Goal: Task Accomplishment & Management: Use online tool/utility

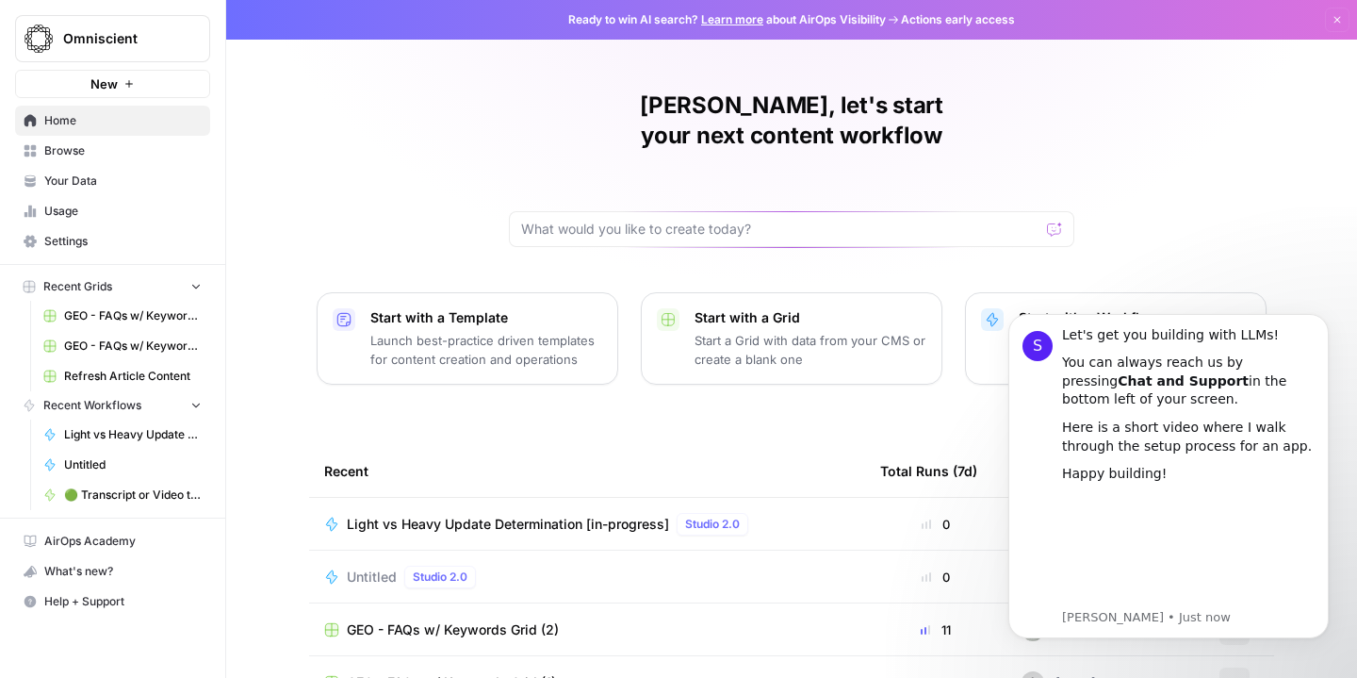
scroll to position [189, 0]
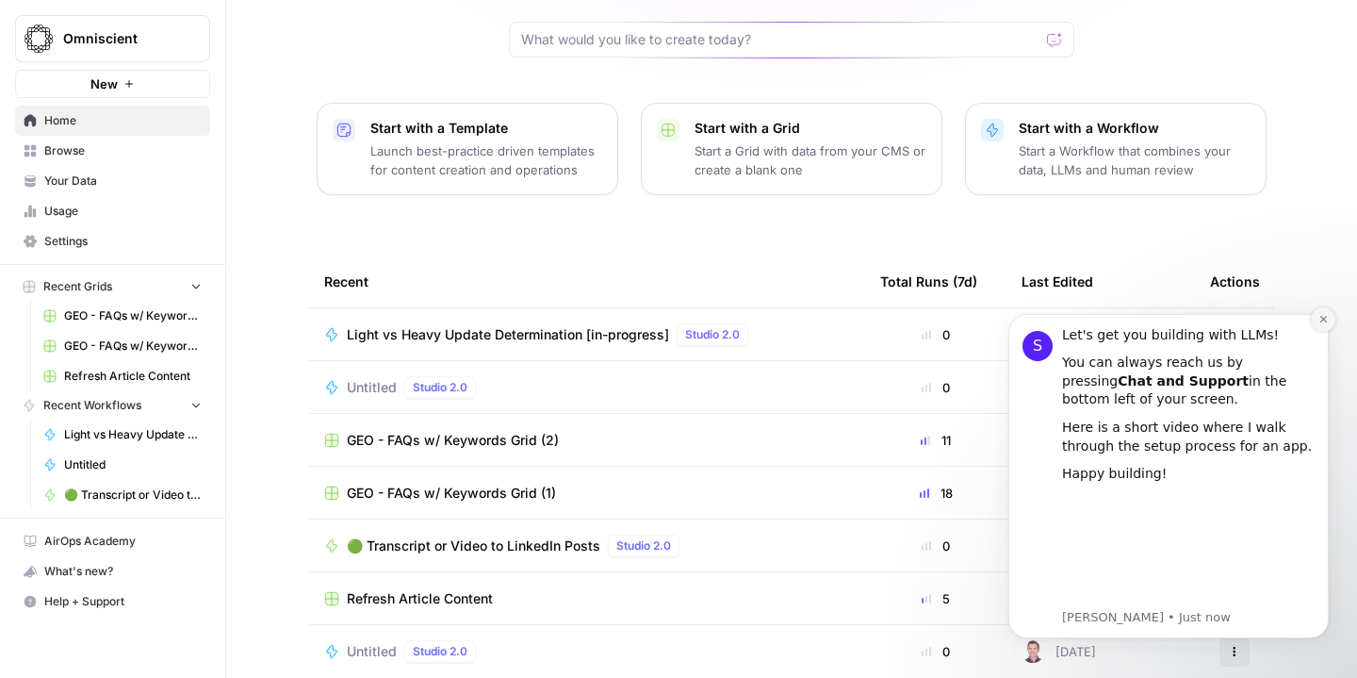
click at [1317, 318] on button "Dismiss notification" at bounding box center [1323, 319] width 25 height 25
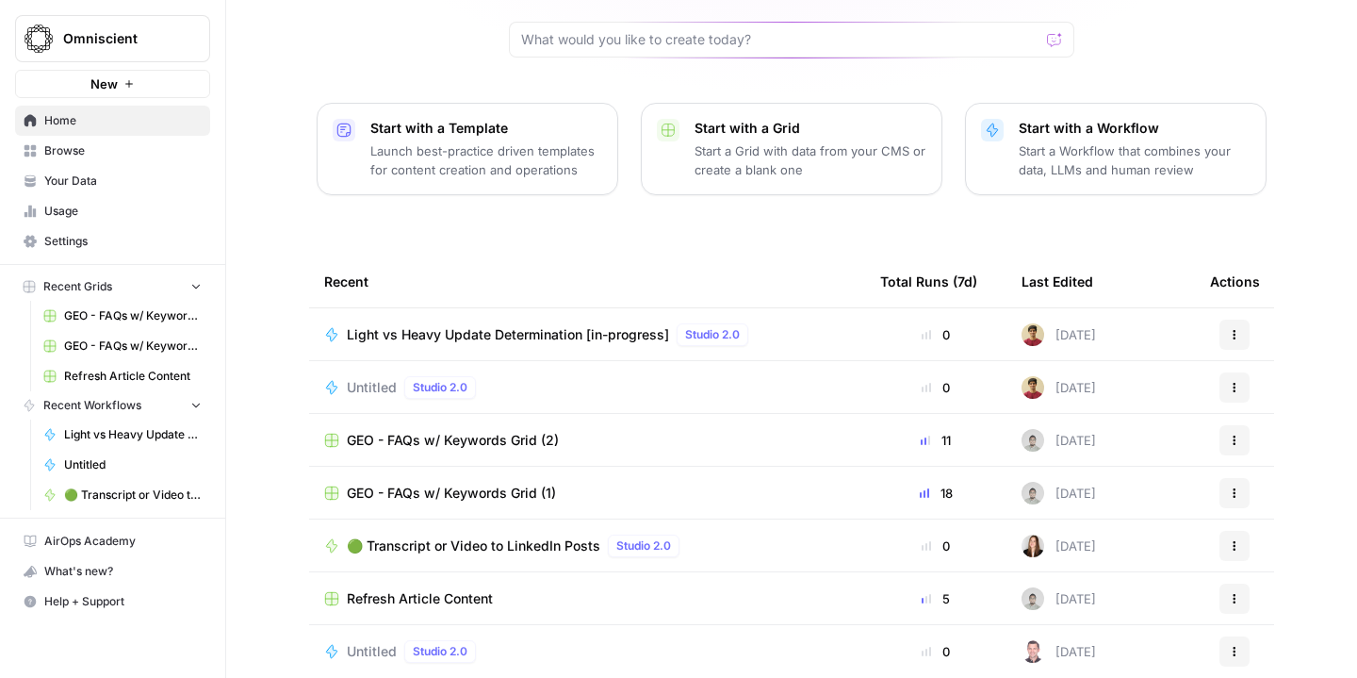
click at [198, 285] on icon "button" at bounding box center [196, 287] width 8 height 5
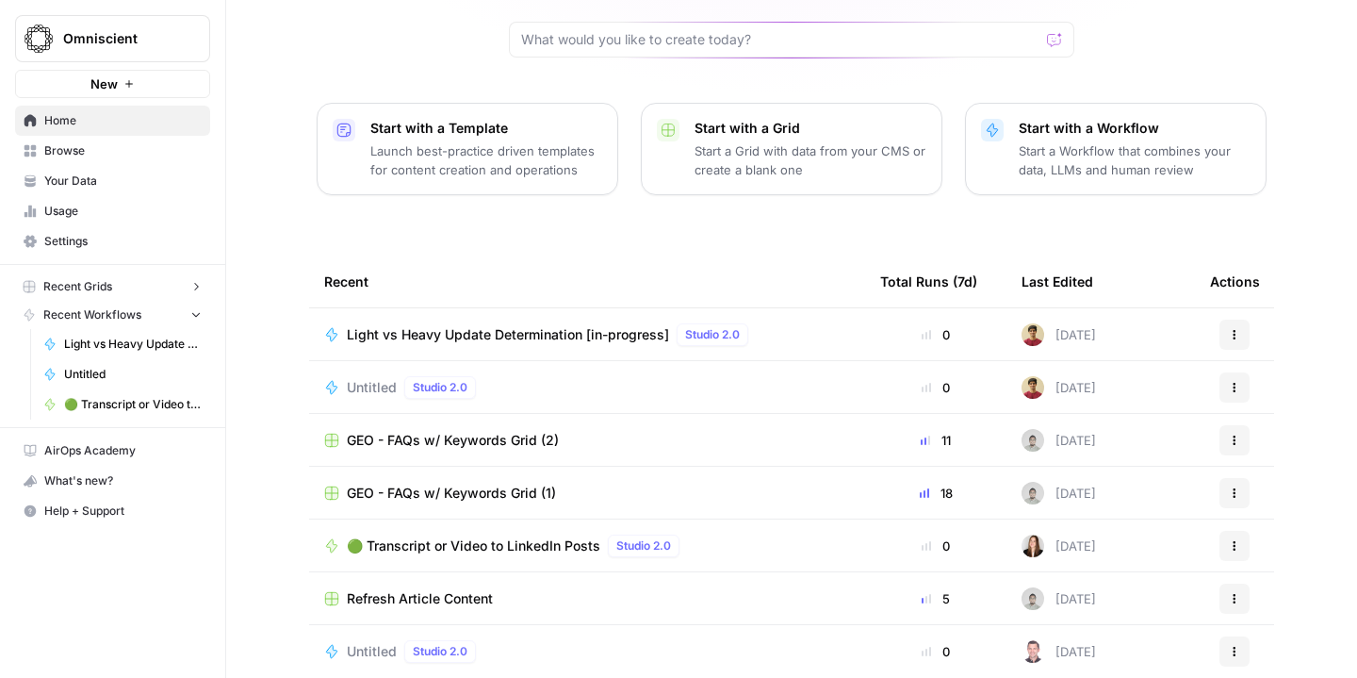
click at [87, 151] on span "Browse" at bounding box center [122, 150] width 157 height 17
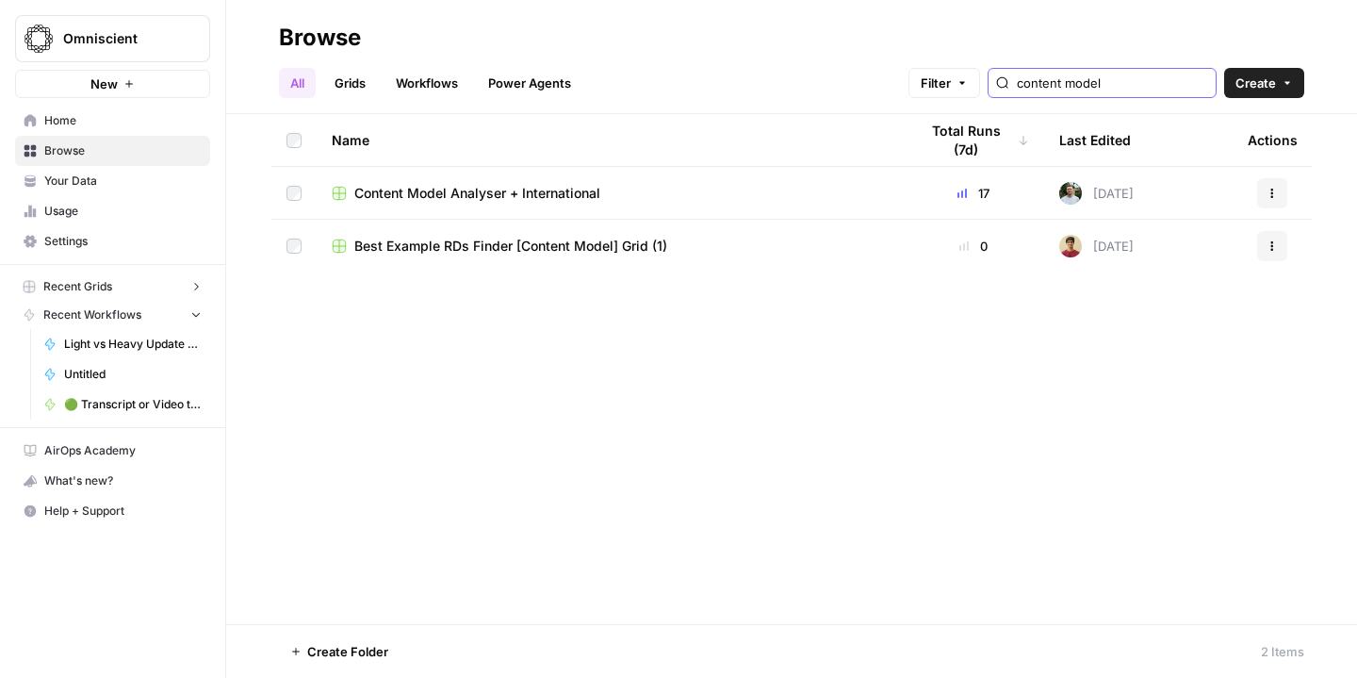
type input "content model"
click at [538, 195] on span "Content Model Analyser + International" at bounding box center [477, 193] width 246 height 19
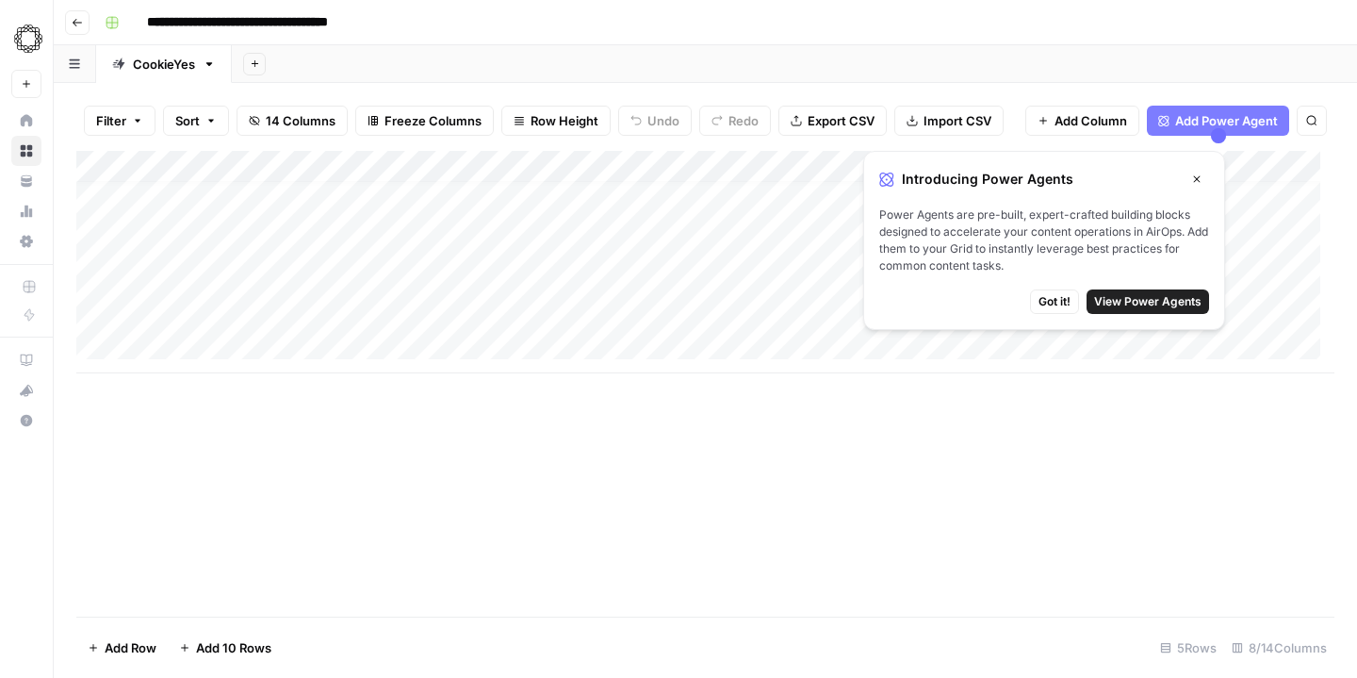
scroll to position [14, 0]
click at [1064, 302] on span "Got it!" at bounding box center [1055, 301] width 32 height 17
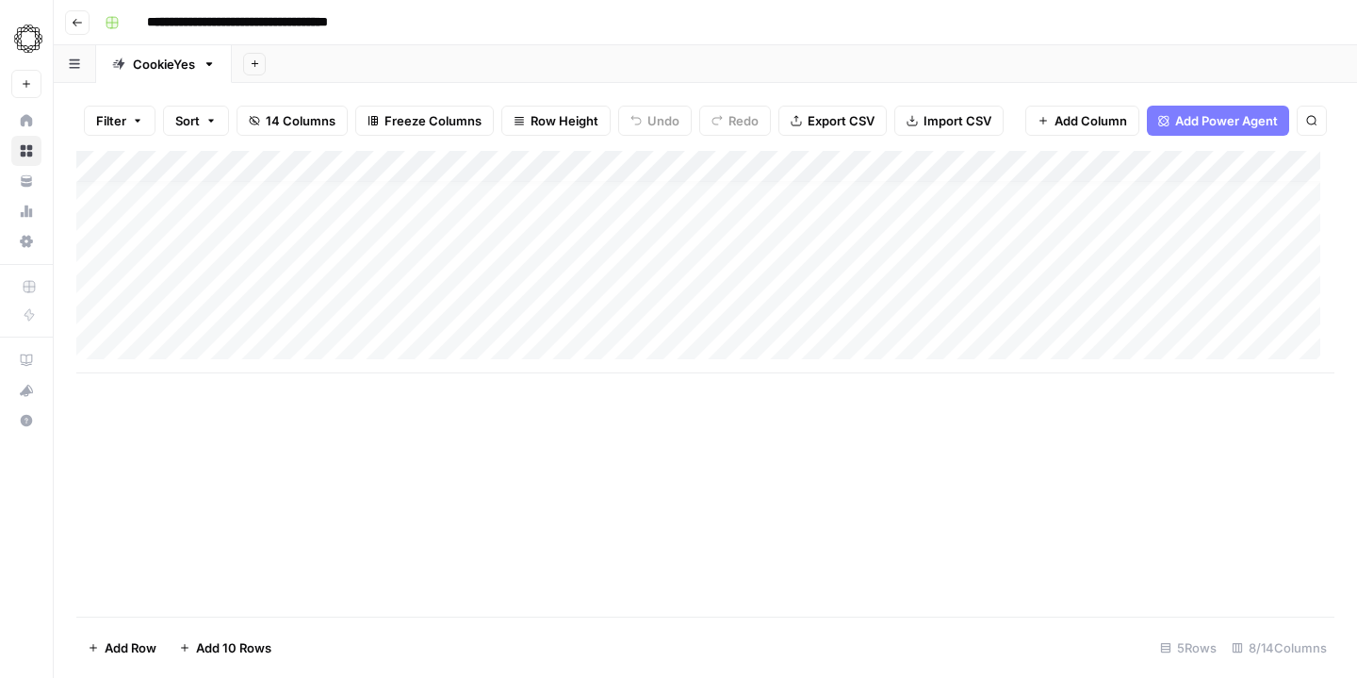
click at [955, 122] on span "Import CSV" at bounding box center [958, 120] width 68 height 19
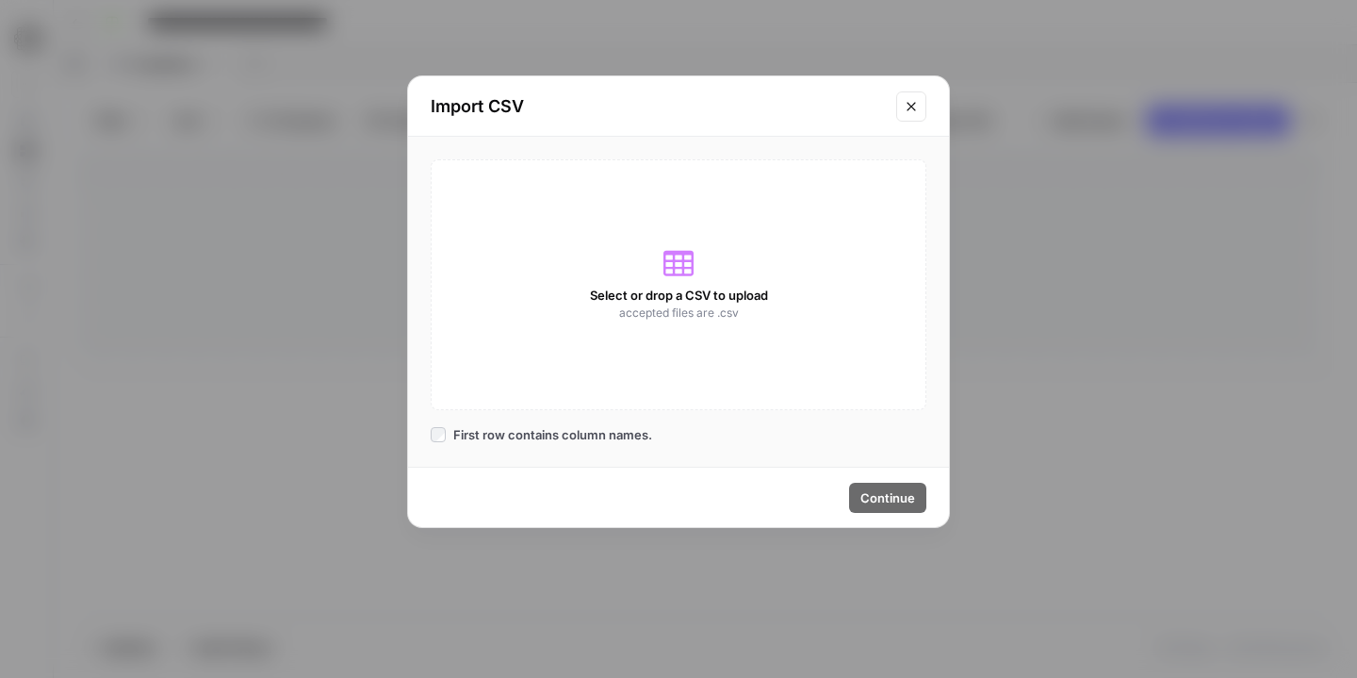
click at [680, 266] on icon at bounding box center [678, 263] width 30 height 30
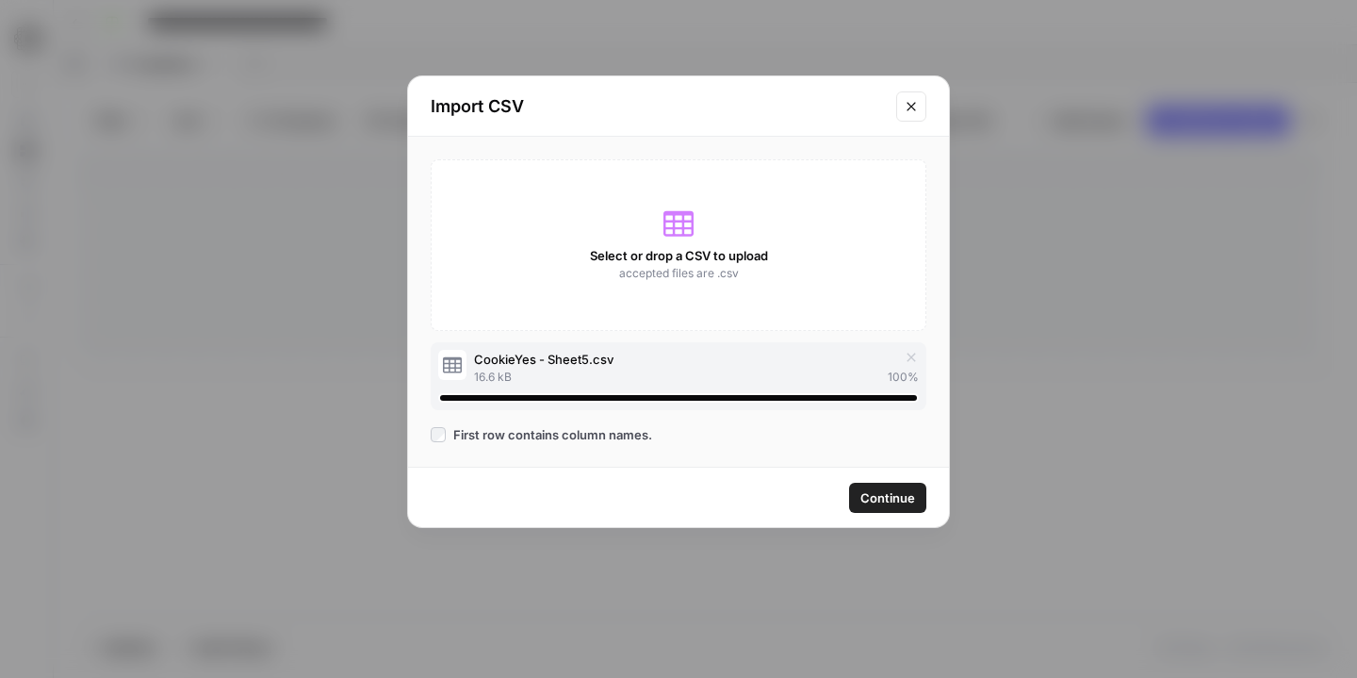
click at [889, 491] on span "Continue" at bounding box center [887, 497] width 55 height 19
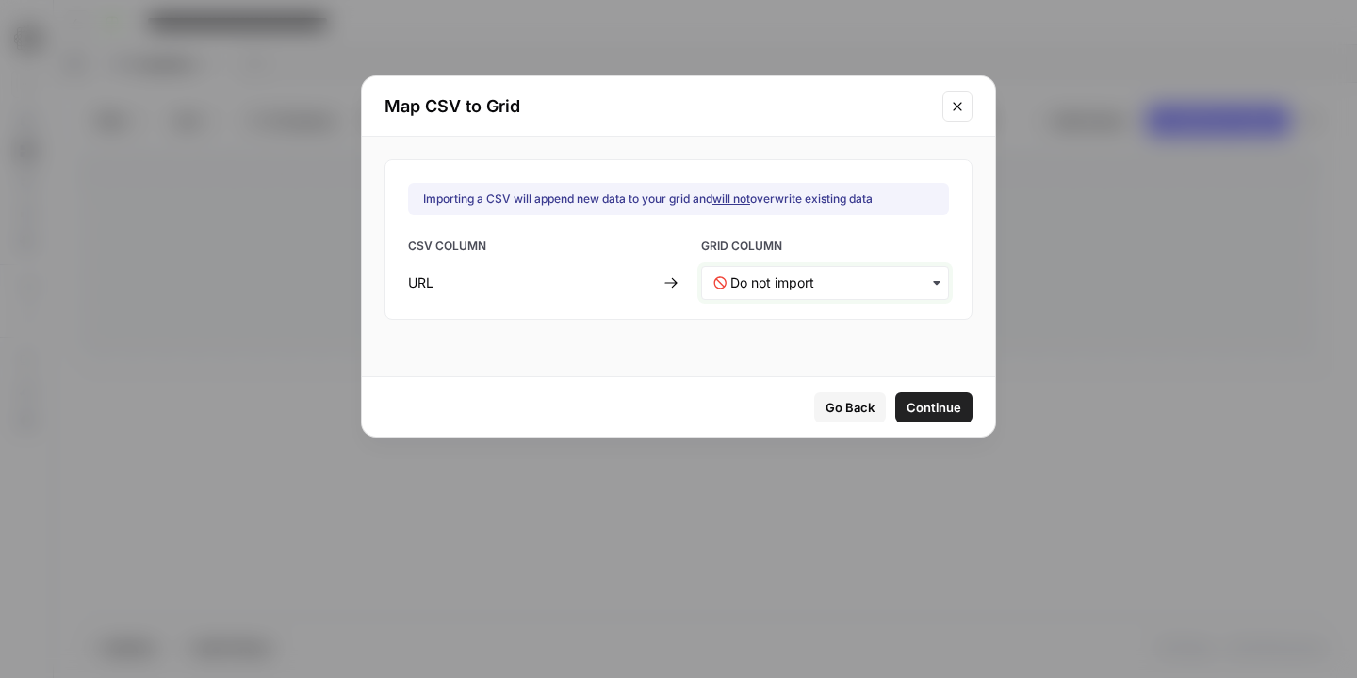
click at [819, 282] on input "text" at bounding box center [833, 282] width 206 height 19
click at [797, 321] on div "URL" at bounding box center [812, 333] width 221 height 34
click at [915, 401] on span "Continue" at bounding box center [934, 407] width 55 height 19
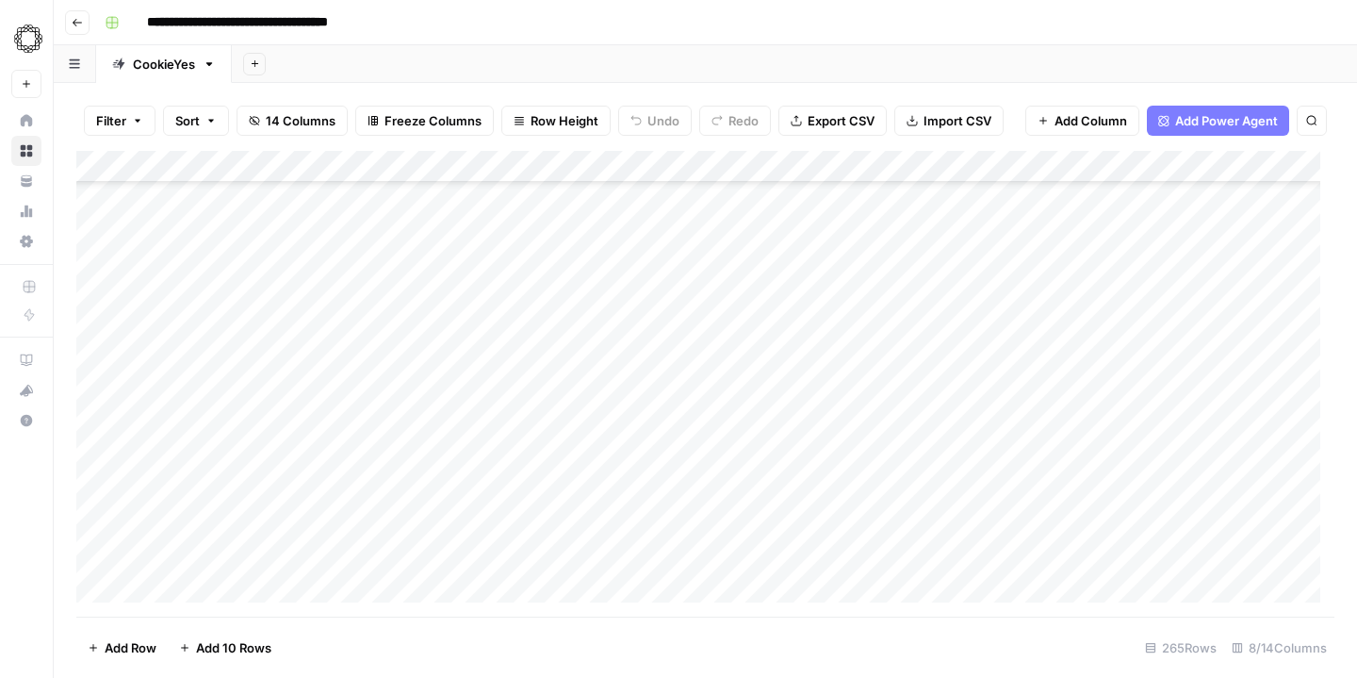
scroll to position [139, 0]
click at [789, 216] on div "Add Column" at bounding box center [705, 384] width 1258 height 466
click at [796, 247] on div "Add Column" at bounding box center [705, 384] width 1258 height 466
click at [794, 279] on div "Add Column" at bounding box center [705, 384] width 1258 height 466
click at [794, 311] on div "Add Column" at bounding box center [705, 384] width 1258 height 466
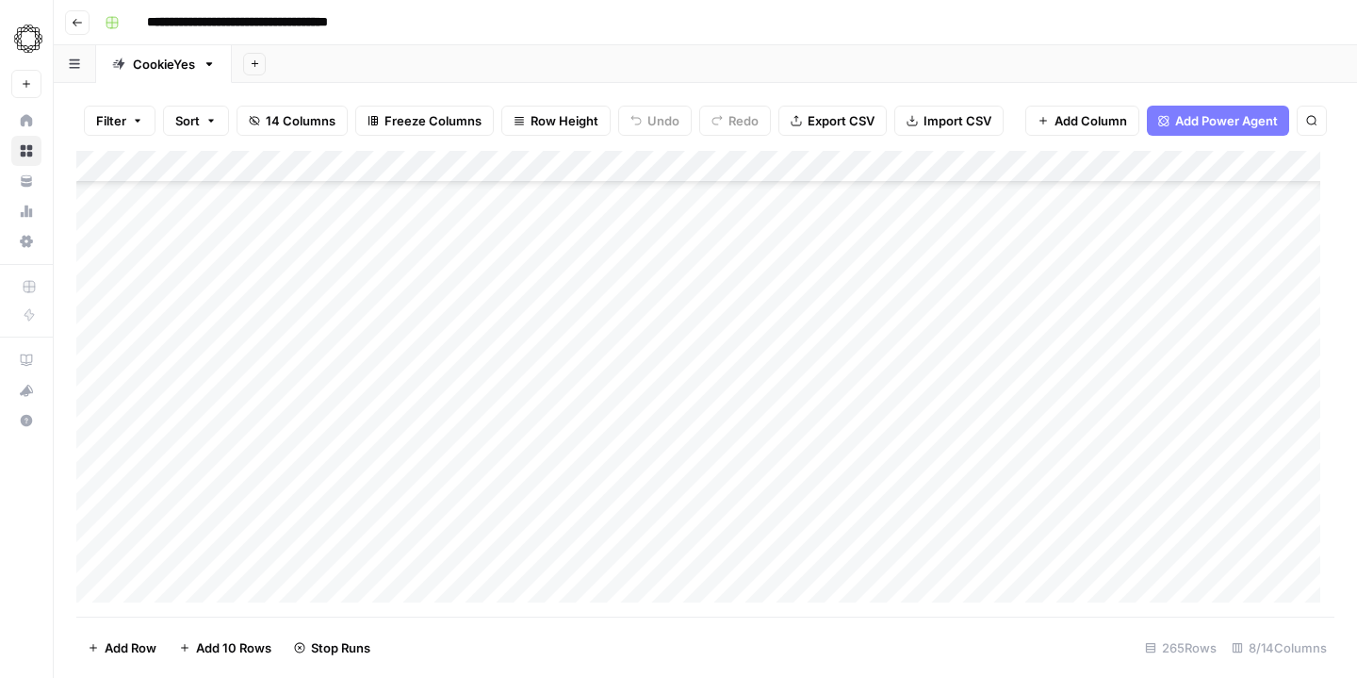
click at [788, 347] on div "Add Column" at bounding box center [705, 384] width 1258 height 466
click at [796, 326] on div "Add Column" at bounding box center [705, 384] width 1258 height 466
click at [787, 365] on div "Add Column" at bounding box center [705, 384] width 1258 height 466
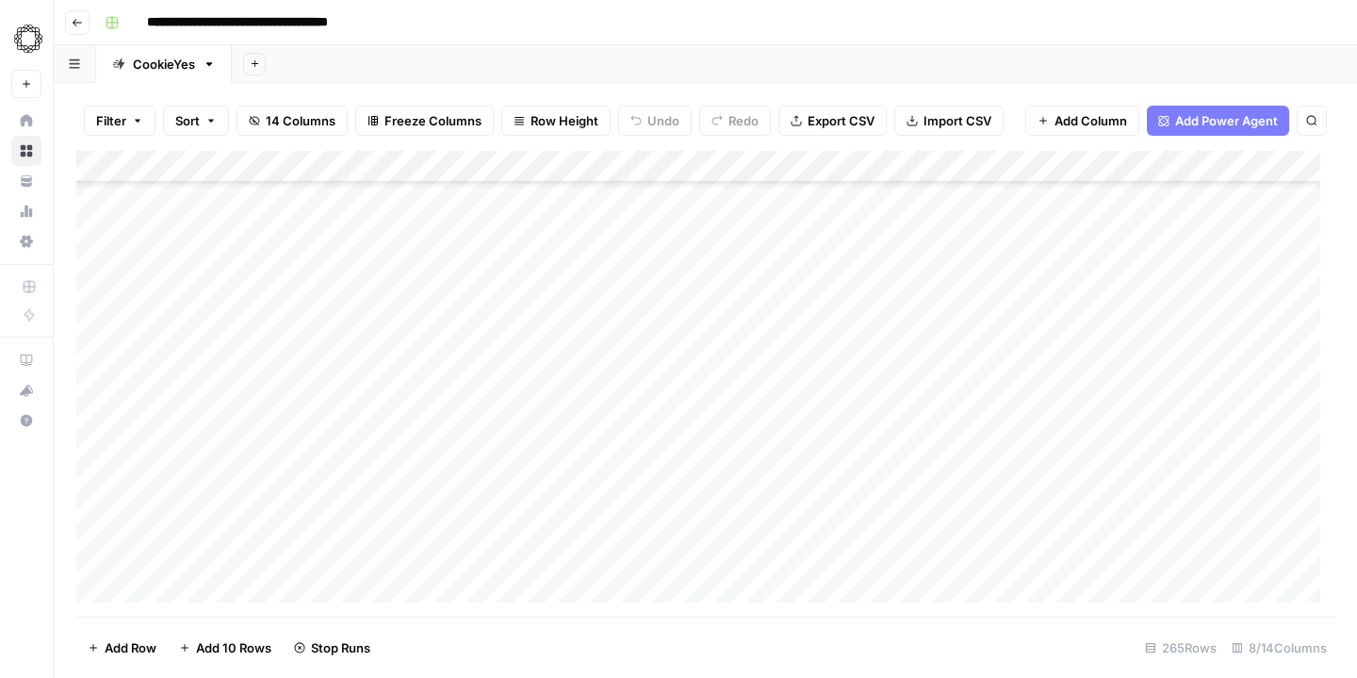
click at [788, 335] on div "Add Column" at bounding box center [705, 384] width 1258 height 466
click at [785, 368] on div "Add Column" at bounding box center [705, 384] width 1258 height 466
click at [783, 398] on div "Add Column" at bounding box center [705, 384] width 1258 height 466
click at [787, 386] on div "Add Column" at bounding box center [705, 384] width 1258 height 466
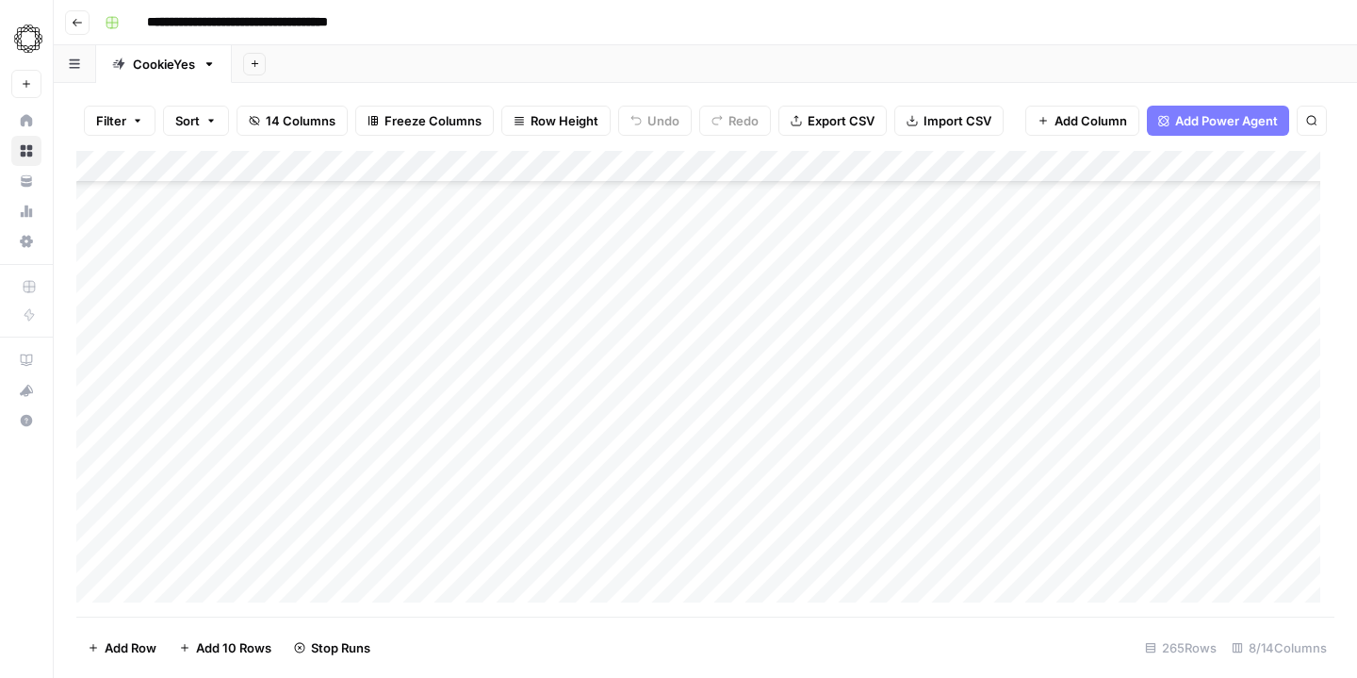
click at [781, 414] on div "Add Column" at bounding box center [705, 384] width 1258 height 466
click at [771, 273] on div "Add Column" at bounding box center [705, 384] width 1258 height 466
click at [778, 302] on div "Add Column" at bounding box center [705, 384] width 1258 height 466
click at [775, 331] on div "Add Column" at bounding box center [705, 384] width 1258 height 466
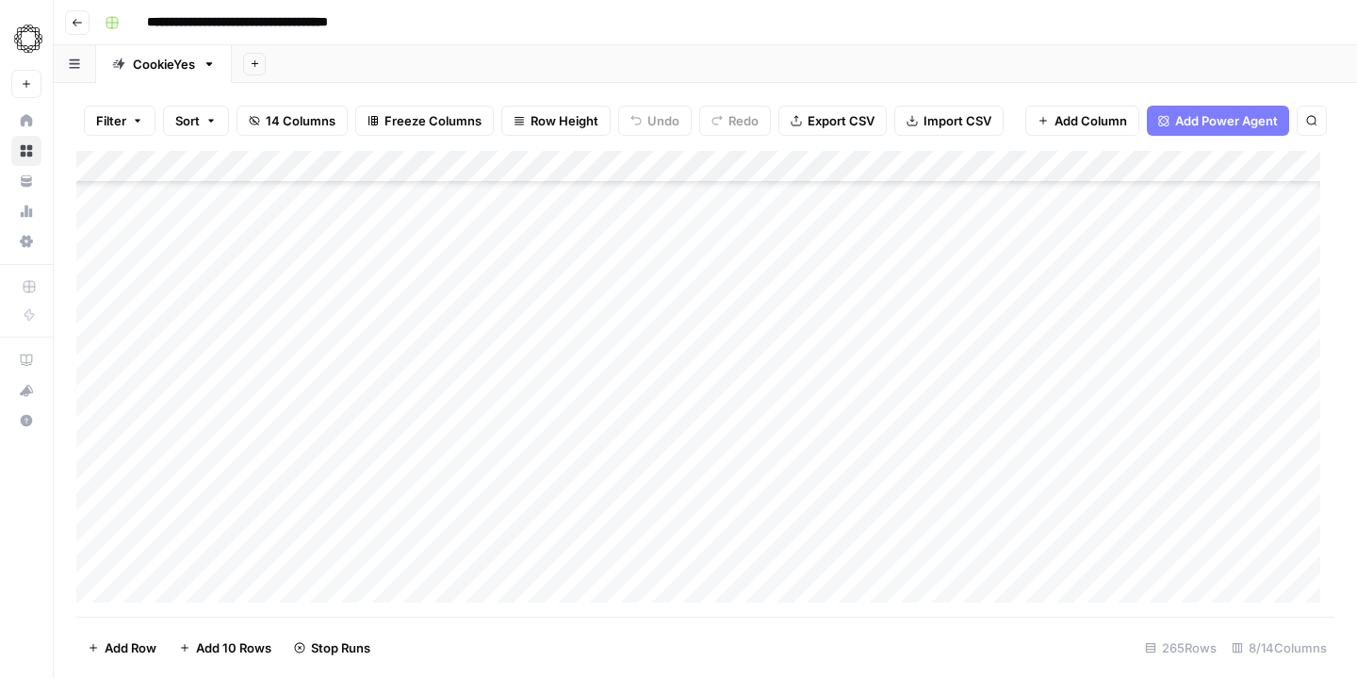
click at [781, 359] on div "Add Column" at bounding box center [705, 384] width 1258 height 466
click at [787, 407] on div "Add Column" at bounding box center [705, 384] width 1258 height 466
click at [787, 428] on div "Add Column" at bounding box center [705, 384] width 1258 height 466
click at [785, 455] on div "Add Column" at bounding box center [705, 384] width 1258 height 466
click at [788, 495] on div "Add Column" at bounding box center [705, 384] width 1258 height 466
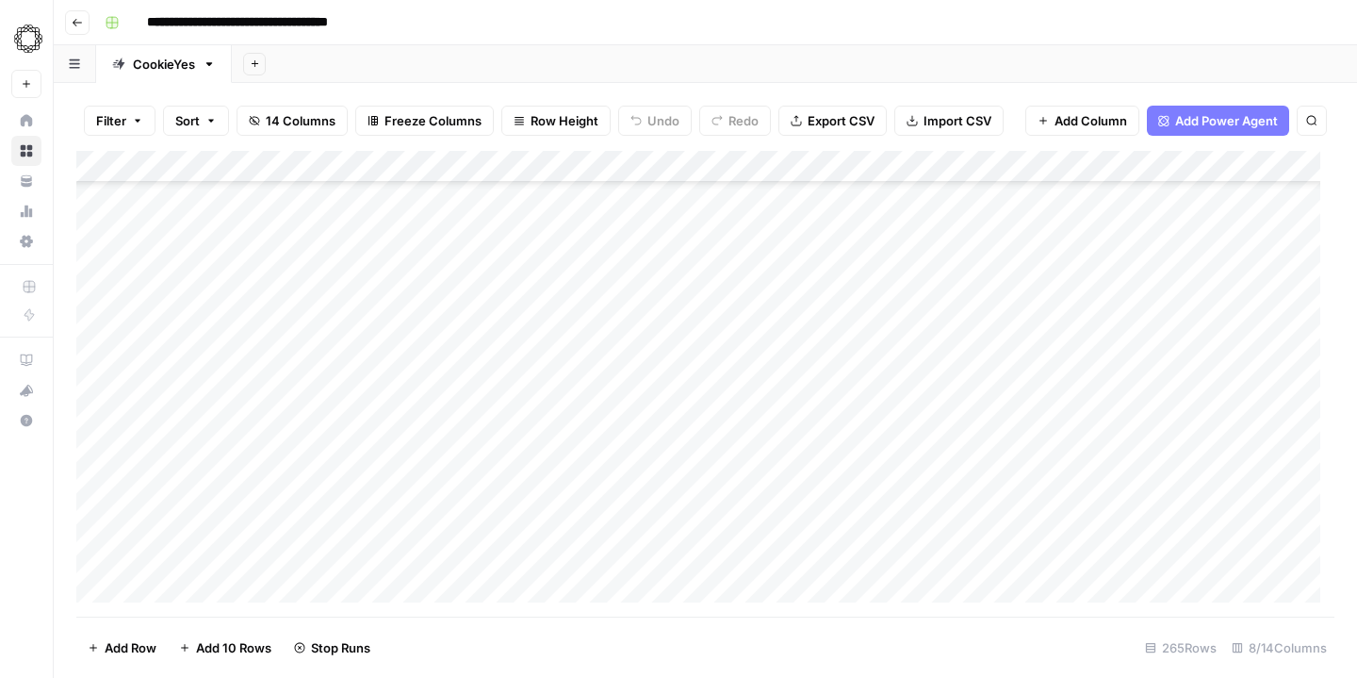
click at [788, 525] on div "Add Column" at bounding box center [705, 384] width 1258 height 466
click at [794, 341] on div "Add Column" at bounding box center [705, 384] width 1258 height 466
click at [791, 368] on div "Add Column" at bounding box center [705, 384] width 1258 height 466
click at [780, 401] on div "Add Column" at bounding box center [705, 384] width 1258 height 466
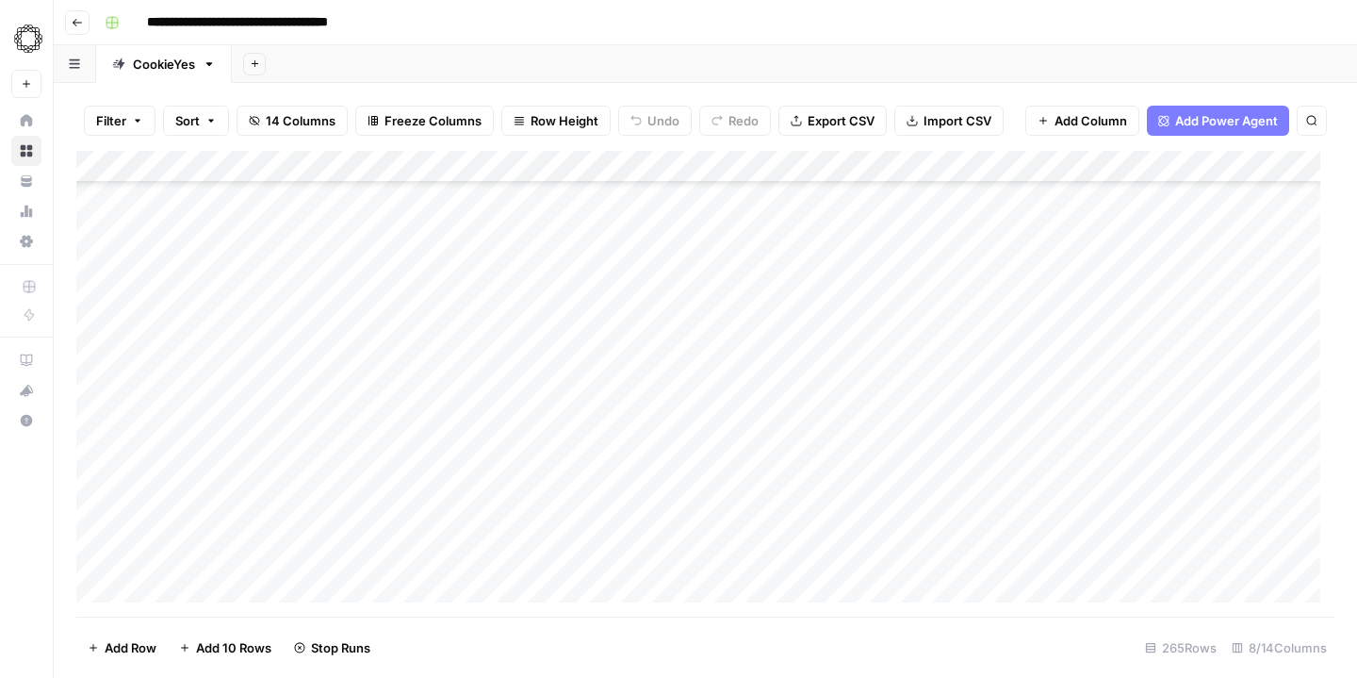
scroll to position [749, 0]
click at [784, 375] on div "Add Column" at bounding box center [705, 384] width 1258 height 466
click at [790, 406] on div "Add Column" at bounding box center [705, 384] width 1258 height 466
click at [792, 435] on div "Add Column" at bounding box center [705, 384] width 1258 height 466
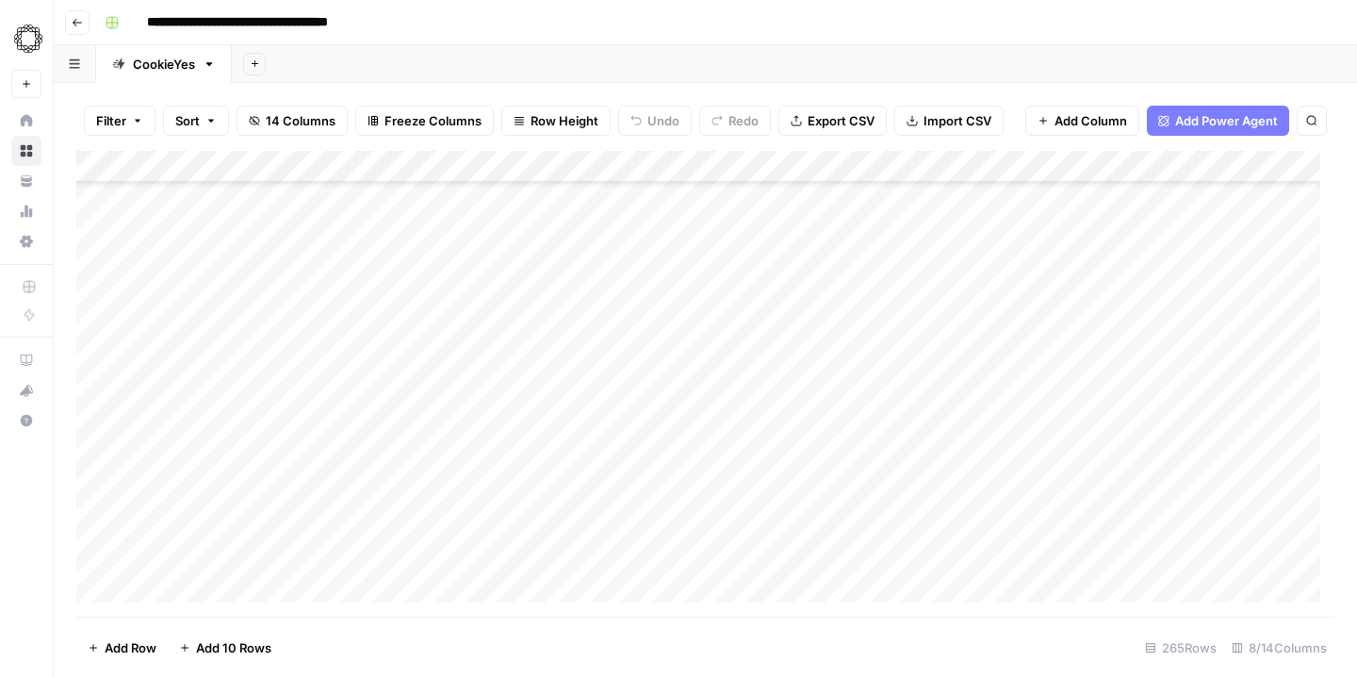
click at [785, 314] on div "Add Column" at bounding box center [705, 384] width 1258 height 466
click at [790, 353] on div "Add Column" at bounding box center [705, 384] width 1258 height 466
click at [794, 311] on div "Add Column" at bounding box center [705, 384] width 1258 height 466
click at [794, 336] on div "Add Column" at bounding box center [705, 384] width 1258 height 466
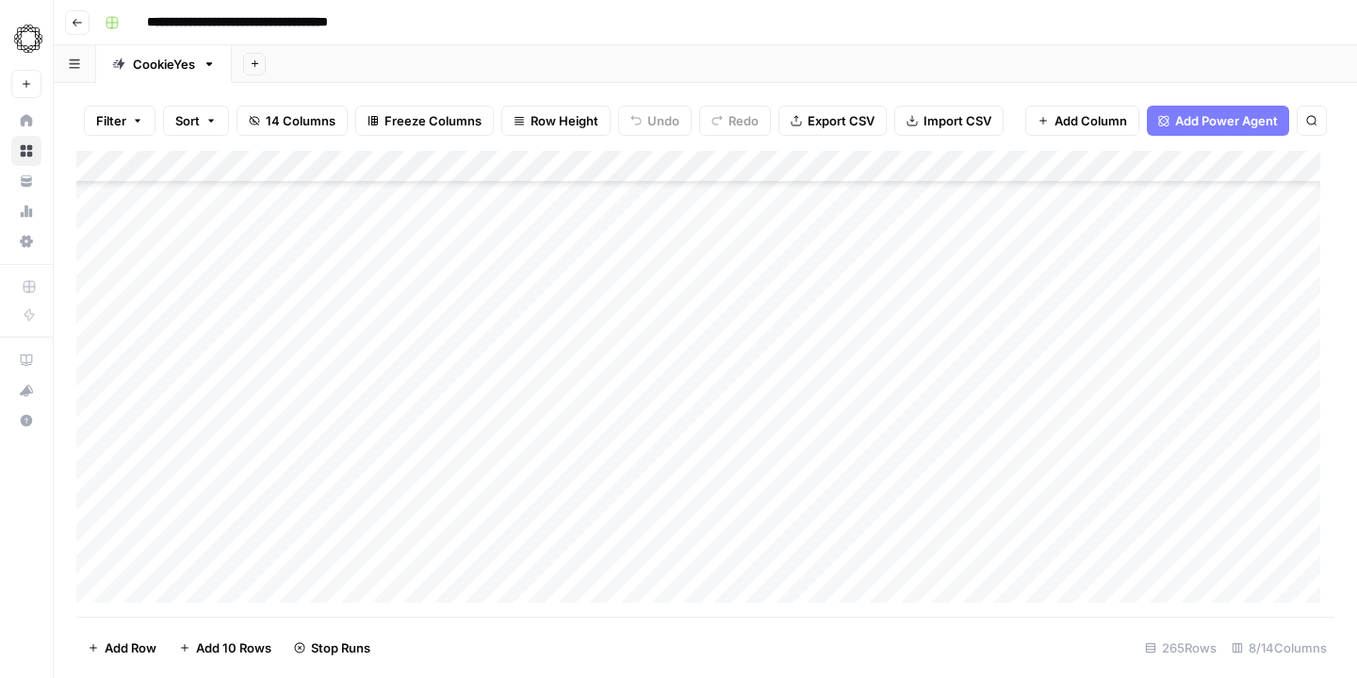
click at [797, 368] on div "Add Column" at bounding box center [705, 384] width 1258 height 466
click at [799, 283] on div "Add Column" at bounding box center [705, 384] width 1258 height 466
click at [800, 238] on div "Add Column" at bounding box center [705, 384] width 1258 height 466
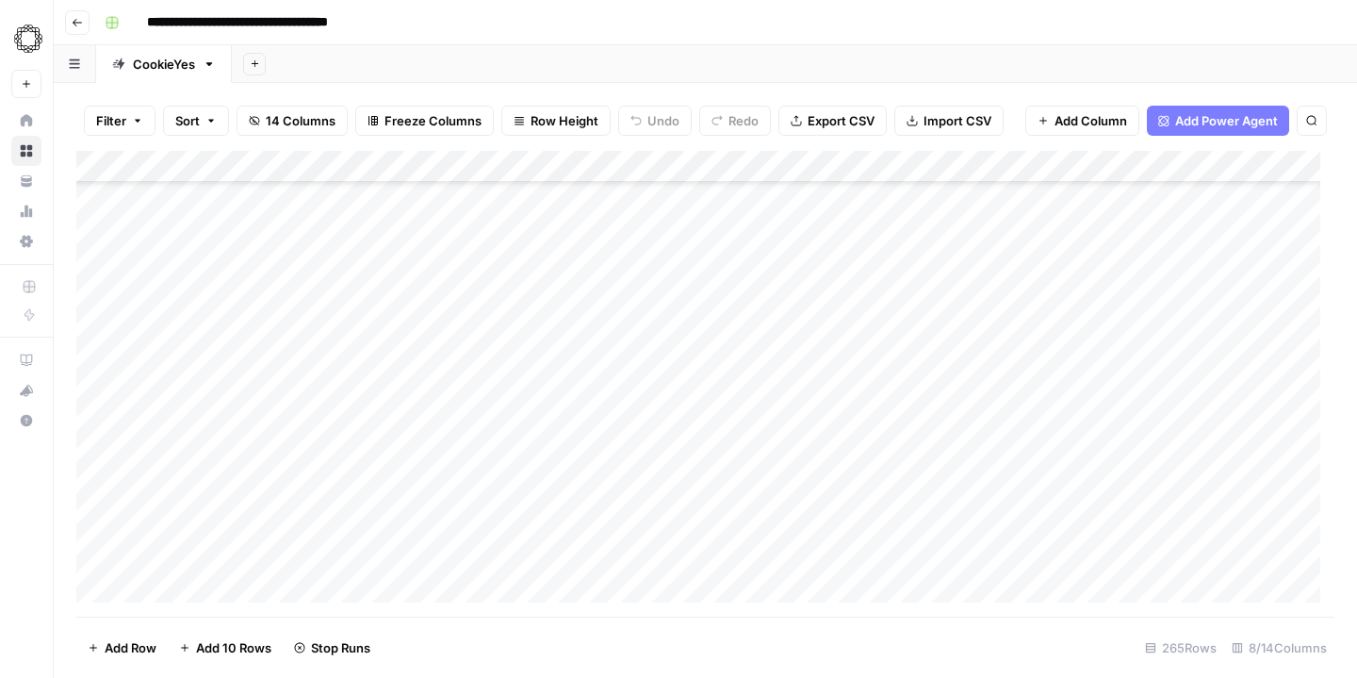
click at [793, 270] on div "Add Column" at bounding box center [705, 384] width 1258 height 466
click at [796, 215] on div "Add Column" at bounding box center [705, 384] width 1258 height 466
click at [790, 245] on div "Add Column" at bounding box center [705, 384] width 1258 height 466
click at [788, 282] on div "Add Column" at bounding box center [705, 384] width 1258 height 466
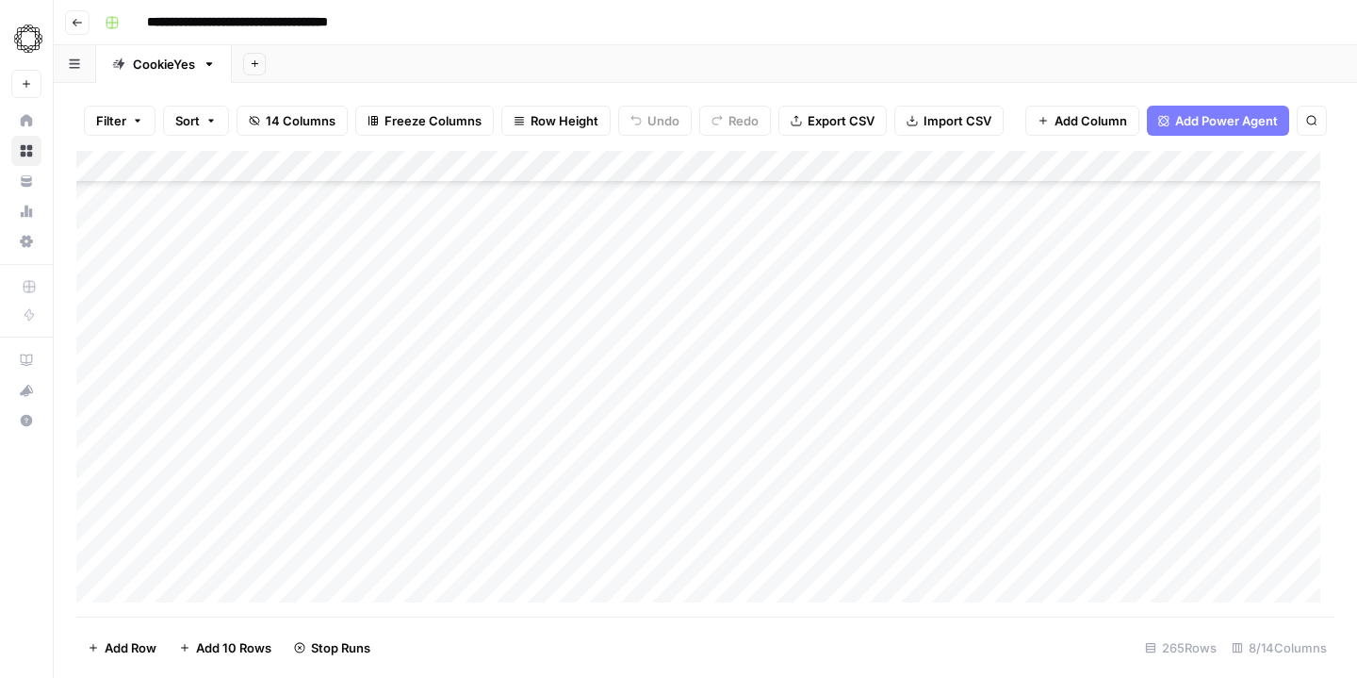
click at [784, 303] on div "Add Column" at bounding box center [705, 384] width 1258 height 466
click at [779, 343] on div "Add Column" at bounding box center [705, 384] width 1258 height 466
click at [794, 343] on div "Add Column" at bounding box center [705, 384] width 1258 height 466
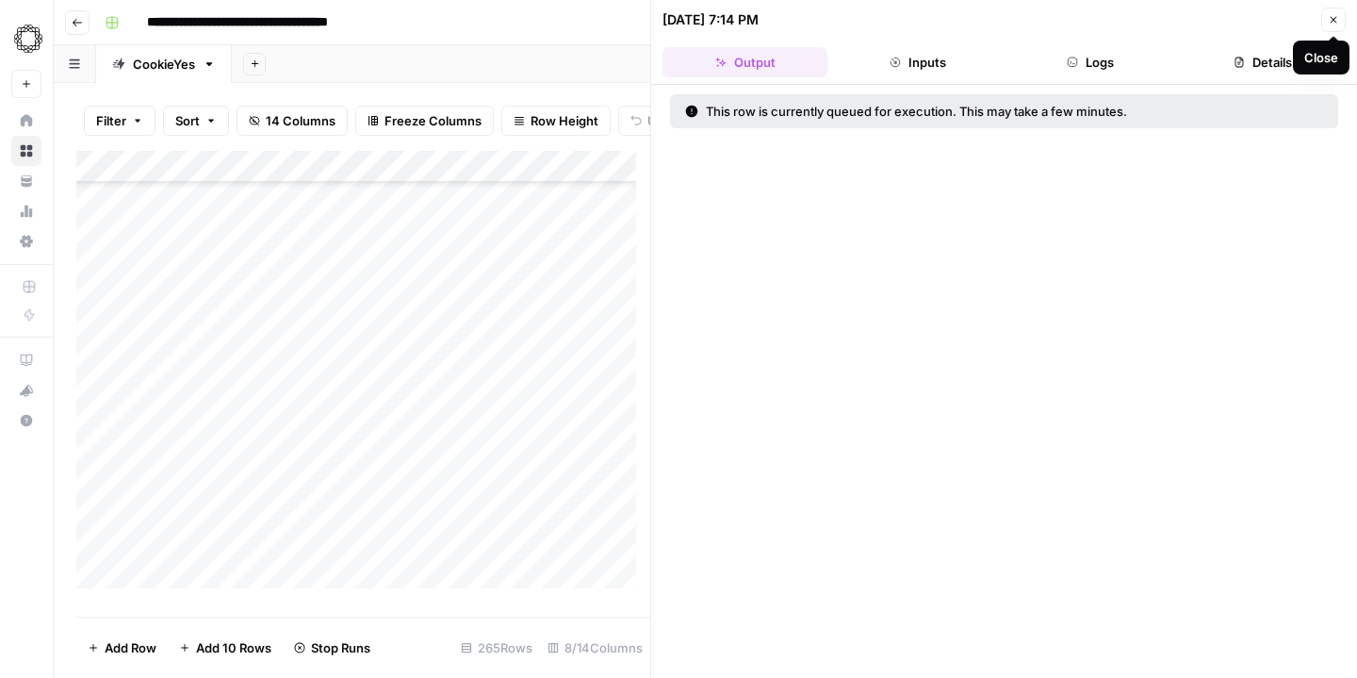
click at [1337, 20] on icon "button" at bounding box center [1333, 19] width 11 height 11
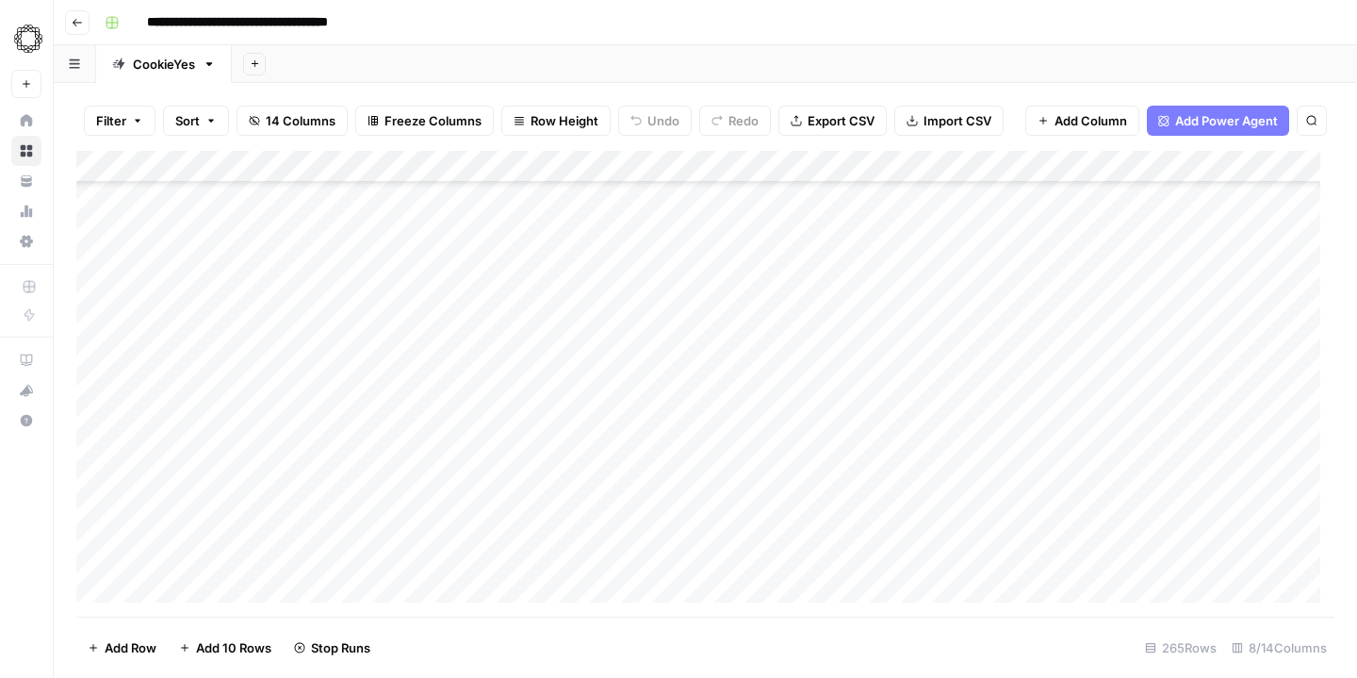
scroll to position [1400, 0]
click at [801, 237] on div "Add Column" at bounding box center [705, 384] width 1258 height 466
click at [794, 273] on div "Add Column" at bounding box center [705, 384] width 1258 height 466
click at [787, 302] on div "Add Column" at bounding box center [705, 384] width 1258 height 466
click at [789, 333] on div "Add Column" at bounding box center [705, 384] width 1258 height 466
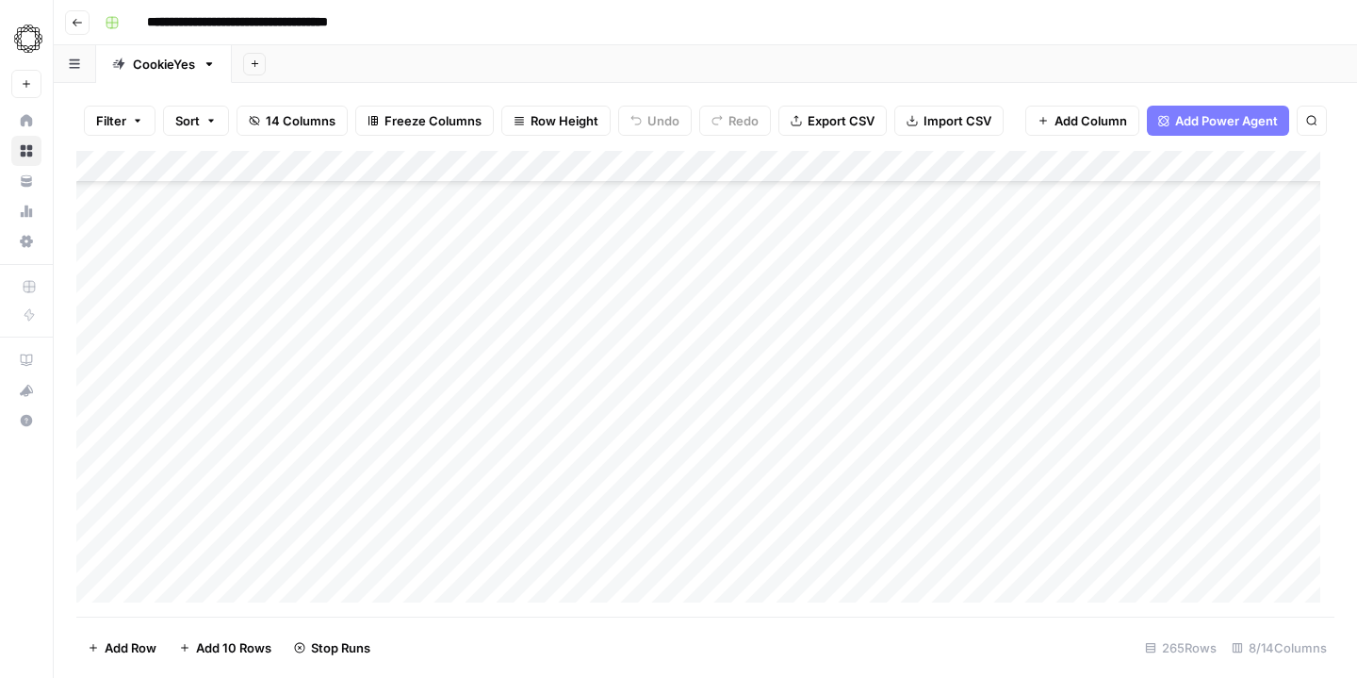
click at [794, 363] on div "Add Column" at bounding box center [705, 384] width 1258 height 466
click at [794, 313] on div "Add Column" at bounding box center [705, 384] width 1258 height 466
click at [792, 346] on div "Add Column" at bounding box center [705, 384] width 1258 height 466
click at [795, 376] on div "Add Column" at bounding box center [705, 384] width 1258 height 466
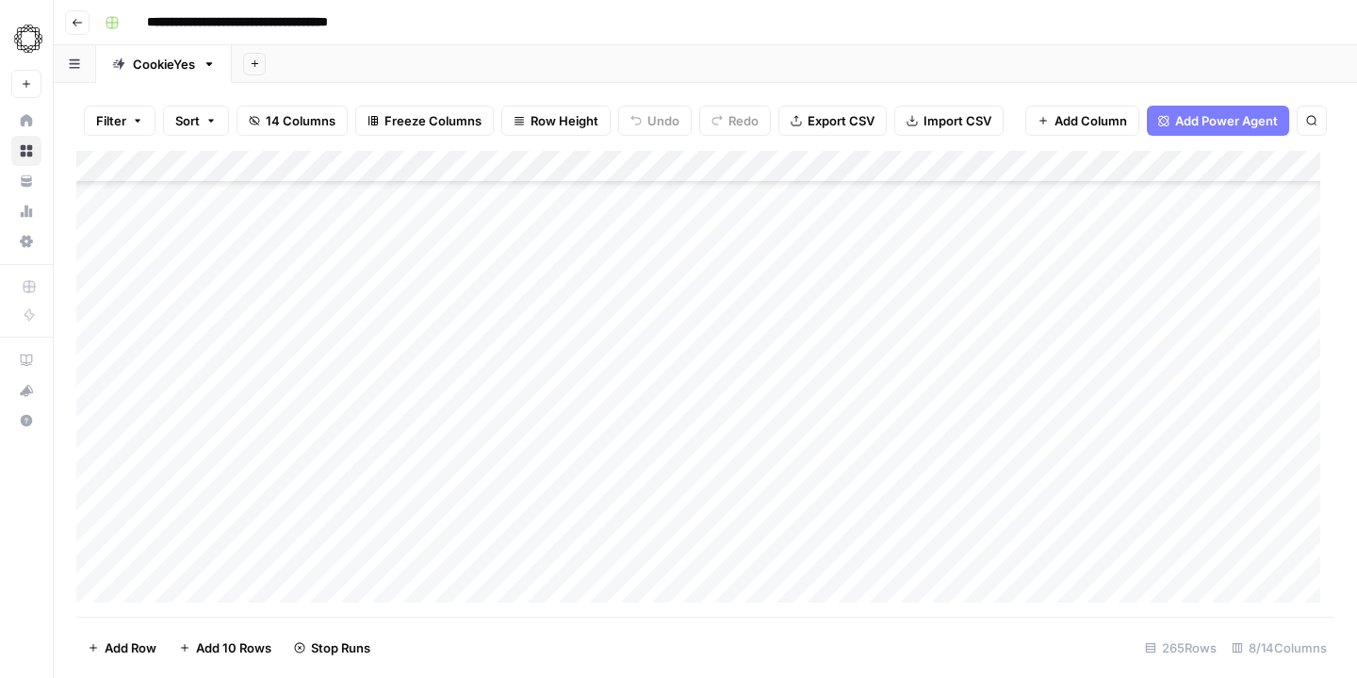
click at [794, 410] on div "Add Column" at bounding box center [705, 384] width 1258 height 466
click at [790, 442] on div "Add Column" at bounding box center [705, 384] width 1258 height 466
click at [796, 351] on div "Add Column" at bounding box center [705, 384] width 1258 height 466
click at [794, 340] on div "Add Column" at bounding box center [705, 384] width 1258 height 466
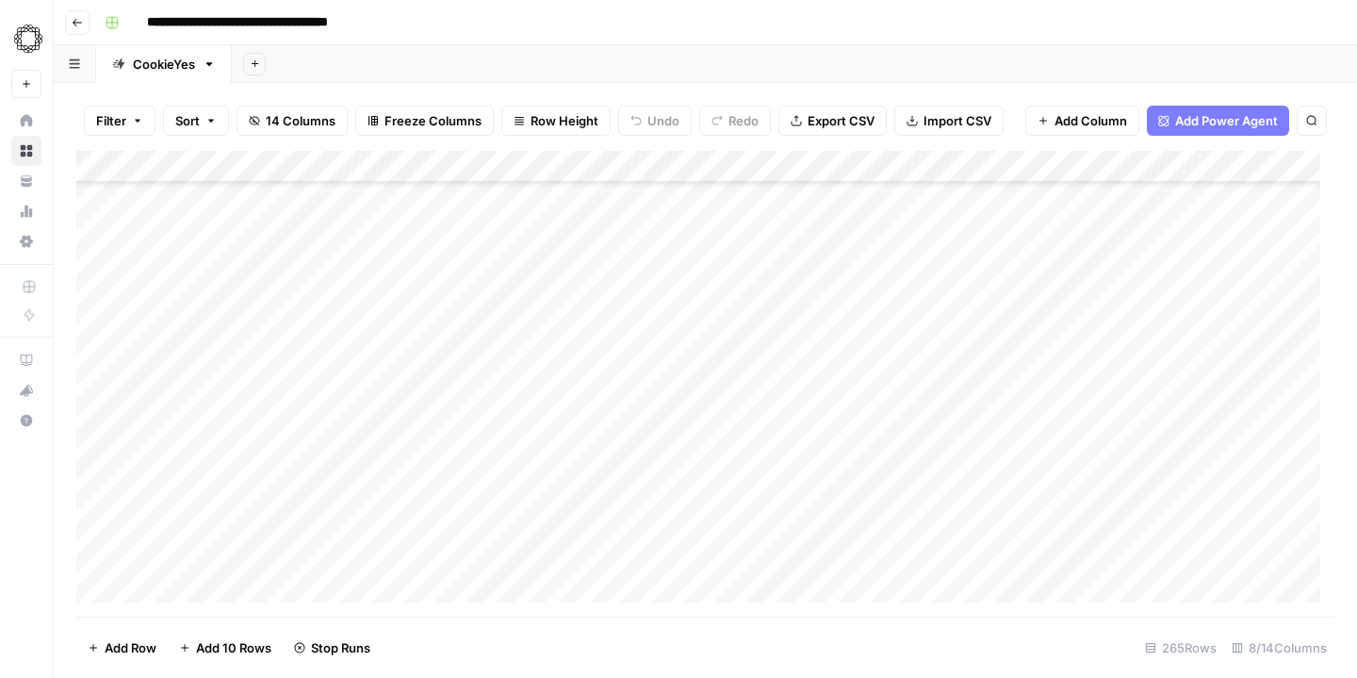
click at [793, 375] on div "Add Column" at bounding box center [705, 384] width 1258 height 466
click at [794, 404] on div "Add Column" at bounding box center [705, 384] width 1258 height 466
click at [793, 435] on div "Add Column" at bounding box center [705, 384] width 1258 height 466
click at [795, 277] on div "Add Column" at bounding box center [705, 384] width 1258 height 466
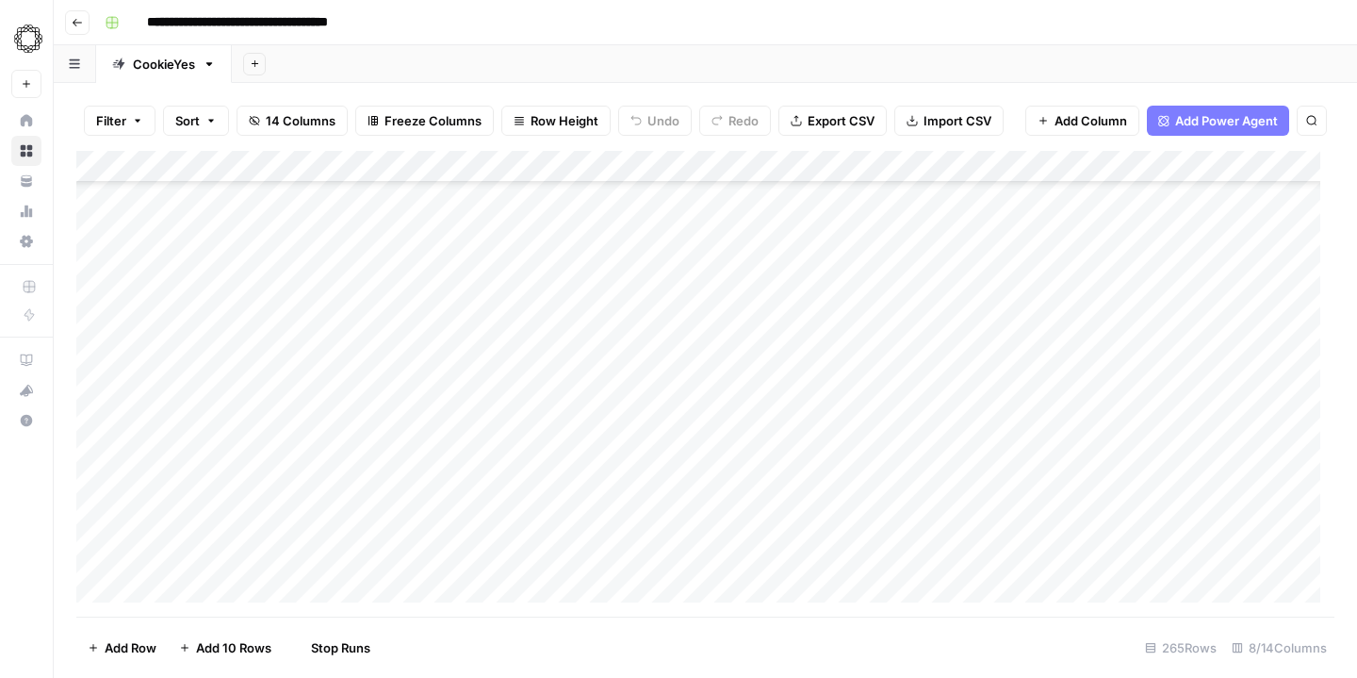
click at [792, 306] on div "Add Column" at bounding box center [705, 384] width 1258 height 466
click at [793, 338] on div "Add Column" at bounding box center [705, 384] width 1258 height 466
click at [797, 313] on div "Add Column" at bounding box center [705, 384] width 1258 height 466
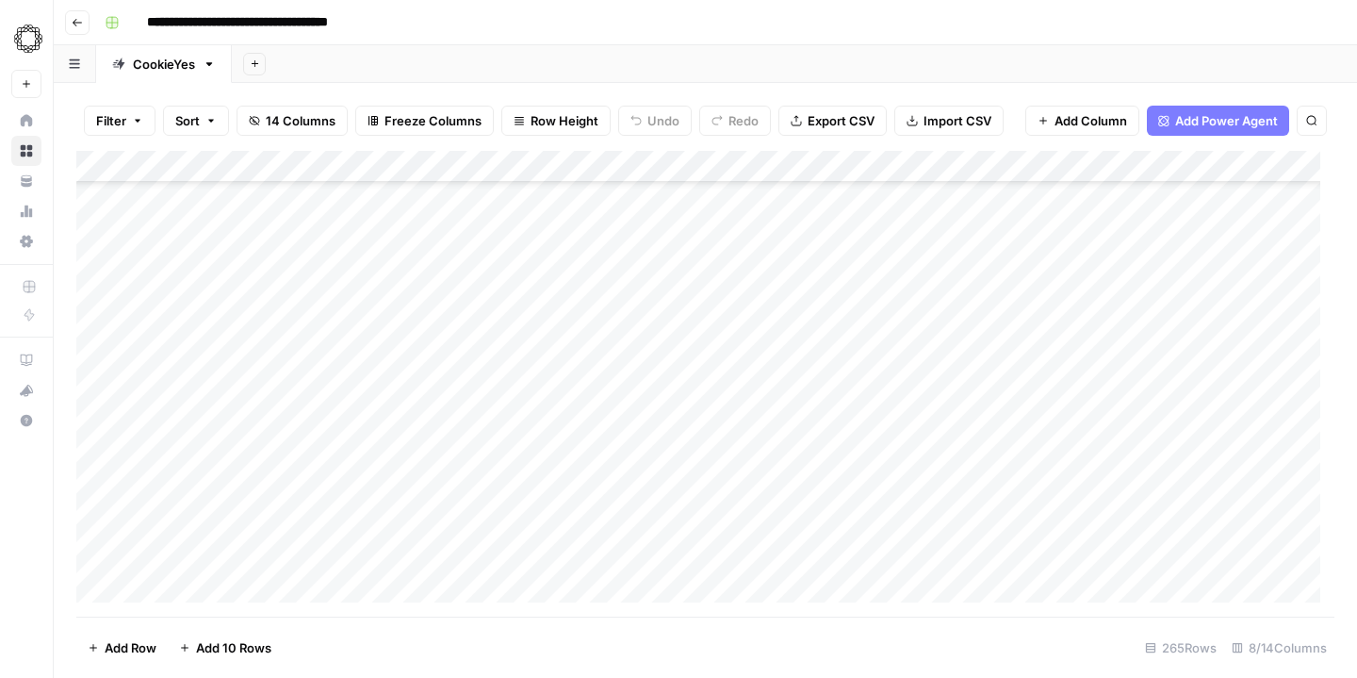
click at [797, 243] on div "Add Column" at bounding box center [705, 384] width 1258 height 466
click at [792, 273] on div "Add Column" at bounding box center [705, 384] width 1258 height 466
click at [788, 303] on div "Add Column" at bounding box center [705, 384] width 1258 height 466
click at [783, 335] on div "Add Column" at bounding box center [705, 384] width 1258 height 466
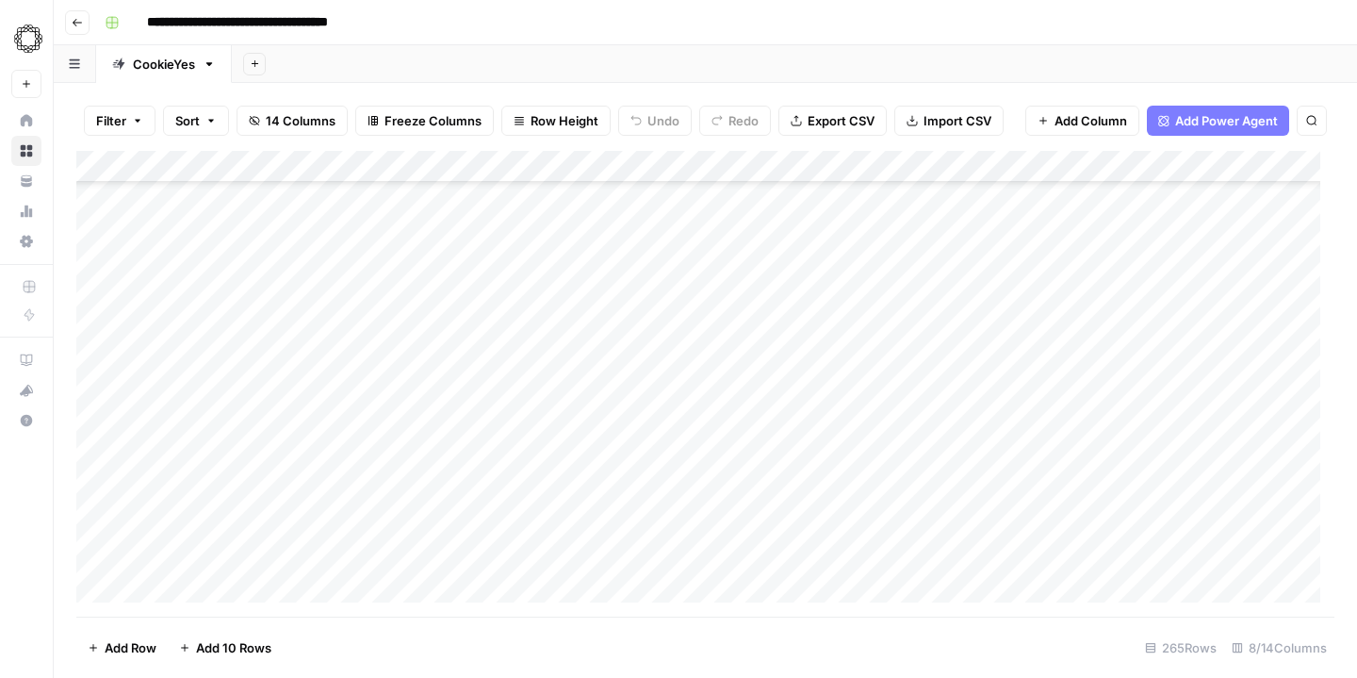
click at [793, 285] on div "Add Column" at bounding box center [705, 384] width 1258 height 466
click at [798, 312] on div "Add Column" at bounding box center [705, 384] width 1258 height 466
click at [794, 341] on div "Add Column" at bounding box center [705, 384] width 1258 height 466
click at [794, 375] on div "Add Column" at bounding box center [705, 384] width 1258 height 466
click at [794, 406] on div "Add Column" at bounding box center [705, 384] width 1258 height 466
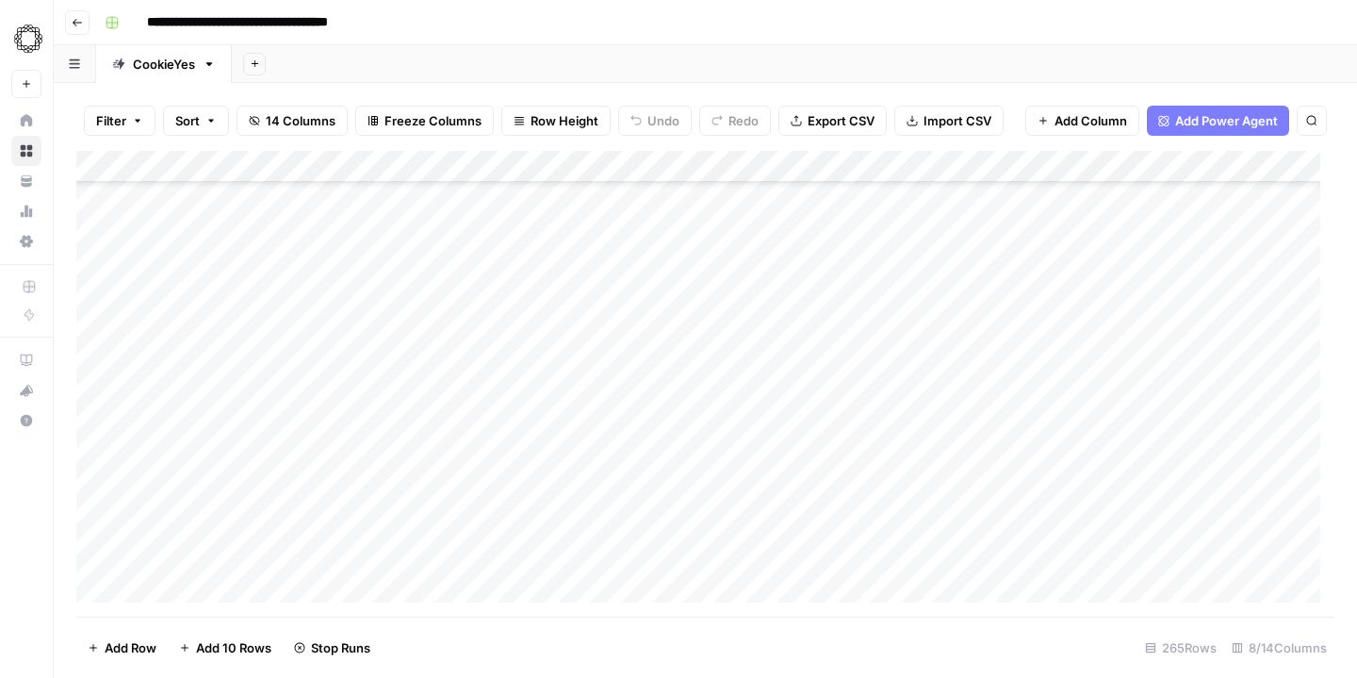
click at [791, 442] on div "Add Column" at bounding box center [705, 384] width 1258 height 466
click at [790, 472] on div "Add Column" at bounding box center [705, 384] width 1258 height 466
click at [792, 238] on div "Add Column" at bounding box center [705, 384] width 1258 height 466
click at [793, 277] on div "Add Column" at bounding box center [705, 384] width 1258 height 466
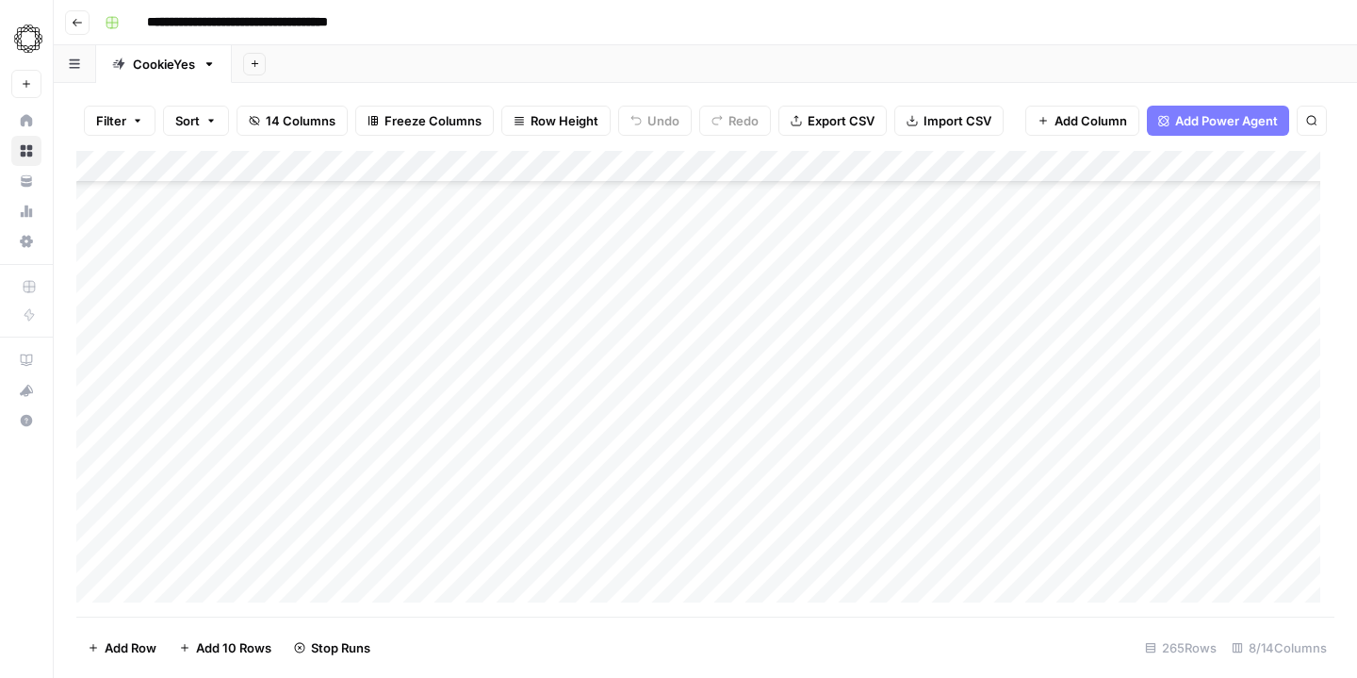
click at [793, 307] on div "Add Column" at bounding box center [705, 384] width 1258 height 466
click at [800, 339] on div "Add Column" at bounding box center [705, 384] width 1258 height 466
click at [794, 369] on div "Add Column" at bounding box center [705, 384] width 1258 height 466
click at [794, 398] on div "Add Column" at bounding box center [705, 384] width 1258 height 466
click at [797, 431] on div "Add Column" at bounding box center [705, 384] width 1258 height 466
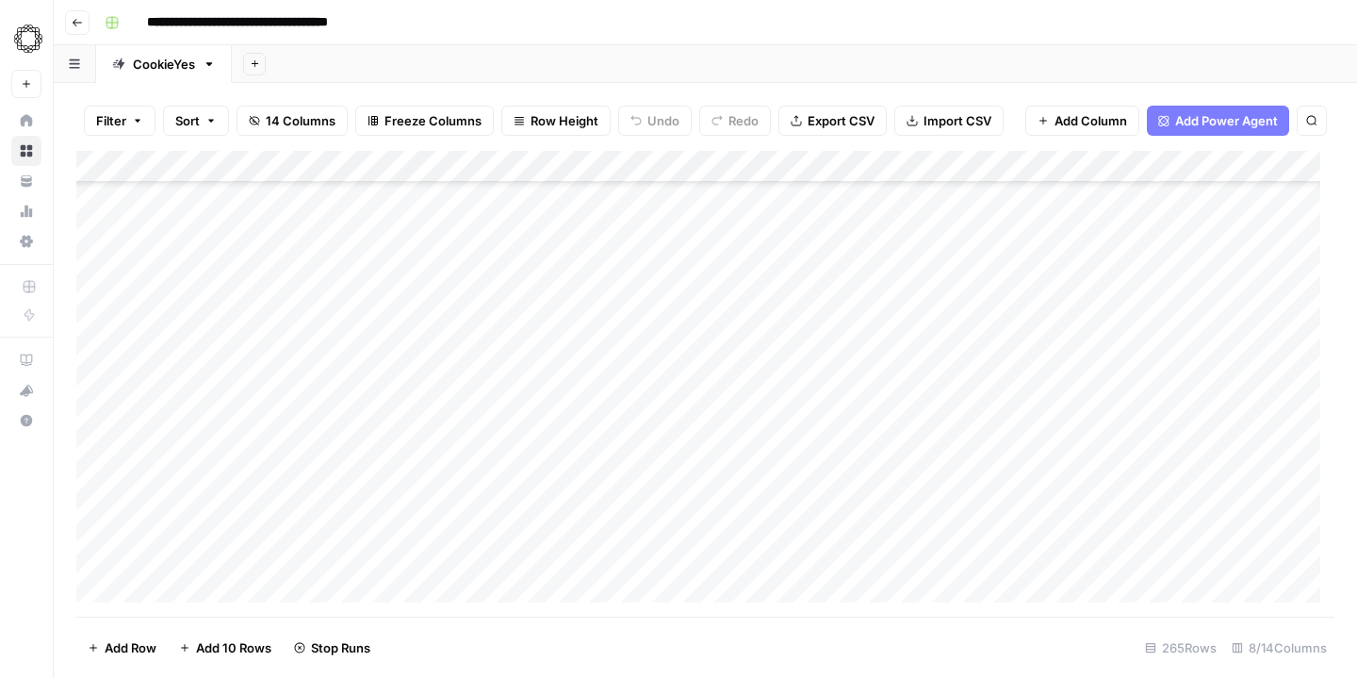
scroll to position [2535, 0]
click at [797, 263] on div "Add Column" at bounding box center [705, 384] width 1258 height 466
click at [789, 290] on div "Add Column" at bounding box center [705, 384] width 1258 height 466
click at [793, 322] on div "Add Column" at bounding box center [705, 384] width 1258 height 466
click at [789, 348] on div "Add Column" at bounding box center [705, 384] width 1258 height 466
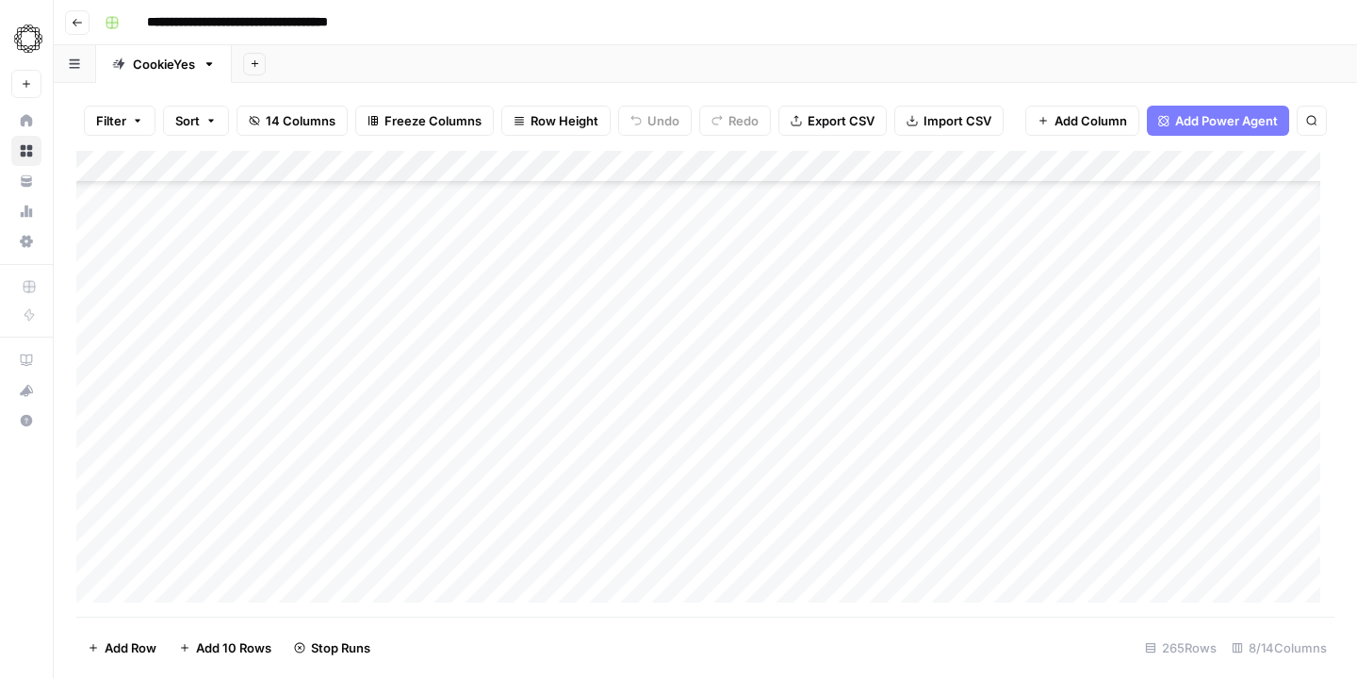
click at [793, 385] on div "Add Column" at bounding box center [705, 384] width 1258 height 466
click at [790, 410] on div "Add Column" at bounding box center [705, 384] width 1258 height 466
click at [791, 228] on div "Add Column" at bounding box center [705, 384] width 1258 height 466
click at [797, 260] on div "Add Column" at bounding box center [705, 384] width 1258 height 466
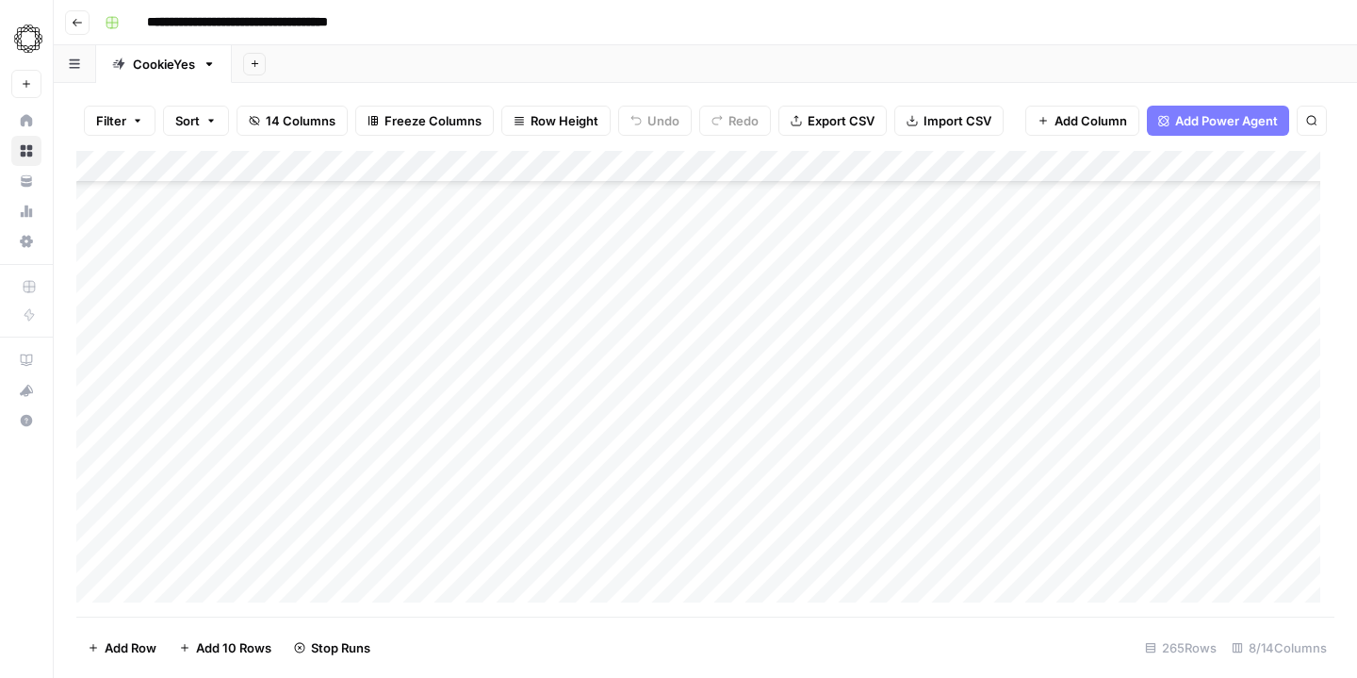
click at [797, 289] on div "Add Column" at bounding box center [705, 384] width 1258 height 466
click at [792, 300] on div "Add Column" at bounding box center [705, 384] width 1258 height 466
click at [797, 333] on div "Add Column" at bounding box center [705, 384] width 1258 height 466
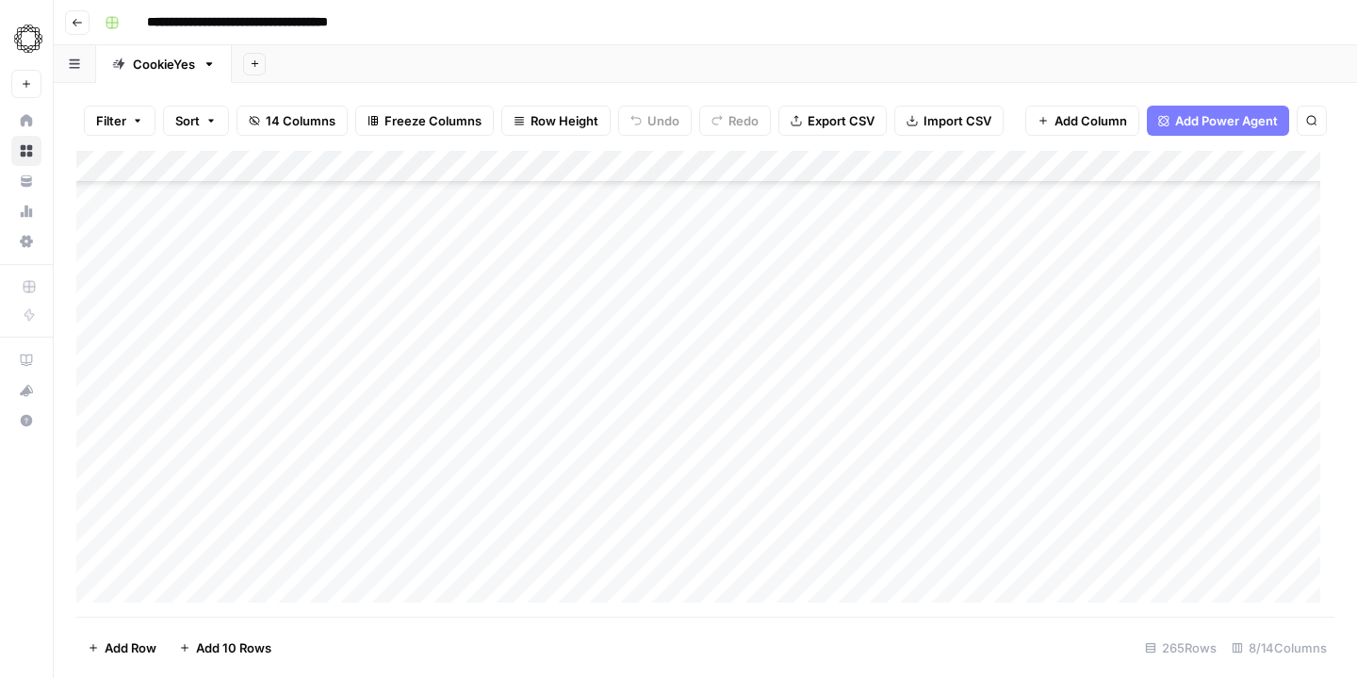
click at [793, 237] on div "Add Column" at bounding box center [705, 384] width 1258 height 466
click at [794, 269] on div "Add Column" at bounding box center [705, 384] width 1258 height 466
click at [794, 305] on div "Add Column" at bounding box center [705, 384] width 1258 height 466
click at [794, 331] on div "Add Column" at bounding box center [705, 384] width 1258 height 466
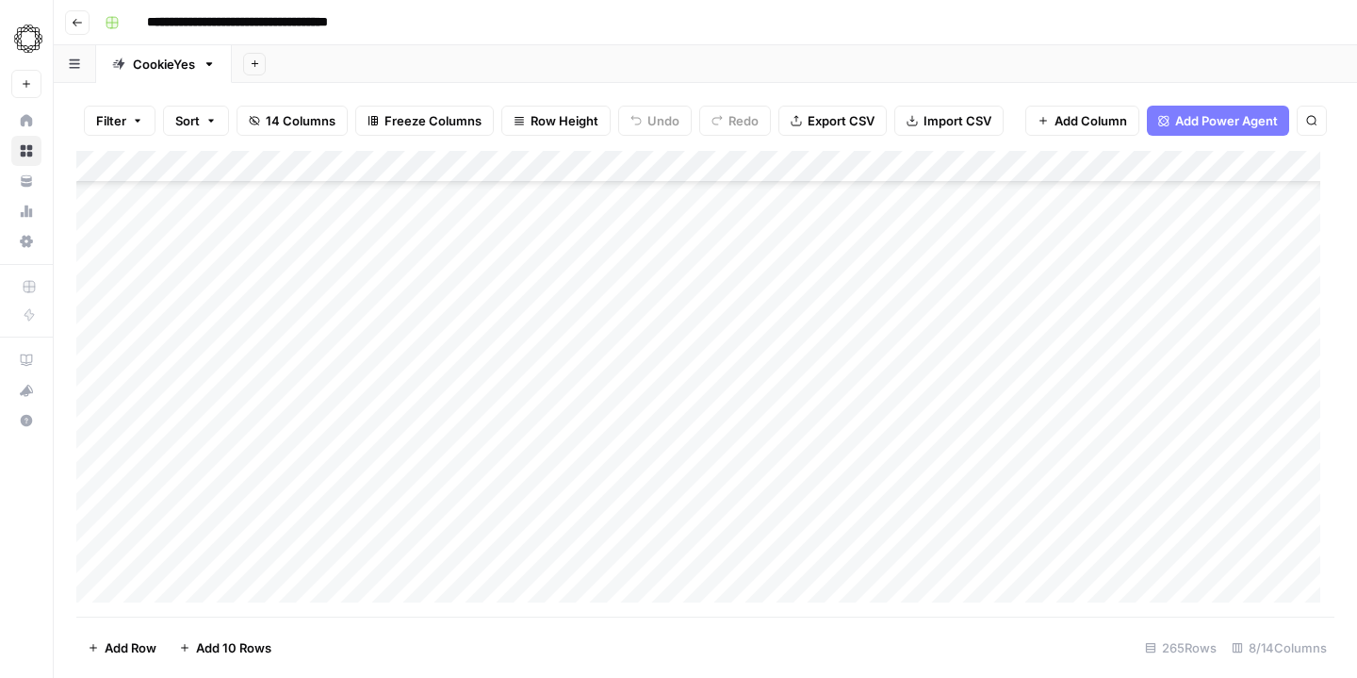
click at [798, 266] on div "Add Column" at bounding box center [705, 384] width 1258 height 466
click at [795, 299] on div "Add Column" at bounding box center [705, 384] width 1258 height 466
click at [794, 268] on div "Add Column" at bounding box center [705, 384] width 1258 height 466
click at [797, 303] on div "Add Column" at bounding box center [705, 384] width 1258 height 466
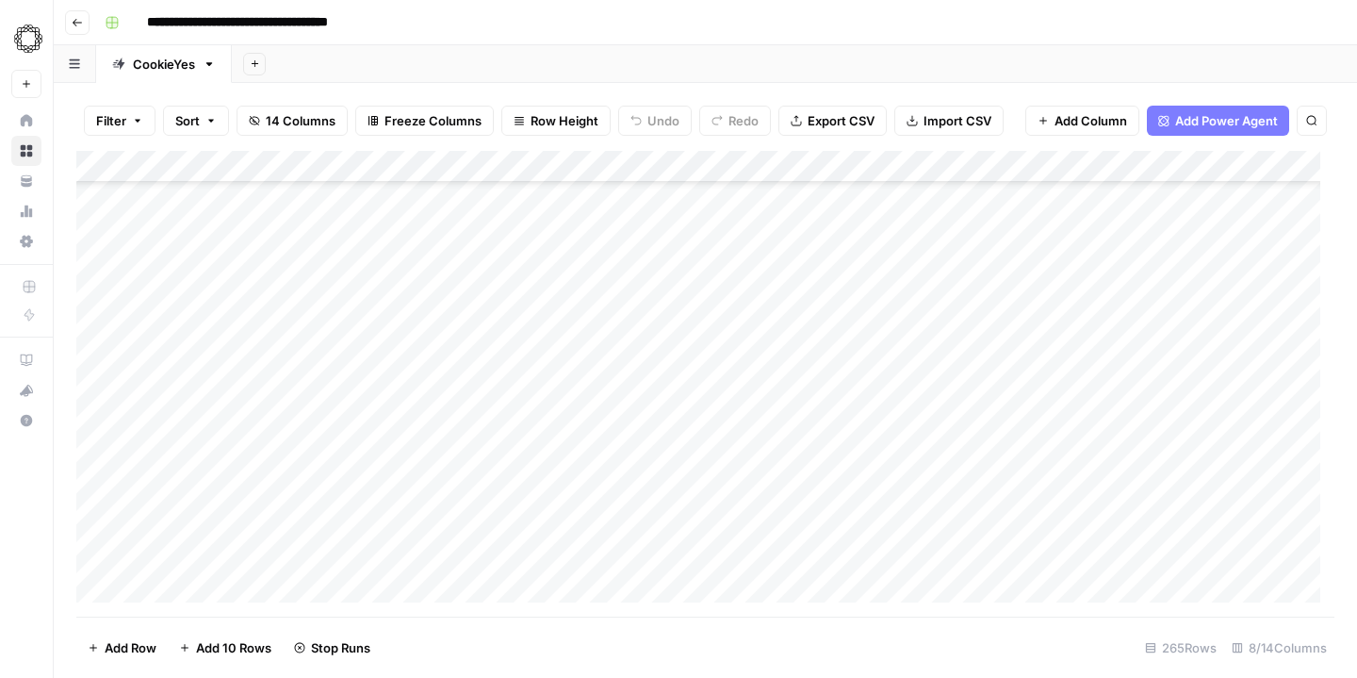
scroll to position [3126, 0]
click at [792, 275] on div "Add Column" at bounding box center [705, 384] width 1258 height 466
click at [794, 306] on div "Add Column" at bounding box center [705, 384] width 1258 height 466
click at [793, 249] on div "Add Column" at bounding box center [705, 384] width 1258 height 466
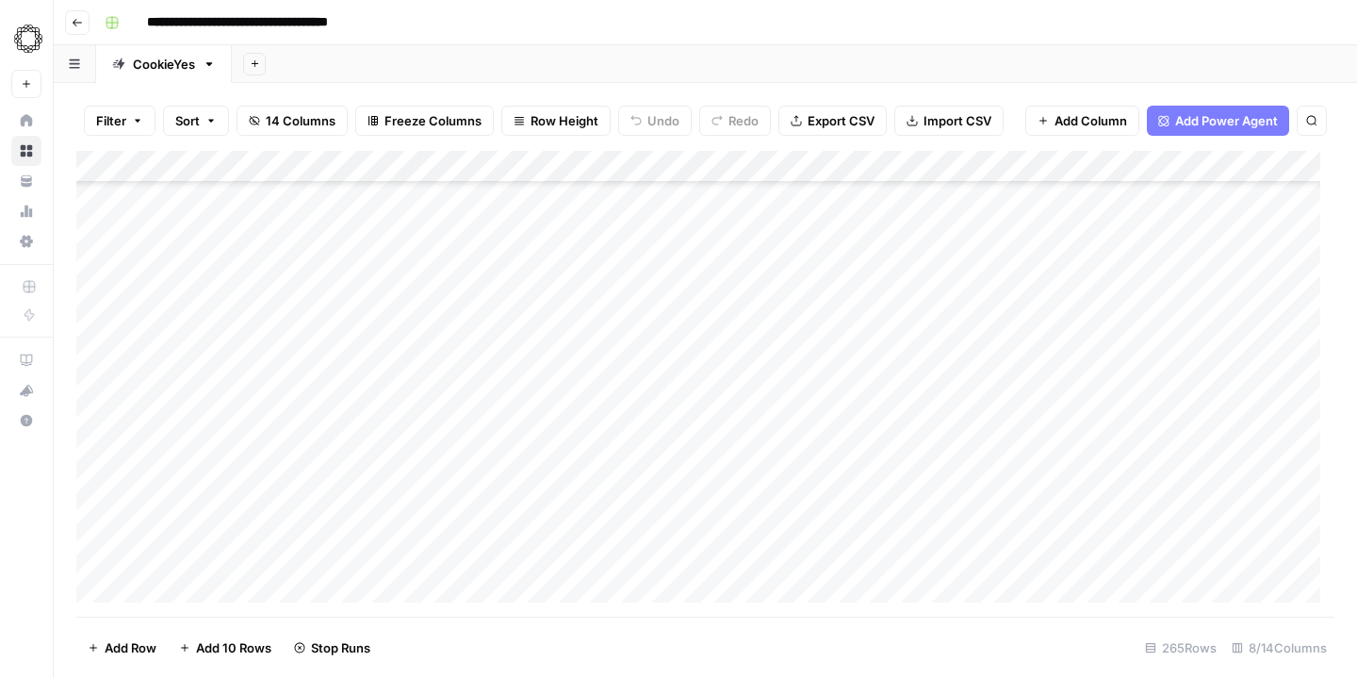
click at [789, 278] on div "Add Column" at bounding box center [705, 384] width 1258 height 466
click at [793, 245] on div "Add Column" at bounding box center [705, 384] width 1258 height 466
click at [798, 276] on div "Add Column" at bounding box center [705, 384] width 1258 height 466
click at [800, 313] on div "Add Column" at bounding box center [705, 384] width 1258 height 466
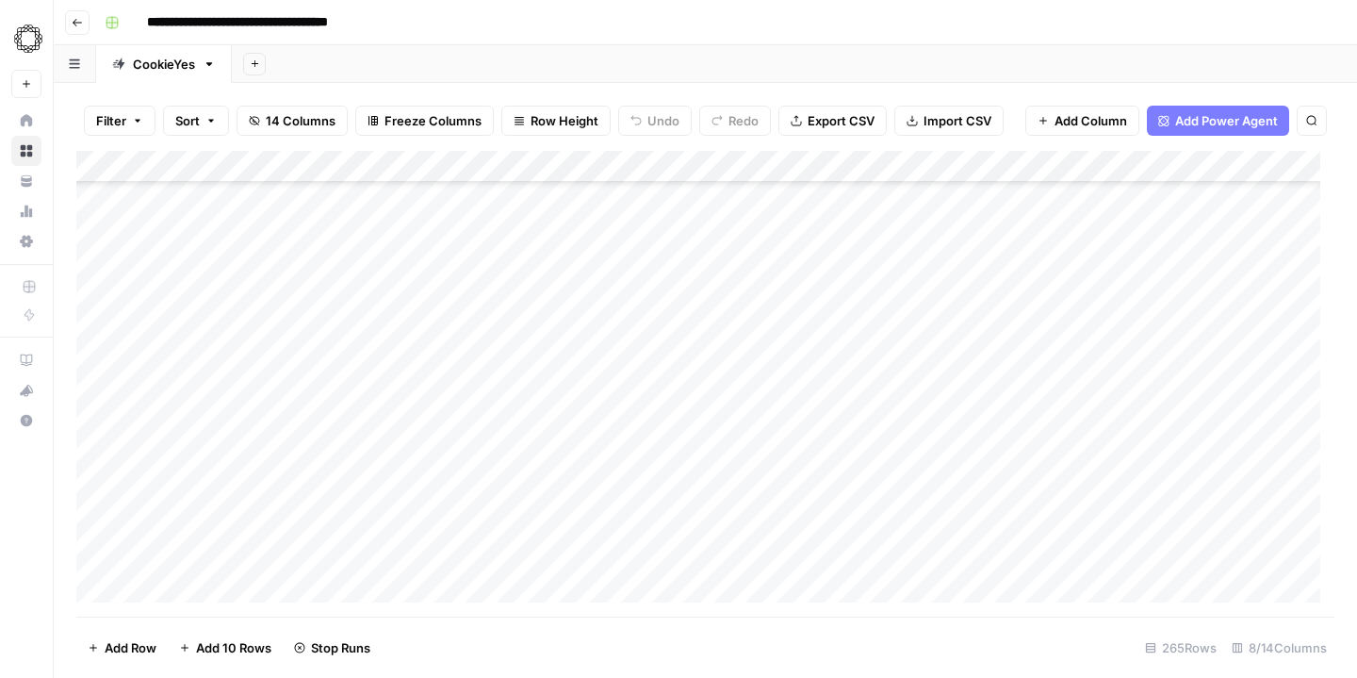
click at [799, 339] on div "Add Column" at bounding box center [705, 384] width 1258 height 466
click at [802, 368] on div "Add Column" at bounding box center [705, 384] width 1258 height 466
click at [795, 405] on div "Add Column" at bounding box center [705, 384] width 1258 height 466
click at [796, 202] on div "Add Column" at bounding box center [705, 384] width 1258 height 466
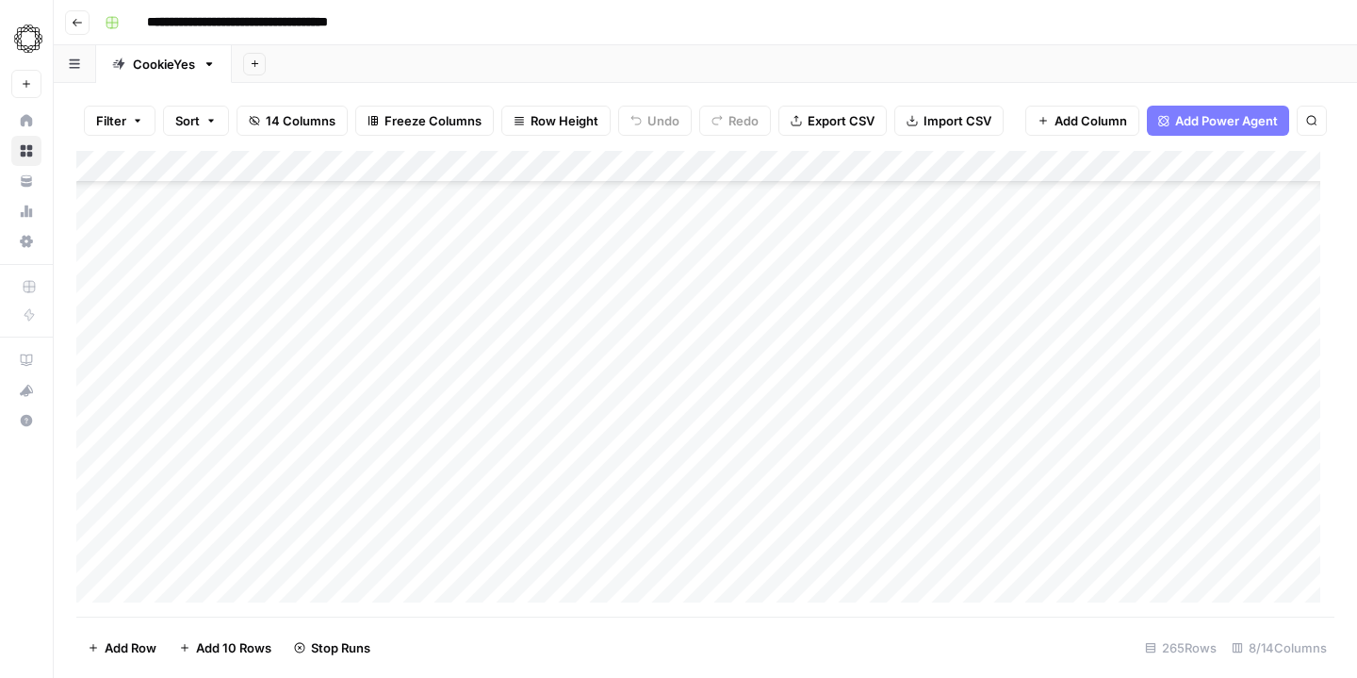
click at [796, 237] on div "Add Column" at bounding box center [705, 384] width 1258 height 466
click at [795, 272] on div "Add Column" at bounding box center [705, 384] width 1258 height 466
click at [794, 304] on div "Add Column" at bounding box center [705, 384] width 1258 height 466
click at [798, 255] on div "Add Column" at bounding box center [705, 384] width 1258 height 466
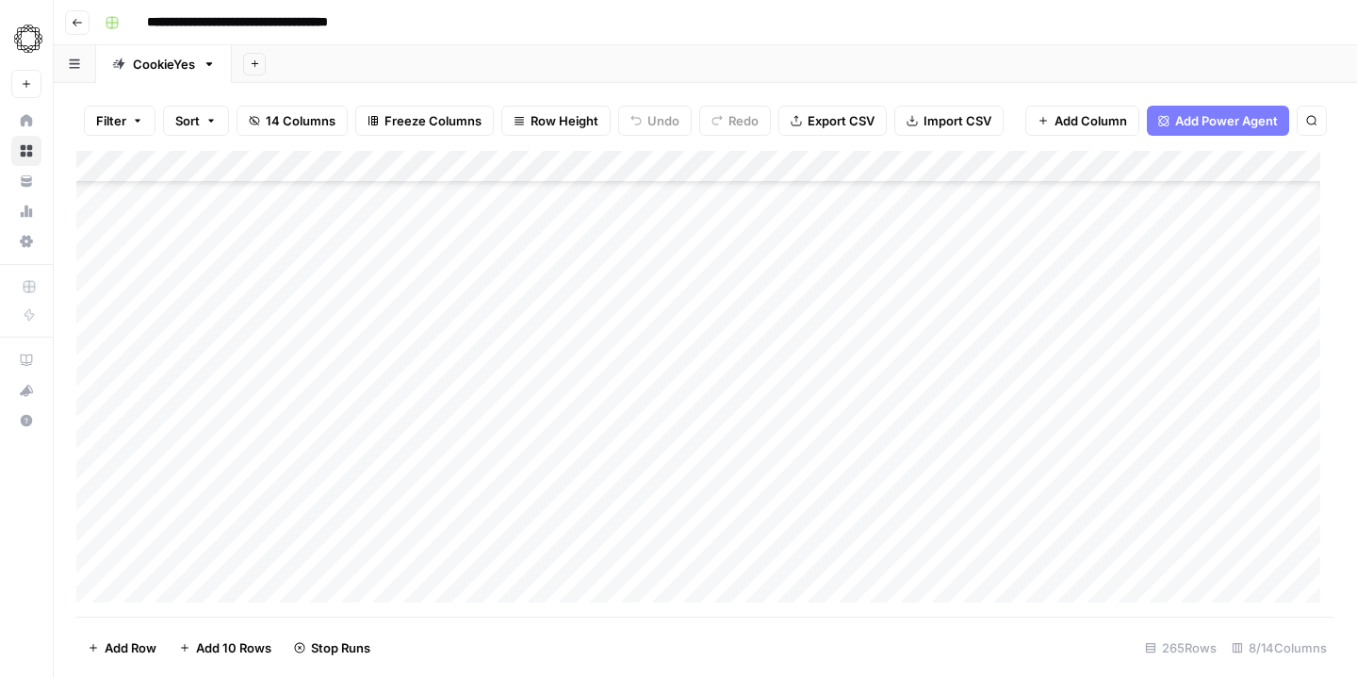
click at [794, 287] on div "Add Column" at bounding box center [705, 384] width 1258 height 466
click at [794, 257] on div "Add Column" at bounding box center [705, 384] width 1258 height 466
click at [794, 240] on div "Add Column" at bounding box center [705, 384] width 1258 height 466
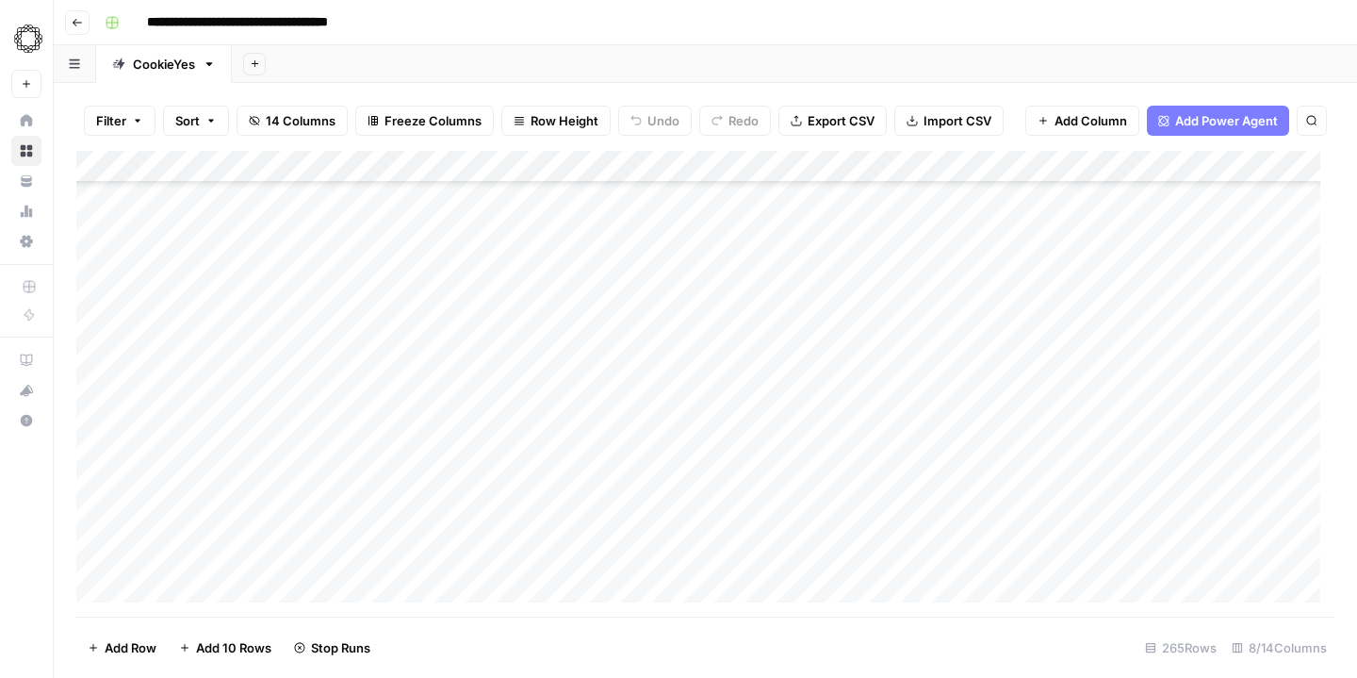
scroll to position [3757, 0]
click at [796, 222] on div "Add Column" at bounding box center [705, 384] width 1258 height 466
click at [794, 249] on div "Add Column" at bounding box center [705, 384] width 1258 height 466
click at [795, 226] on div "Add Column" at bounding box center [705, 384] width 1258 height 466
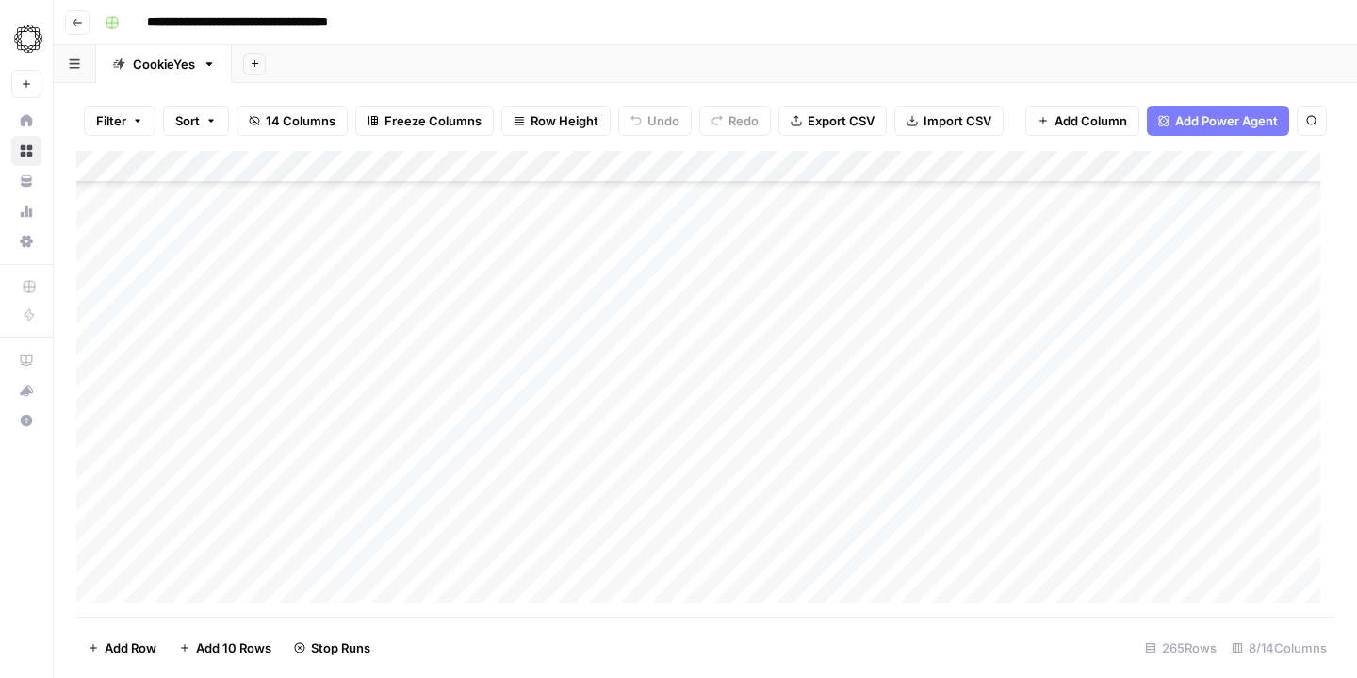
click at [795, 262] on div "Add Column" at bounding box center [705, 384] width 1258 height 466
click at [794, 237] on div "Add Column" at bounding box center [705, 384] width 1258 height 466
click at [795, 265] on div "Add Column" at bounding box center [705, 384] width 1258 height 466
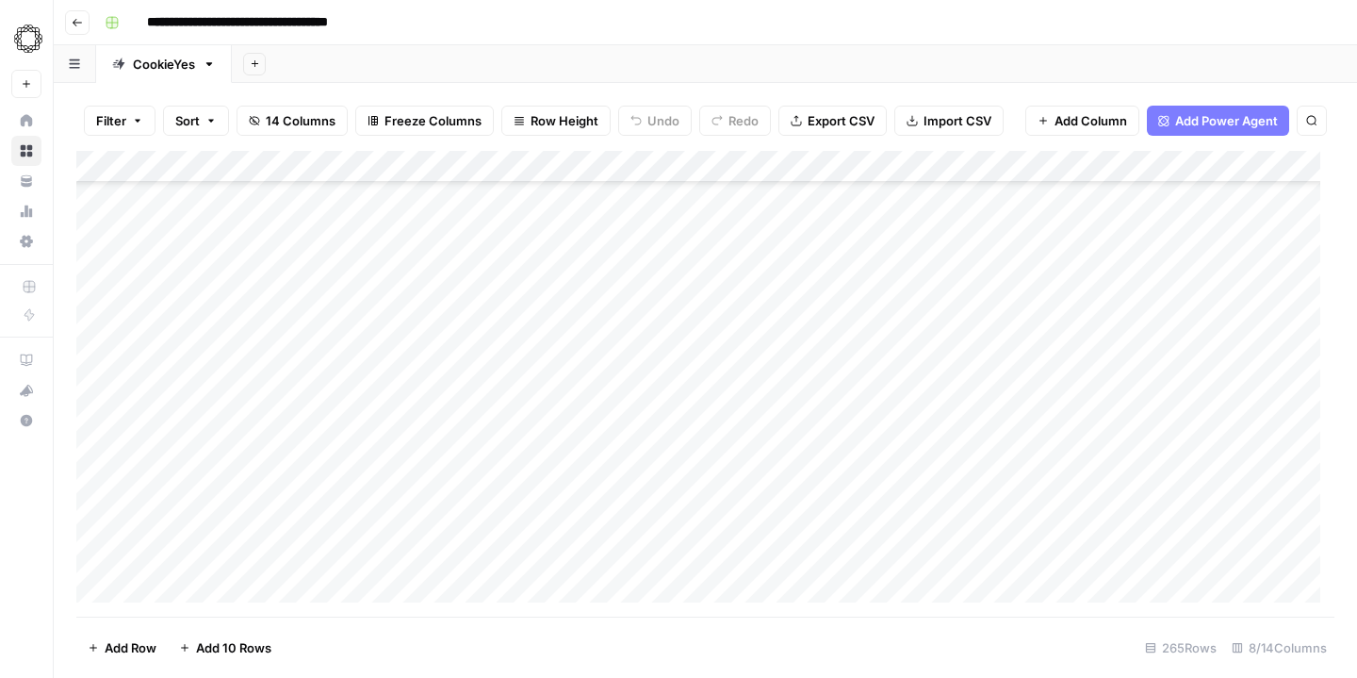
click at [793, 235] on div "Add Column" at bounding box center [705, 384] width 1258 height 466
click at [796, 268] on div "Add Column" at bounding box center [705, 384] width 1258 height 466
click at [794, 212] on div "Add Column" at bounding box center [705, 384] width 1258 height 466
click at [797, 243] on div "Add Column" at bounding box center [705, 384] width 1258 height 466
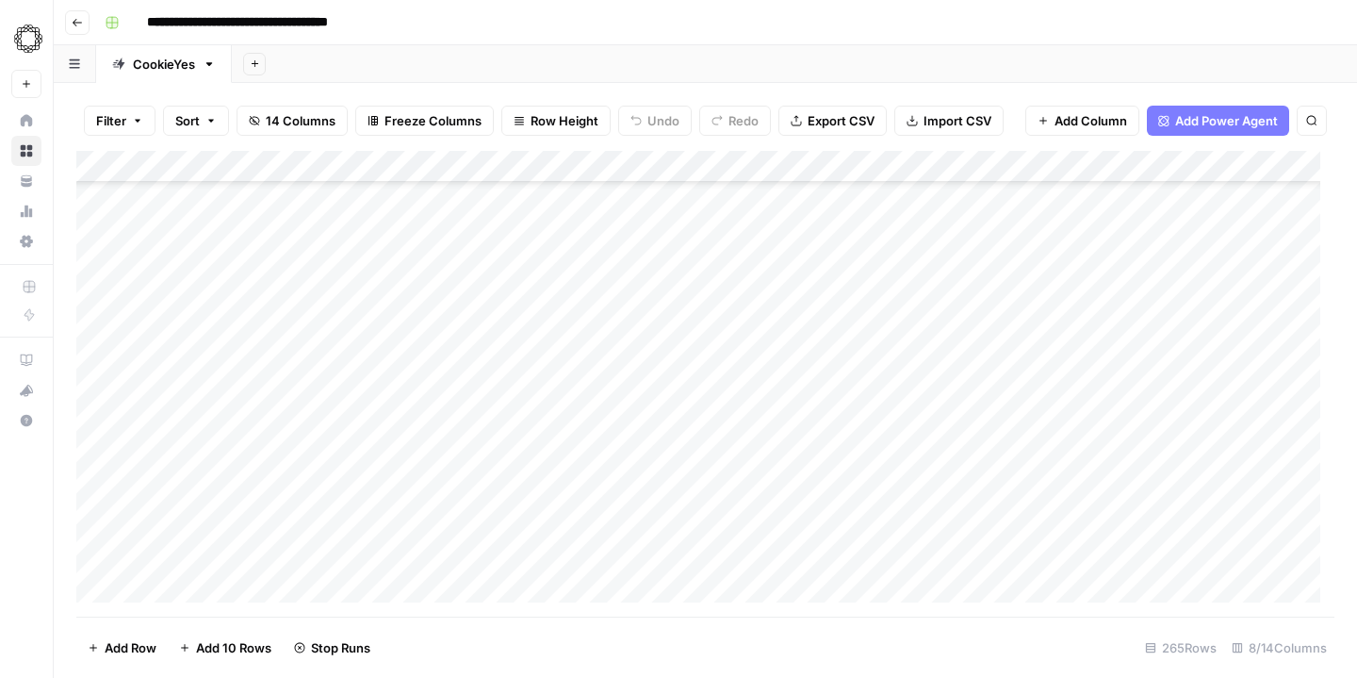
click at [795, 280] on div "Add Column" at bounding box center [705, 384] width 1258 height 466
click at [794, 265] on div "Add Column" at bounding box center [705, 384] width 1258 height 466
click at [793, 287] on div "Add Column" at bounding box center [705, 384] width 1258 height 466
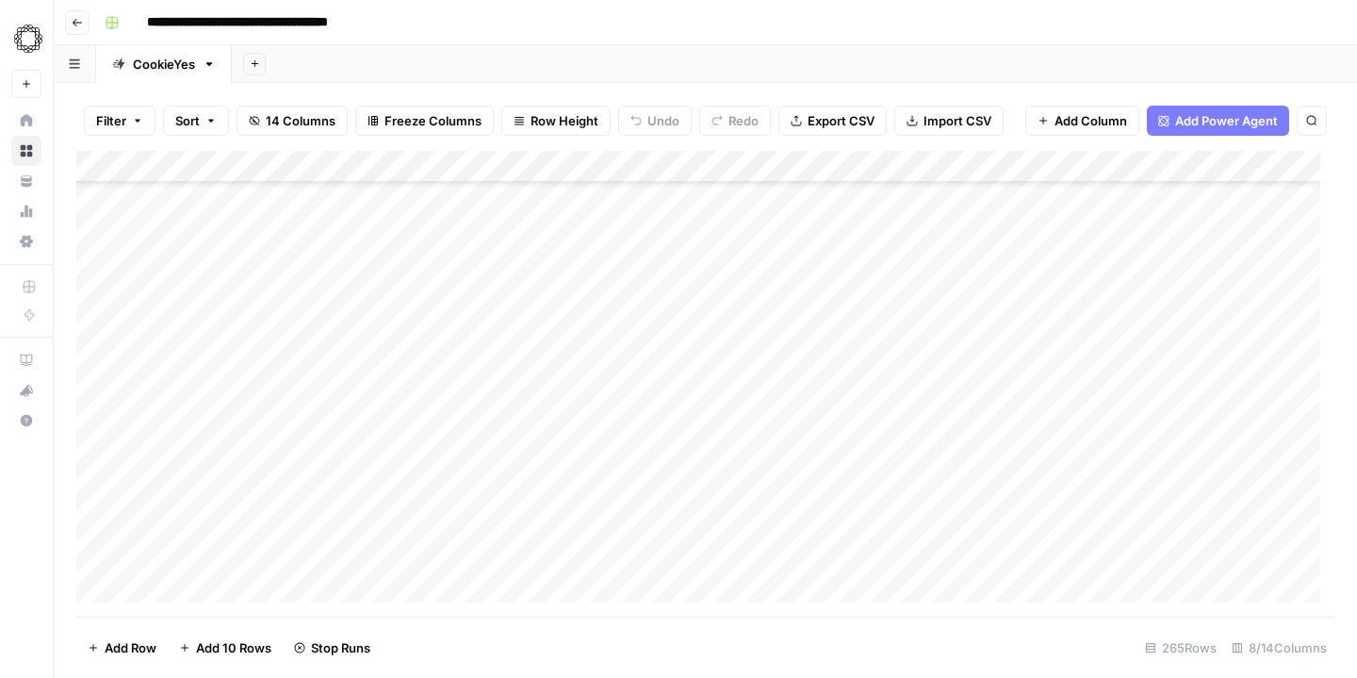
click at [791, 254] on div "Add Column" at bounding box center [705, 384] width 1258 height 466
click at [797, 241] on div "Add Column" at bounding box center [705, 384] width 1258 height 466
click at [794, 274] on div "Add Column" at bounding box center [705, 384] width 1258 height 466
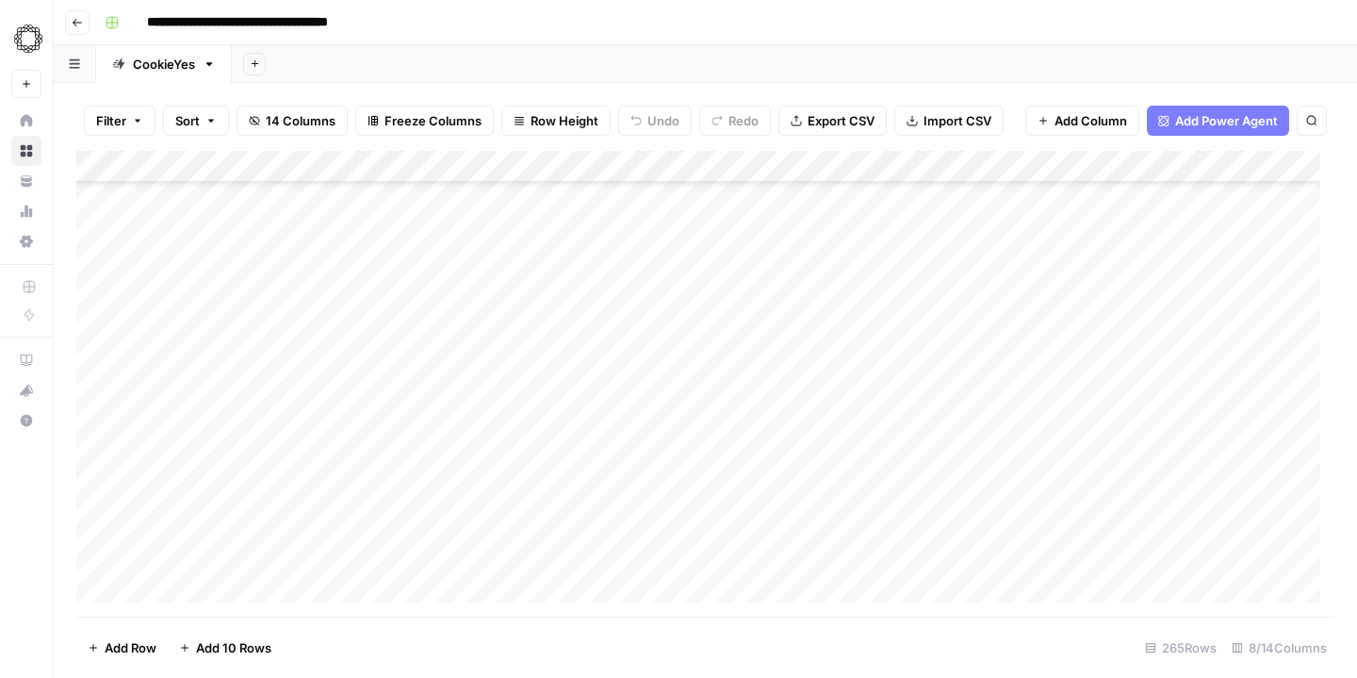
click at [794, 224] on div "Add Column" at bounding box center [705, 384] width 1258 height 466
click at [791, 256] on div "Add Column" at bounding box center [705, 384] width 1258 height 466
click at [793, 287] on div "Add Column" at bounding box center [705, 384] width 1258 height 466
click at [794, 250] on div "Add Column" at bounding box center [705, 384] width 1258 height 466
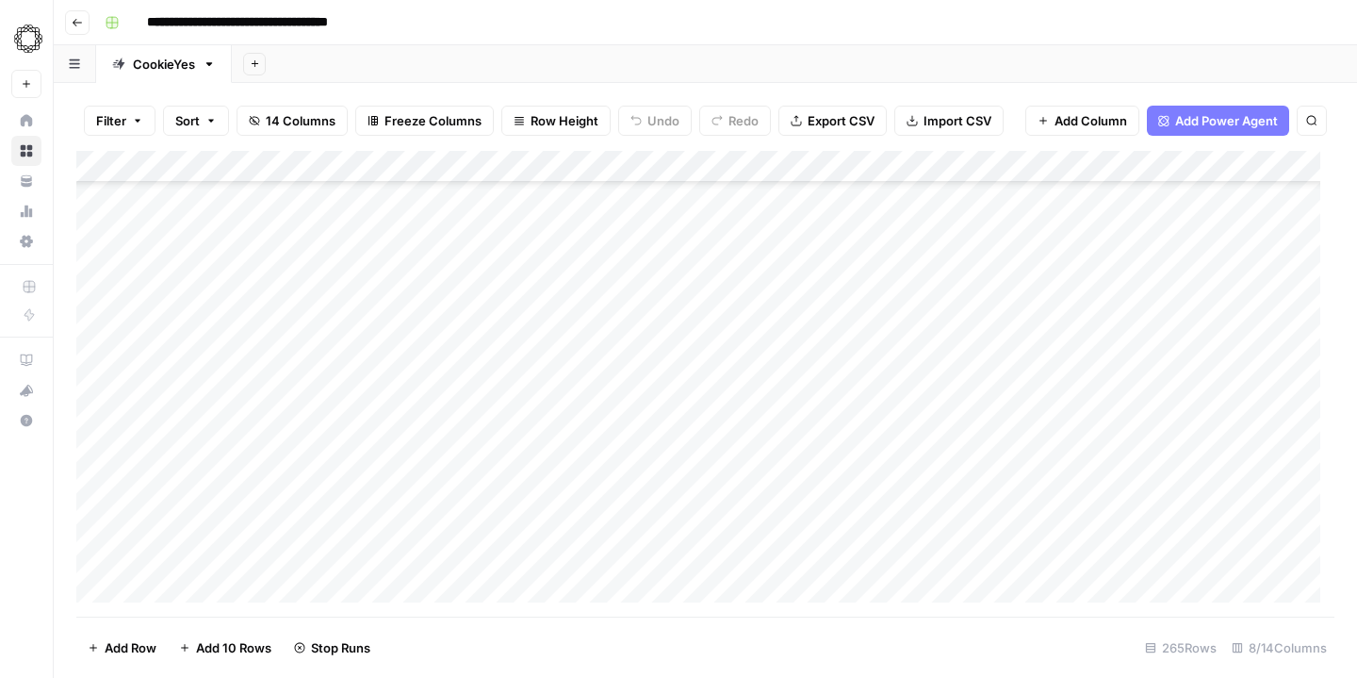
click at [792, 284] on div "Add Column" at bounding box center [705, 384] width 1258 height 466
click at [792, 243] on div "Add Column" at bounding box center [705, 384] width 1258 height 466
click at [798, 275] on div "Add Column" at bounding box center [705, 384] width 1258 height 466
click at [792, 296] on div "Add Column" at bounding box center [705, 384] width 1258 height 466
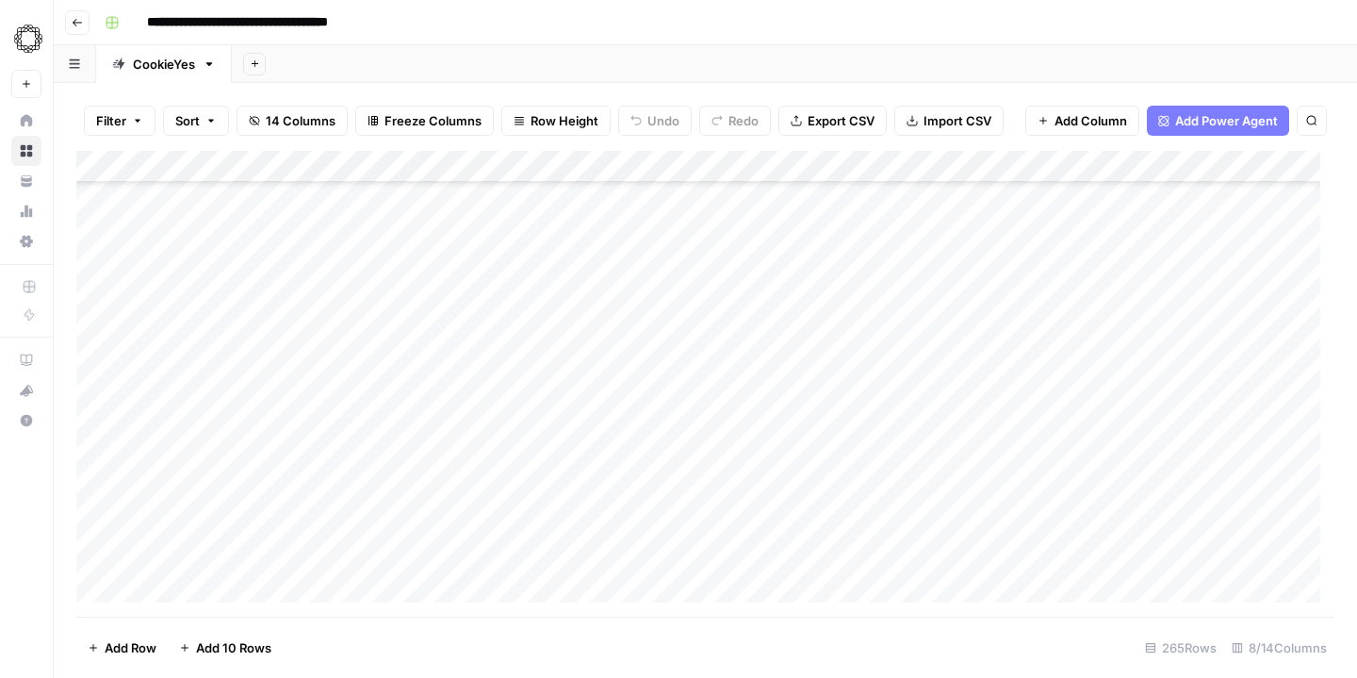
scroll to position [4511, 0]
click at [797, 239] on div "Add Column" at bounding box center [705, 384] width 1258 height 466
click at [794, 264] on div "Add Column" at bounding box center [705, 384] width 1258 height 466
click at [795, 298] on div "Add Column" at bounding box center [705, 384] width 1258 height 466
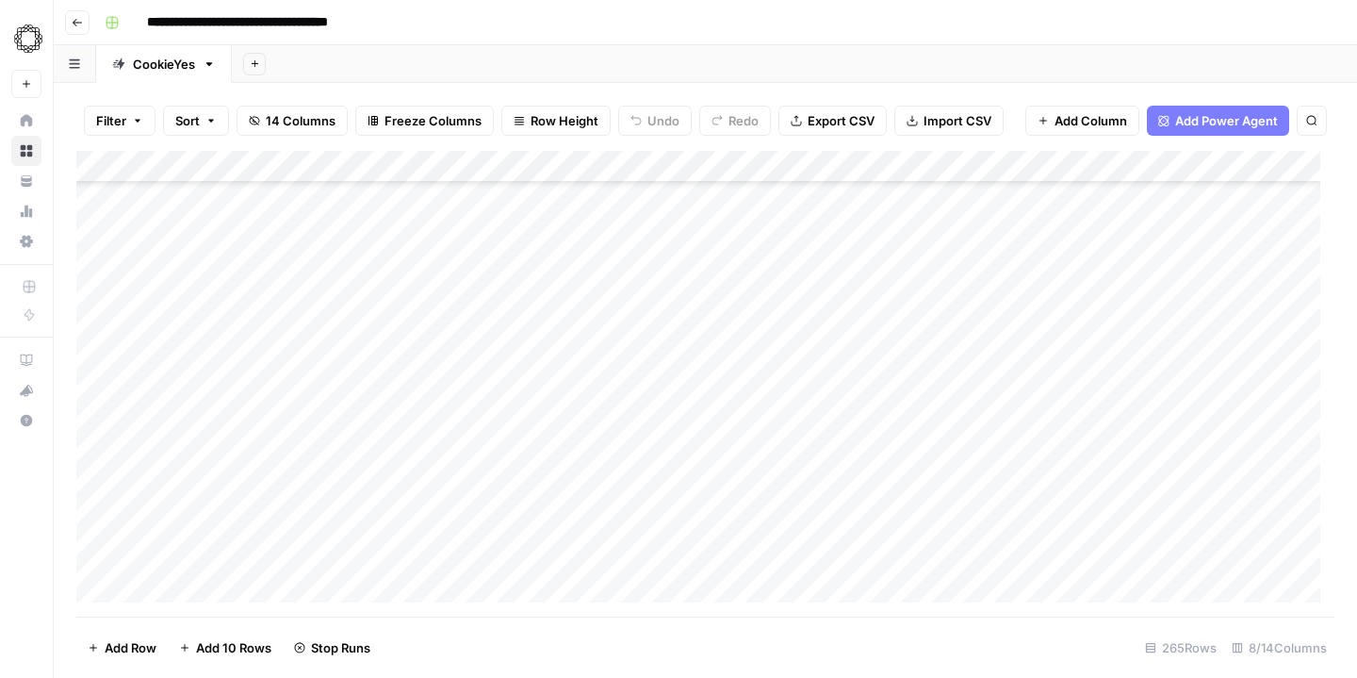
click at [793, 268] on div "Add Column" at bounding box center [705, 384] width 1258 height 466
click at [795, 300] on div "Add Column" at bounding box center [705, 384] width 1258 height 466
click at [795, 330] on div "Add Column" at bounding box center [705, 384] width 1258 height 466
click at [792, 287] on div "Add Column" at bounding box center [705, 384] width 1258 height 466
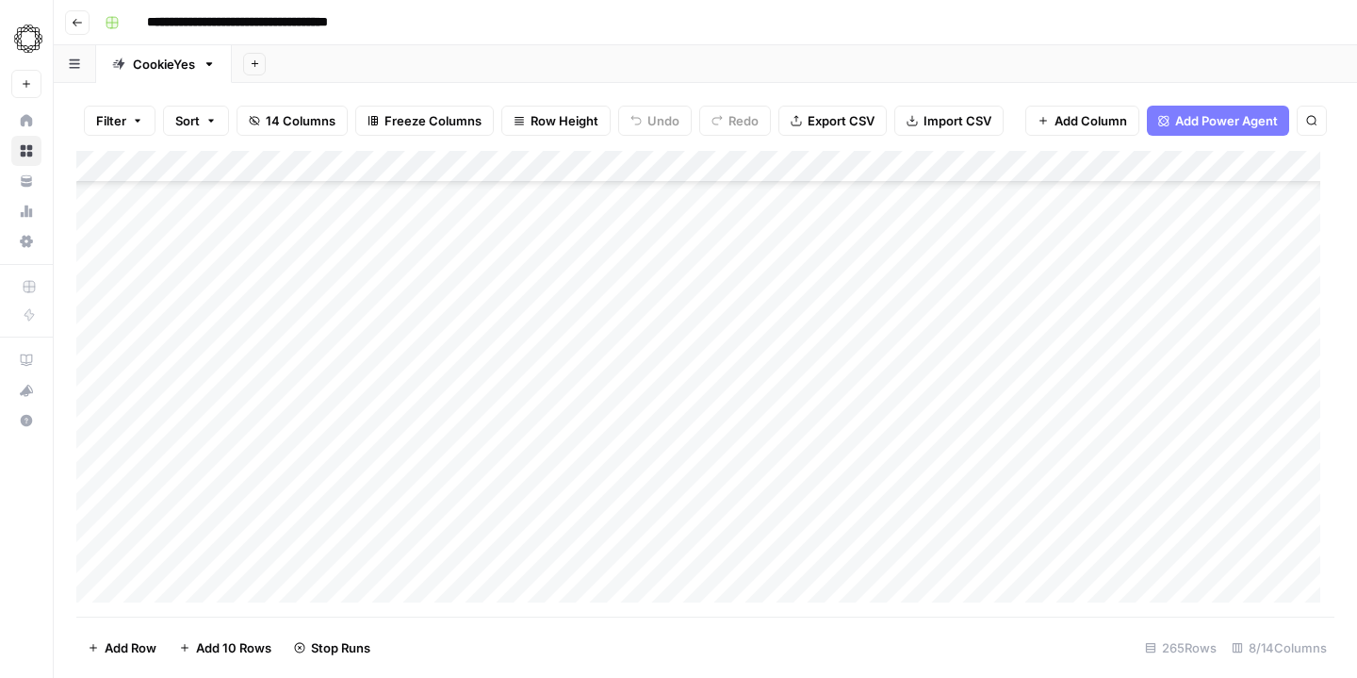
scroll to position [4714, 0]
click at [796, 259] on div "Add Column" at bounding box center [705, 384] width 1258 height 466
click at [796, 287] on div "Add Column" at bounding box center [705, 384] width 1258 height 466
click at [800, 320] on div "Add Column" at bounding box center [705, 384] width 1258 height 466
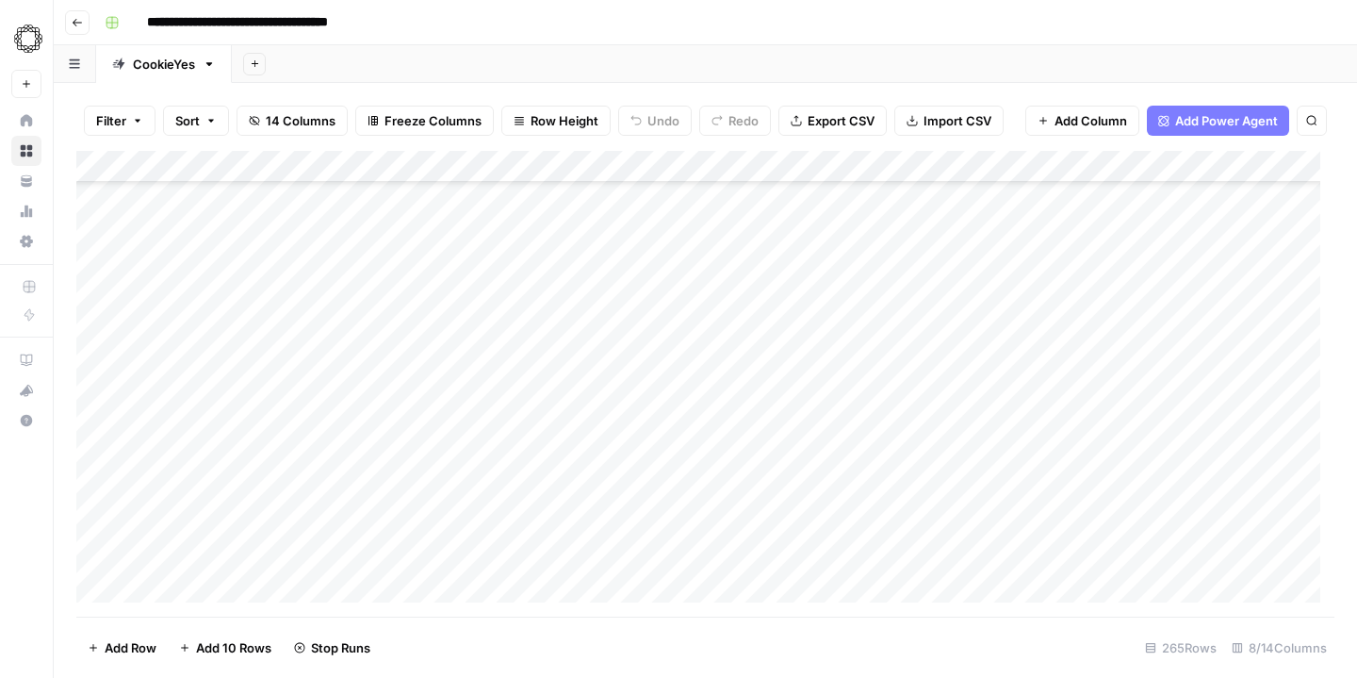
click at [799, 296] on div "Add Column" at bounding box center [705, 384] width 1258 height 466
click at [799, 267] on div "Add Column" at bounding box center [705, 384] width 1258 height 466
click at [795, 298] on div "Add Column" at bounding box center [705, 384] width 1258 height 466
click at [793, 320] on div "Add Column" at bounding box center [705, 384] width 1258 height 466
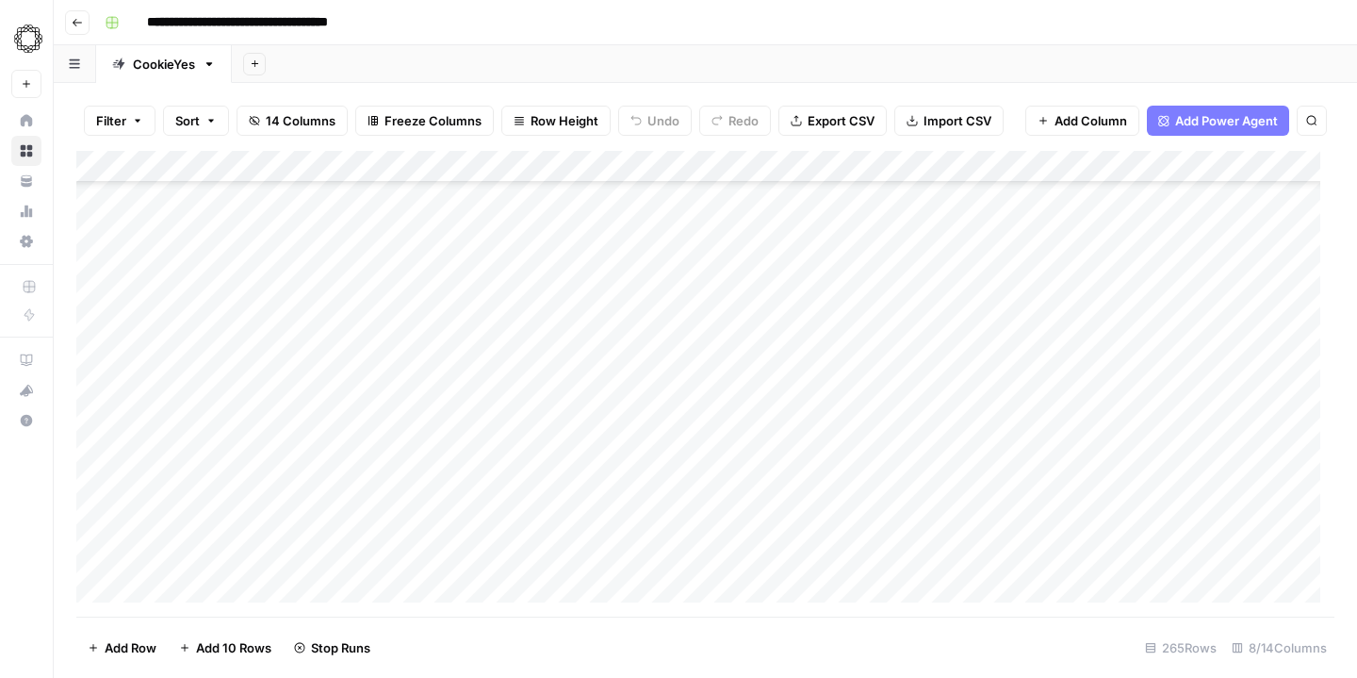
scroll to position [4962, 0]
click at [792, 240] on div "Add Column" at bounding box center [705, 384] width 1258 height 466
click at [792, 268] on div "Add Column" at bounding box center [705, 384] width 1258 height 466
click at [788, 291] on div "Add Column" at bounding box center [705, 384] width 1258 height 466
click at [797, 327] on div "Add Column" at bounding box center [705, 384] width 1258 height 466
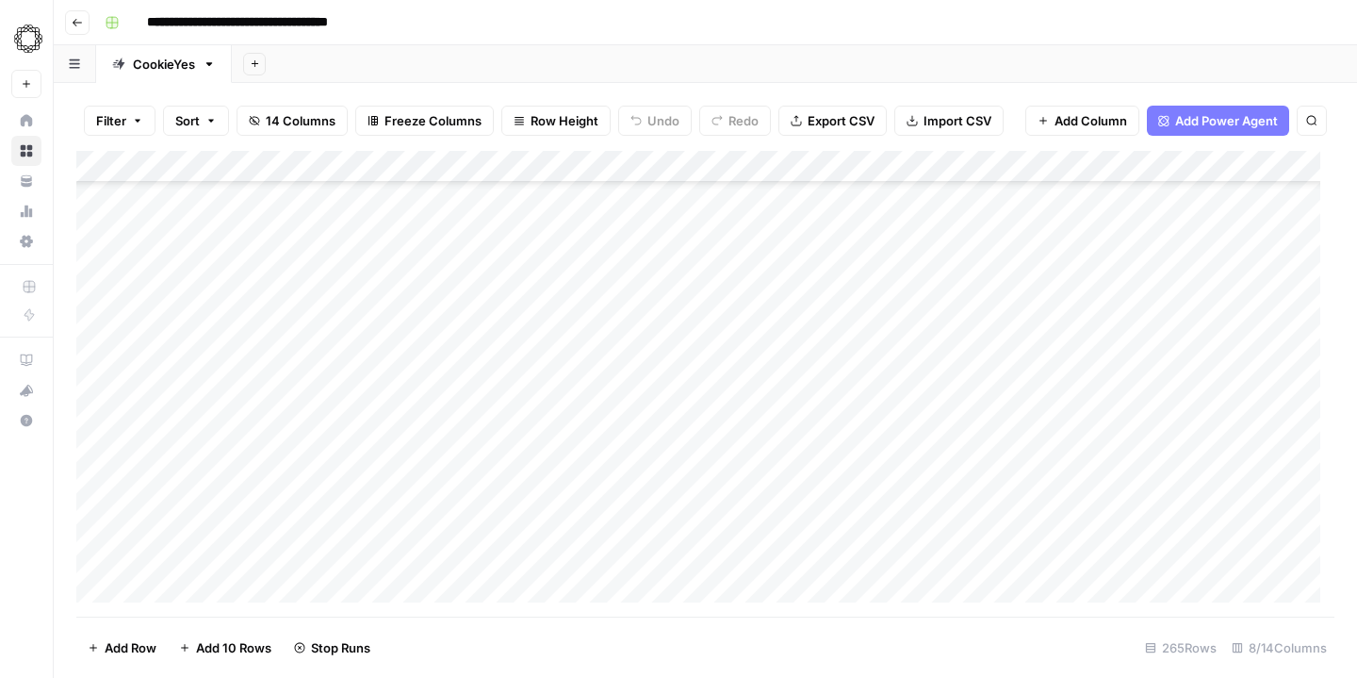
scroll to position [5074, 0]
click at [795, 251] on div "Add Column" at bounding box center [705, 384] width 1258 height 466
click at [794, 283] on div "Add Column" at bounding box center [705, 384] width 1258 height 466
click at [793, 313] on div "Add Column" at bounding box center [705, 384] width 1258 height 466
click at [791, 344] on div "Add Column" at bounding box center [705, 384] width 1258 height 466
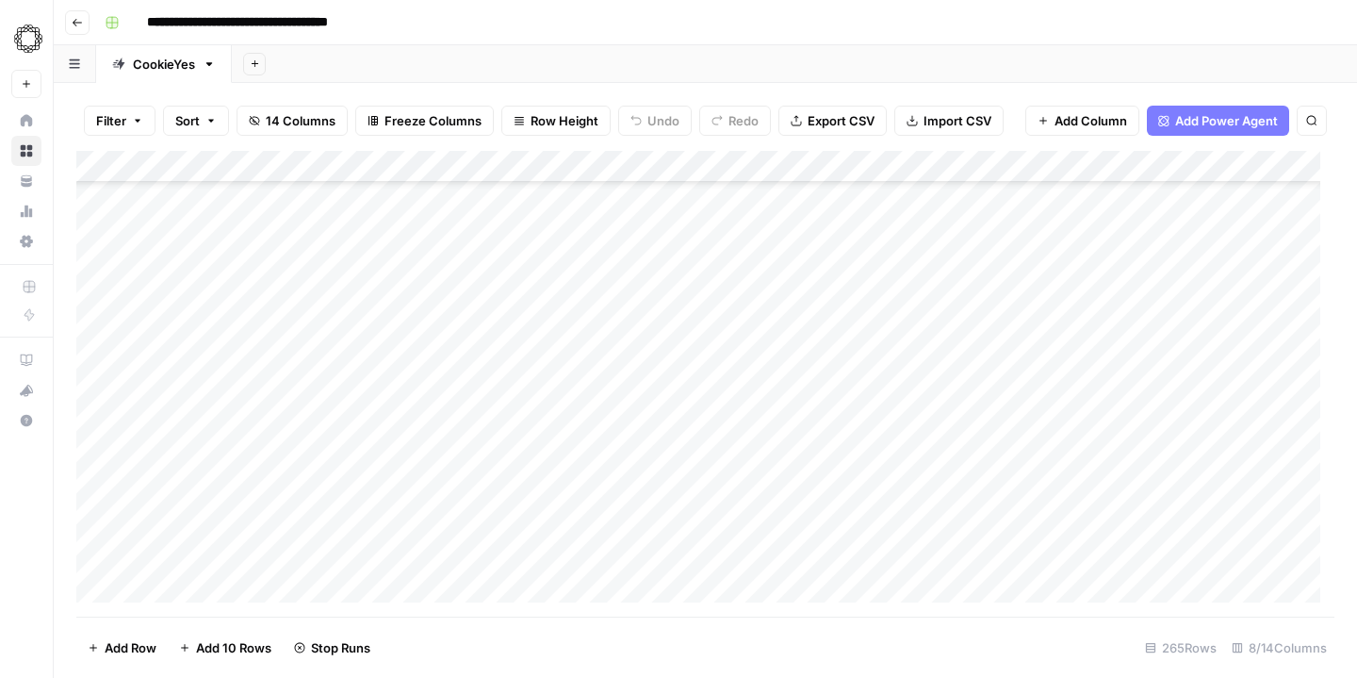
click at [794, 377] on div "Add Column" at bounding box center [705, 384] width 1258 height 466
click at [794, 246] on div "Add Column" at bounding box center [705, 384] width 1258 height 466
click at [794, 270] on div "Add Column" at bounding box center [705, 384] width 1258 height 466
click at [794, 302] on div "Add Column" at bounding box center [705, 384] width 1258 height 466
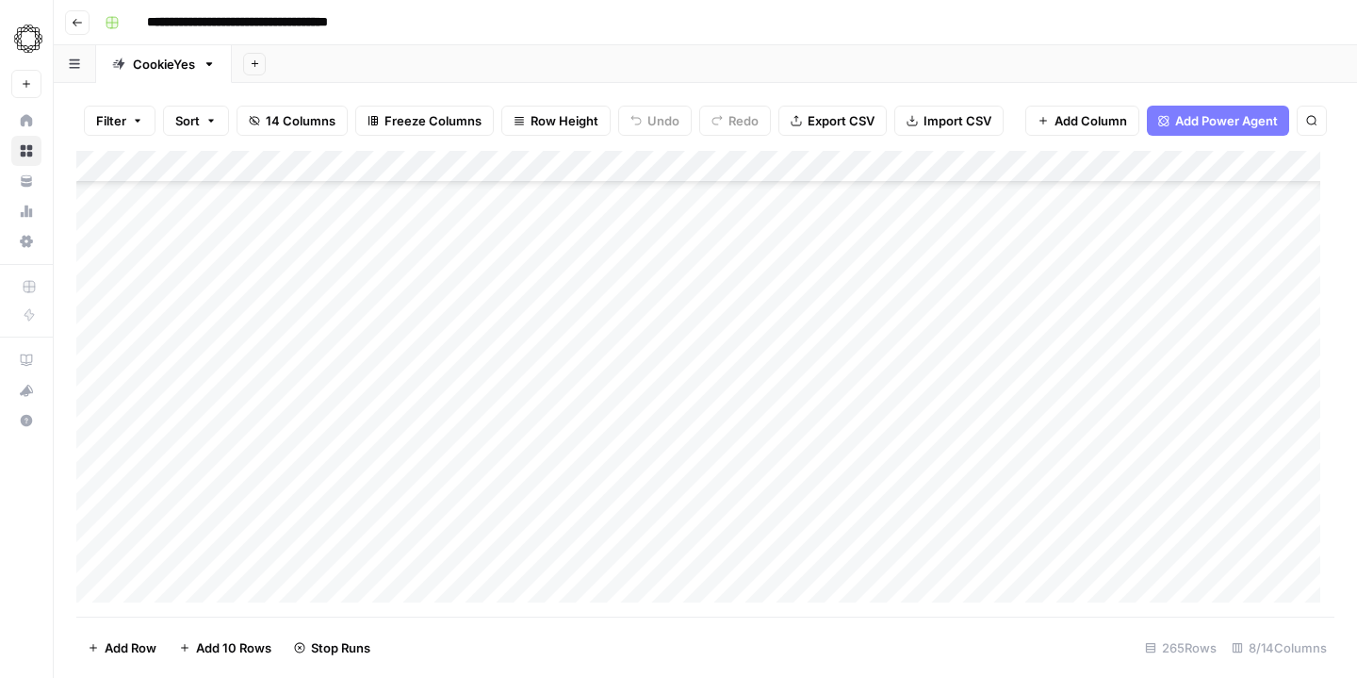
scroll to position [5339, 0]
click at [793, 245] on div "Add Column" at bounding box center [705, 384] width 1258 height 466
click at [793, 271] on div "Add Column" at bounding box center [705, 384] width 1258 height 466
click at [795, 304] on div "Add Column" at bounding box center [705, 384] width 1258 height 466
click at [797, 335] on div "Add Column" at bounding box center [705, 384] width 1258 height 466
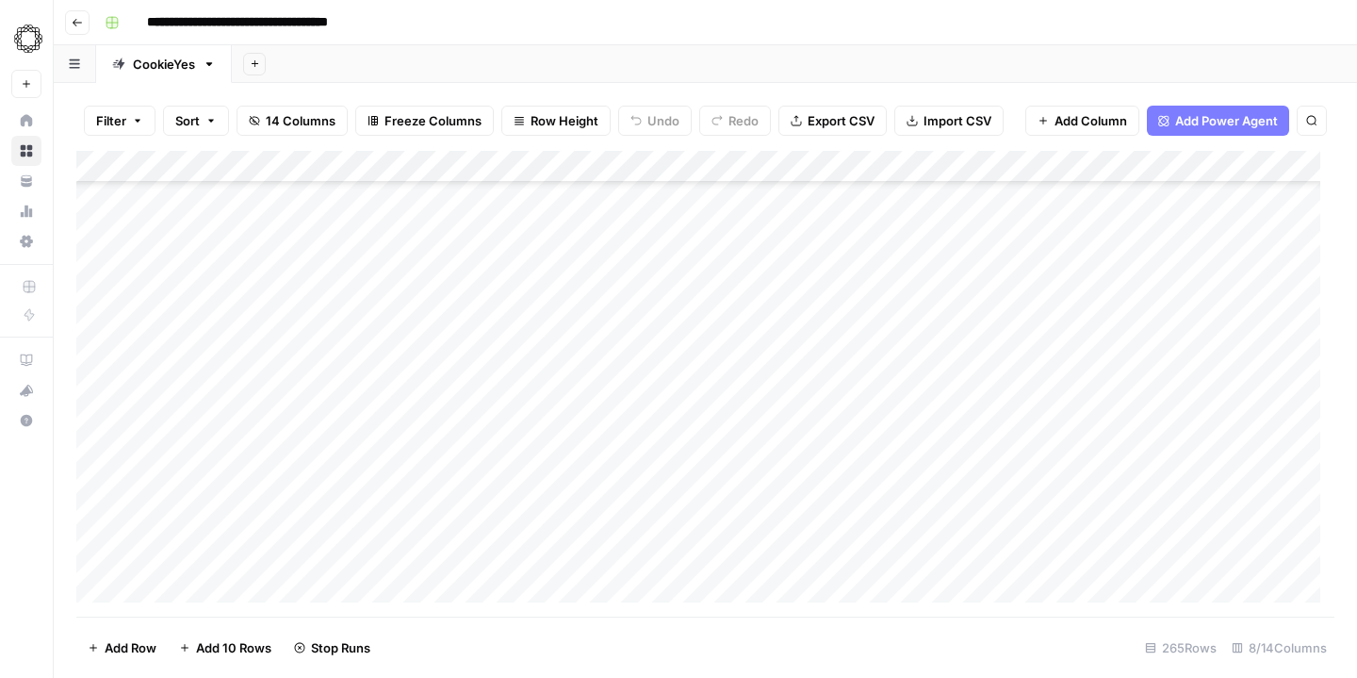
click at [797, 371] on div "Add Column" at bounding box center [705, 384] width 1258 height 466
click at [795, 305] on div "Add Column" at bounding box center [705, 384] width 1258 height 466
click at [799, 338] on div "Add Column" at bounding box center [705, 384] width 1258 height 466
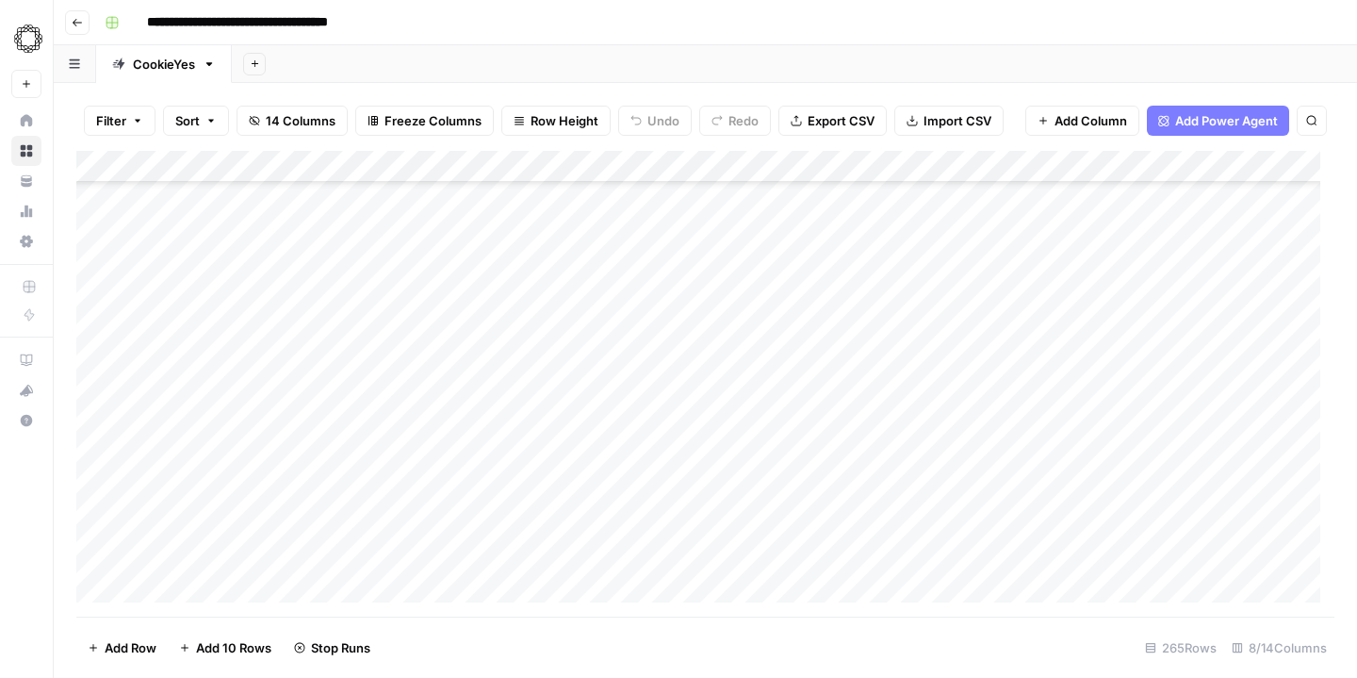
click at [786, 201] on div "Add Column" at bounding box center [705, 384] width 1258 height 466
click at [794, 233] on div "Add Column" at bounding box center [705, 384] width 1258 height 466
click at [796, 264] on div "Add Column" at bounding box center [705, 384] width 1258 height 466
click at [793, 235] on div "Add Column" at bounding box center [705, 384] width 1258 height 466
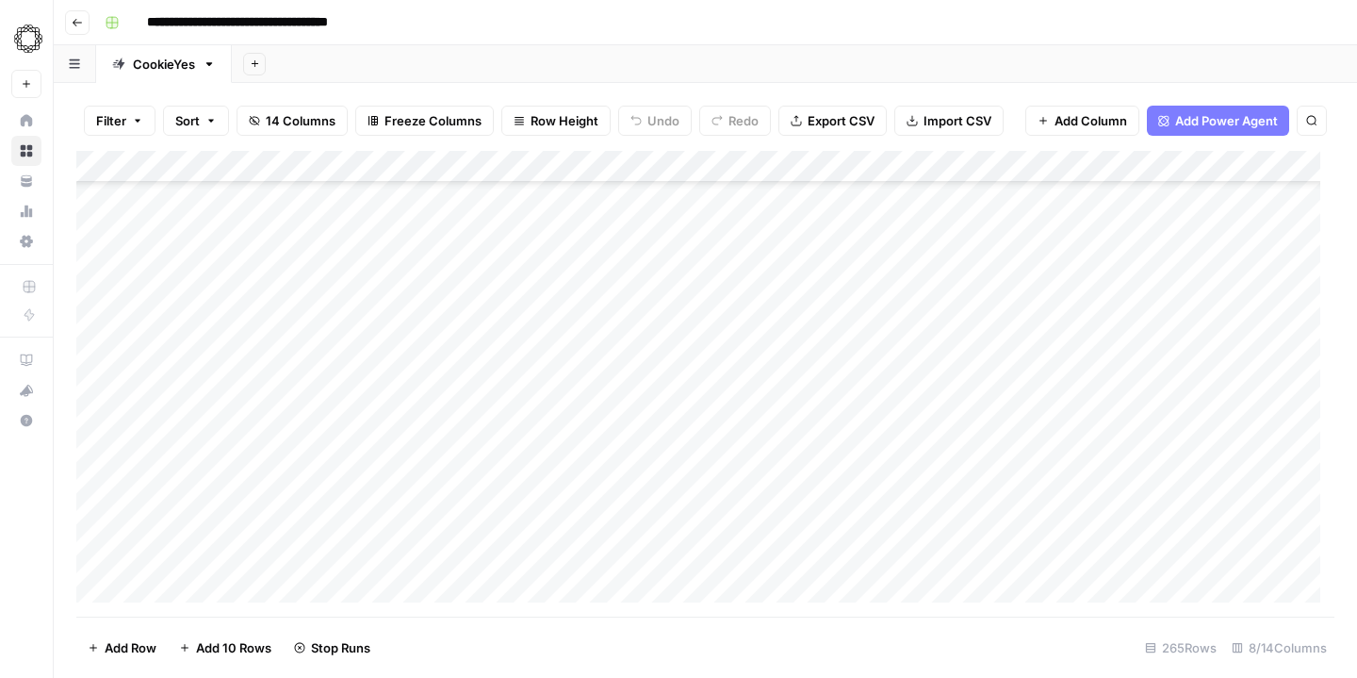
click at [794, 267] on div "Add Column" at bounding box center [705, 384] width 1258 height 466
click at [799, 237] on div "Add Column" at bounding box center [705, 384] width 1258 height 466
click at [792, 268] on div "Add Column" at bounding box center [705, 384] width 1258 height 466
click at [794, 298] on div "Add Column" at bounding box center [705, 384] width 1258 height 466
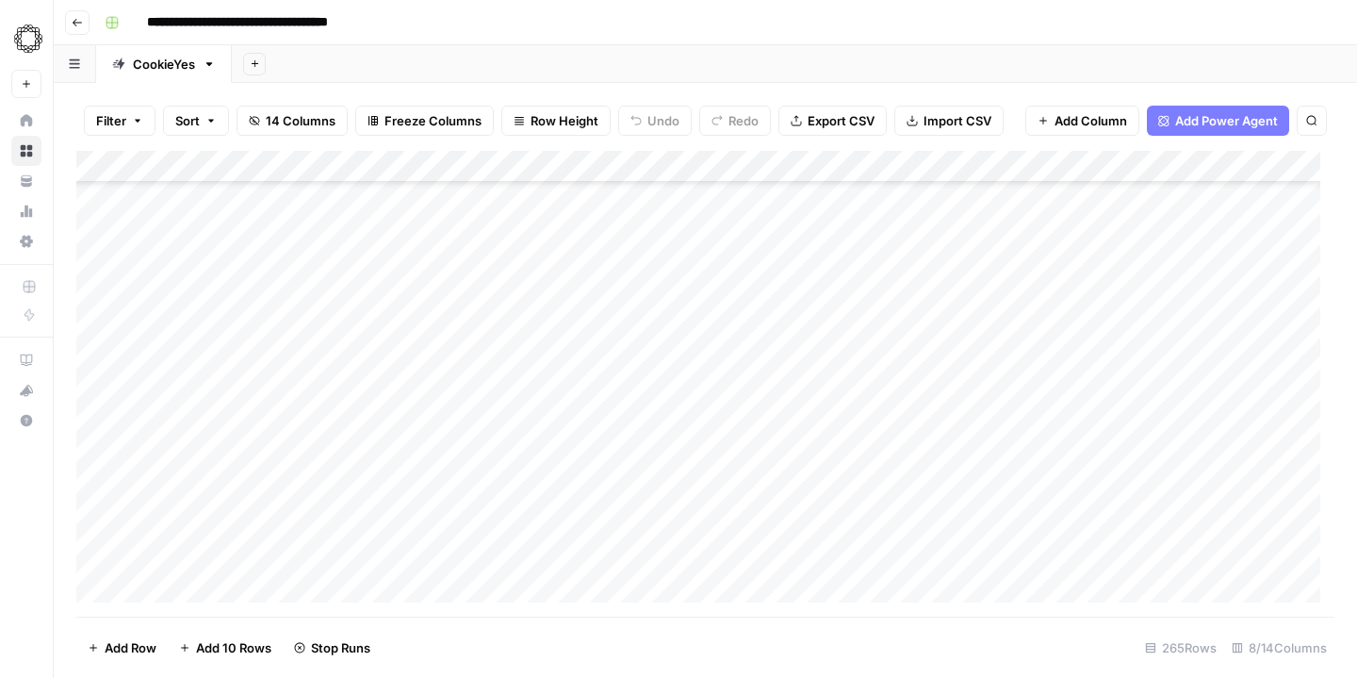
click at [795, 334] on div "Add Column" at bounding box center [705, 384] width 1258 height 466
click at [794, 257] on div "Add Column" at bounding box center [705, 384] width 1258 height 466
click at [794, 290] on div "Add Column" at bounding box center [705, 384] width 1258 height 466
click at [794, 317] on div "Add Column" at bounding box center [705, 384] width 1258 height 466
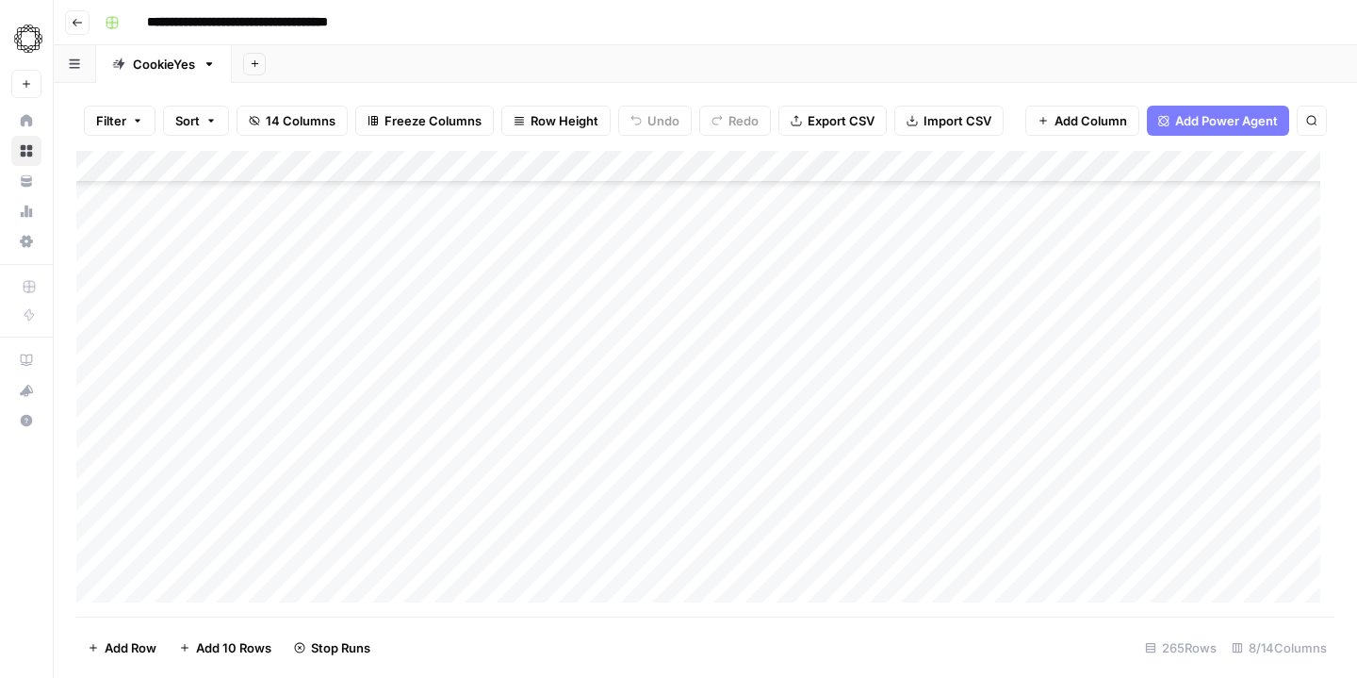
click at [796, 349] on div "Add Column" at bounding box center [705, 384] width 1258 height 466
click at [795, 244] on div "Add Column" at bounding box center [705, 384] width 1258 height 466
click at [795, 274] on div "Add Column" at bounding box center [705, 384] width 1258 height 466
click at [797, 307] on div "Add Column" at bounding box center [705, 384] width 1258 height 466
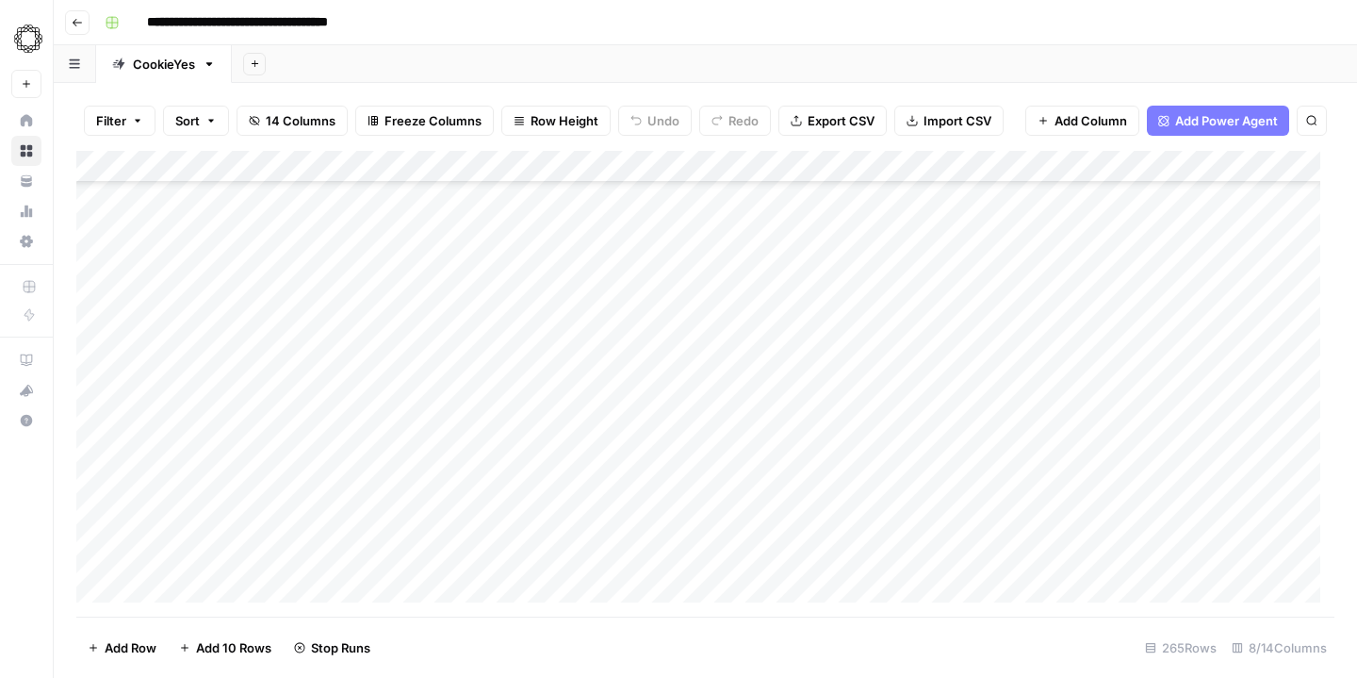
click at [798, 338] on div "Add Column" at bounding box center [705, 384] width 1258 height 466
click at [798, 299] on div "Add Column" at bounding box center [705, 384] width 1258 height 466
click at [796, 335] on div "Add Column" at bounding box center [705, 384] width 1258 height 466
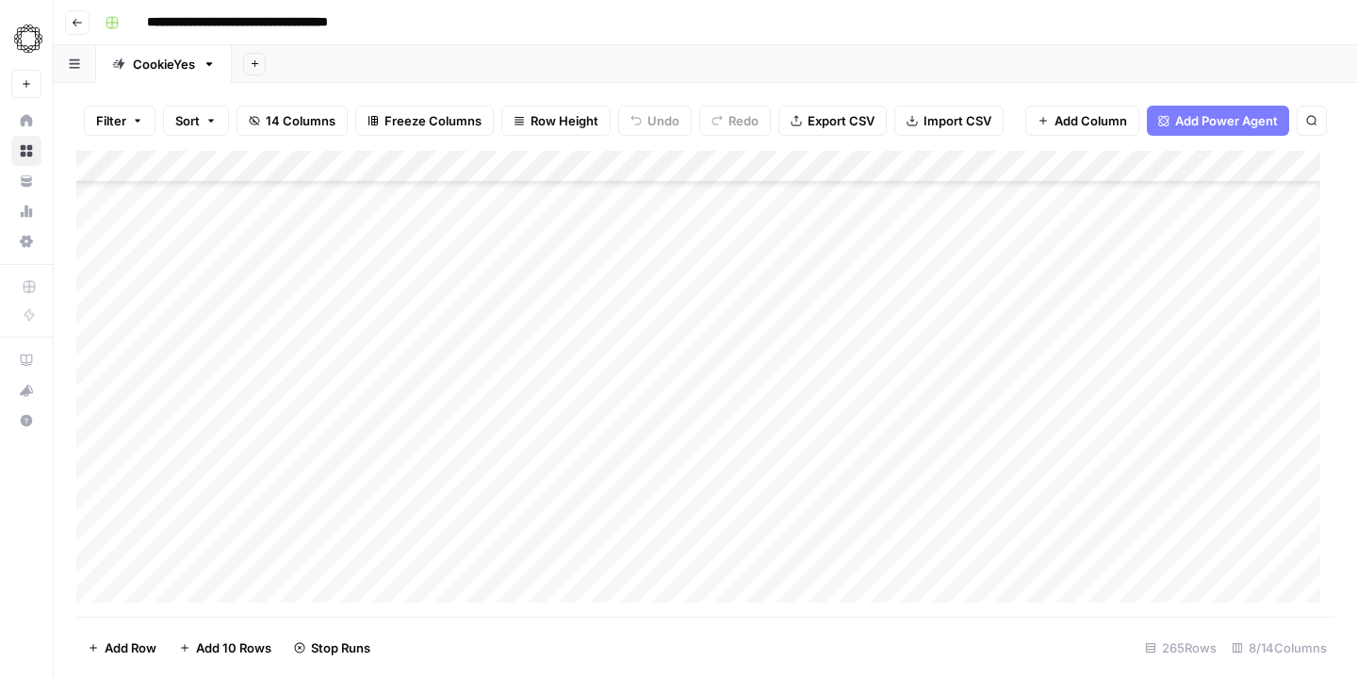
click at [796, 253] on div "Add Column" at bounding box center [705, 384] width 1258 height 466
click at [797, 284] on div "Add Column" at bounding box center [705, 384] width 1258 height 466
click at [795, 255] on div "Add Column" at bounding box center [705, 384] width 1258 height 466
click at [794, 291] on div "Add Column" at bounding box center [705, 384] width 1258 height 466
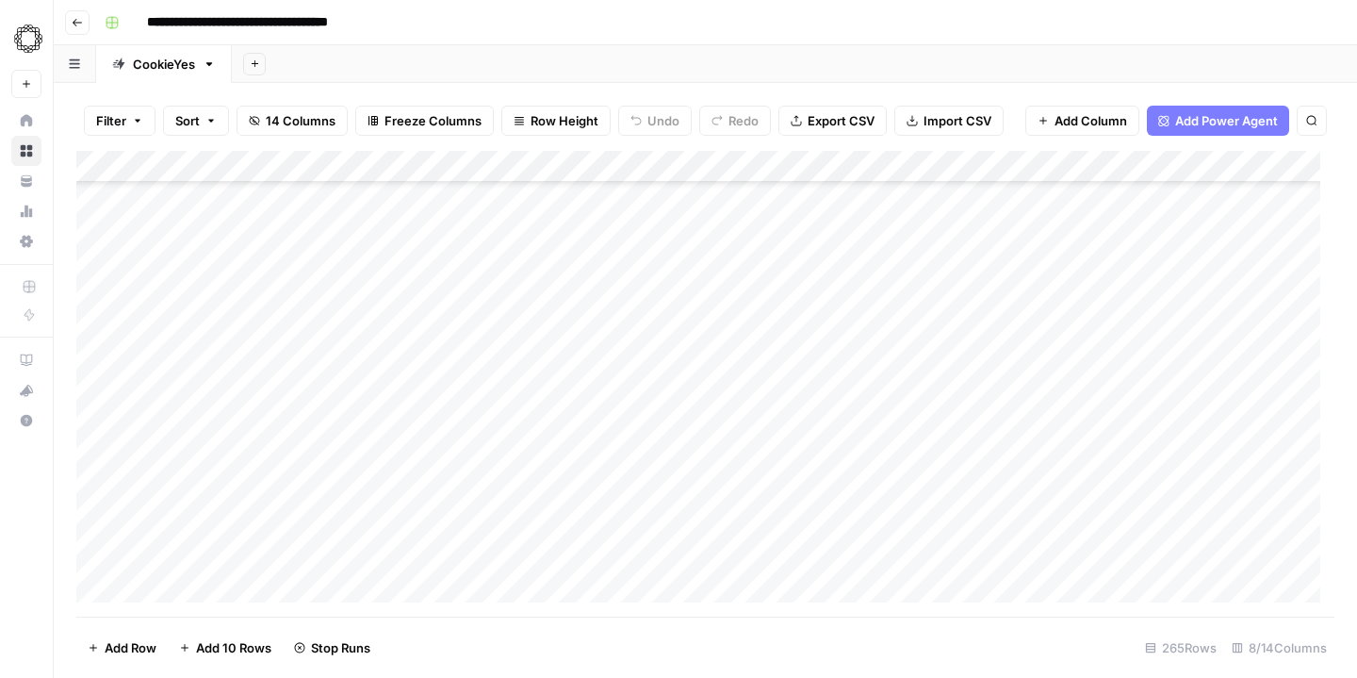
click at [795, 322] on div "Add Column" at bounding box center [705, 384] width 1258 height 466
click at [796, 290] on div "Add Column" at bounding box center [705, 384] width 1258 height 466
click at [795, 250] on div "Add Column" at bounding box center [705, 384] width 1258 height 466
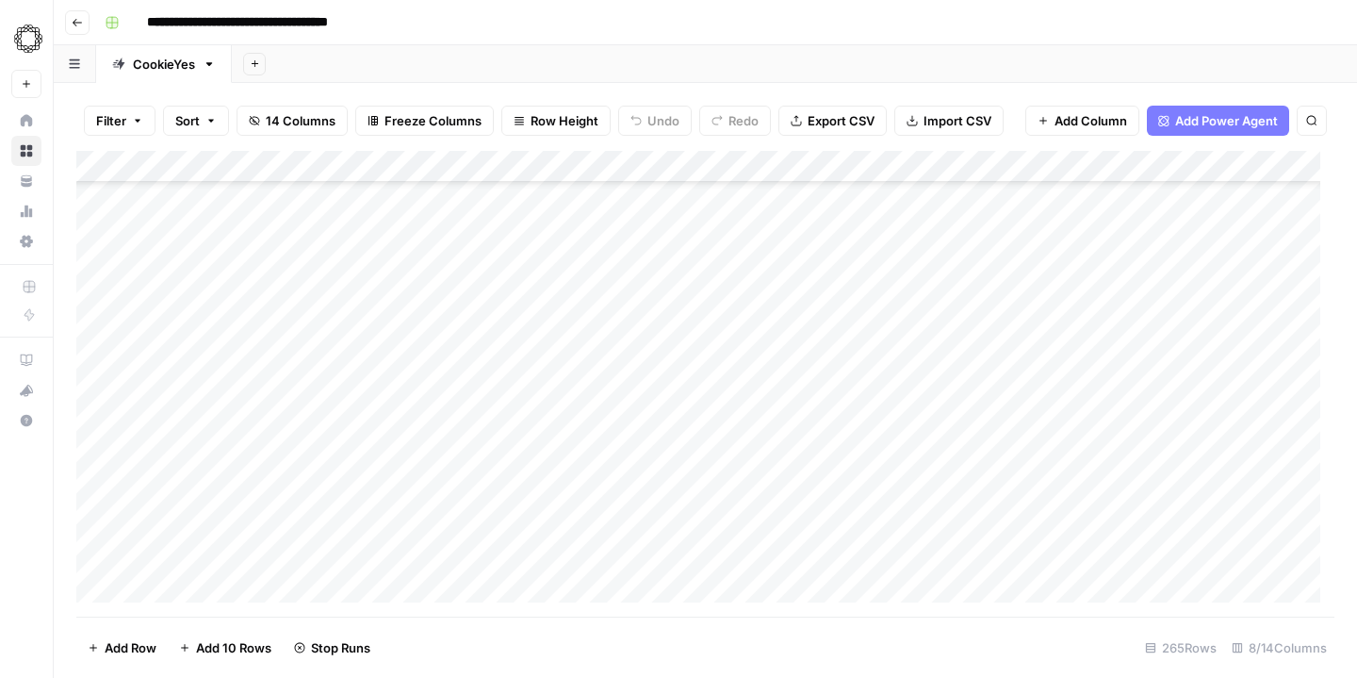
scroll to position [6416, 0]
click at [795, 220] on div "Add Column" at bounding box center [705, 384] width 1258 height 466
click at [798, 254] on div "Add Column" at bounding box center [705, 384] width 1258 height 466
click at [796, 283] on div "Add Column" at bounding box center [705, 384] width 1258 height 466
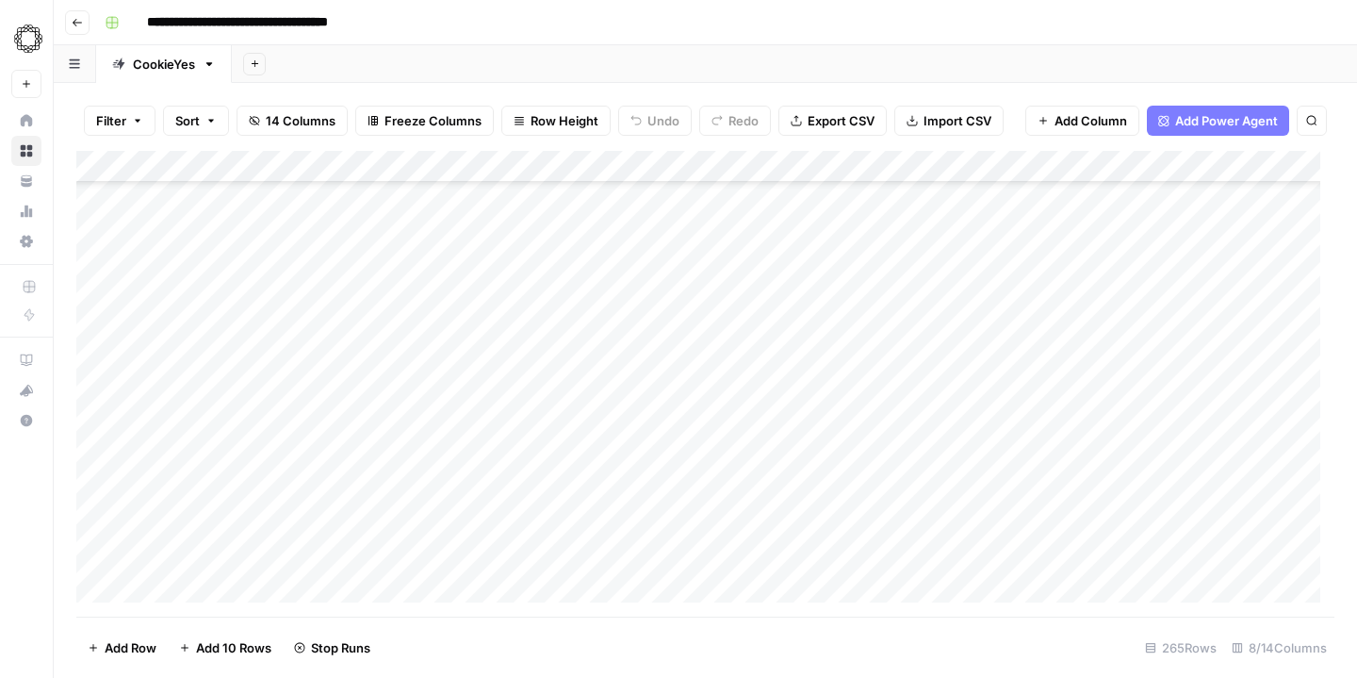
click at [794, 237] on div "Add Column" at bounding box center [705, 384] width 1258 height 466
click at [794, 267] on div "Add Column" at bounding box center [705, 384] width 1258 height 466
click at [796, 246] on div "Add Column" at bounding box center [705, 384] width 1258 height 466
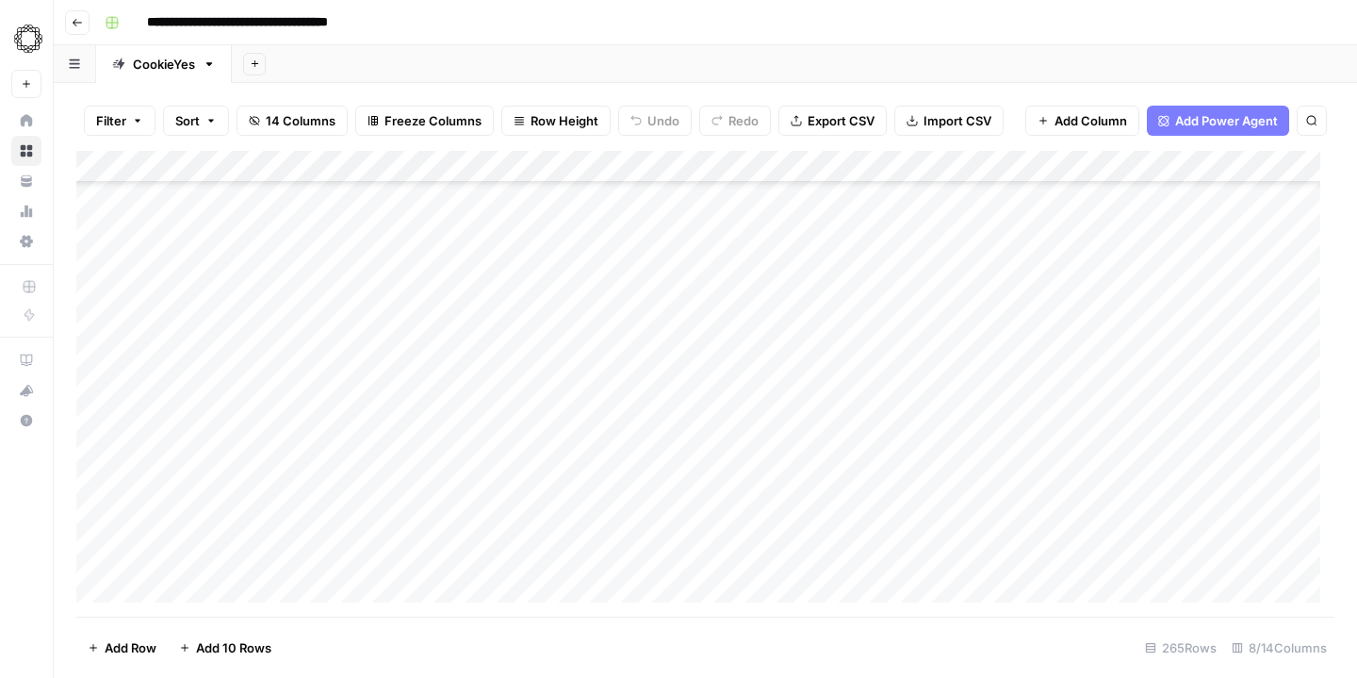
click at [798, 236] on div "Add Column" at bounding box center [705, 384] width 1258 height 466
click at [799, 270] on div "Add Column" at bounding box center [705, 384] width 1258 height 466
click at [791, 237] on div "Add Column" at bounding box center [705, 384] width 1258 height 466
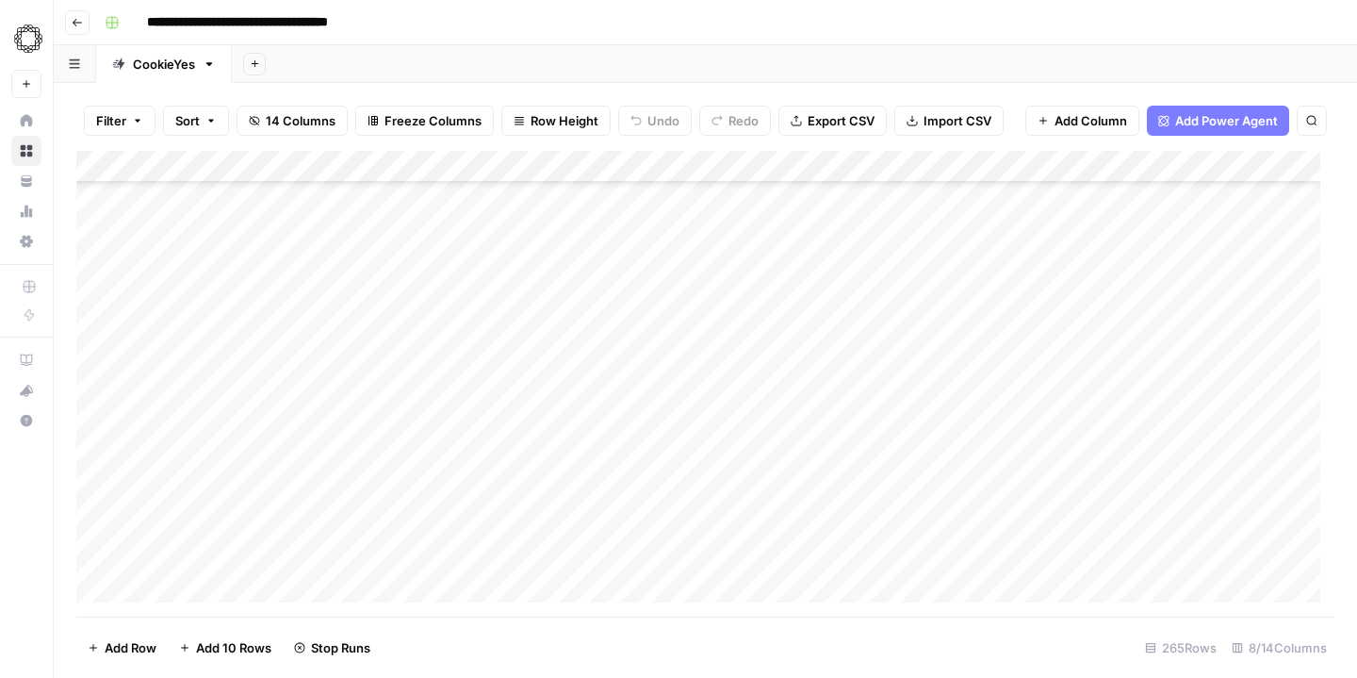
click at [796, 235] on div "Add Column" at bounding box center [705, 384] width 1258 height 466
click at [795, 253] on div "Add Column" at bounding box center [705, 384] width 1258 height 466
click at [799, 258] on div "Add Column" at bounding box center [705, 384] width 1258 height 466
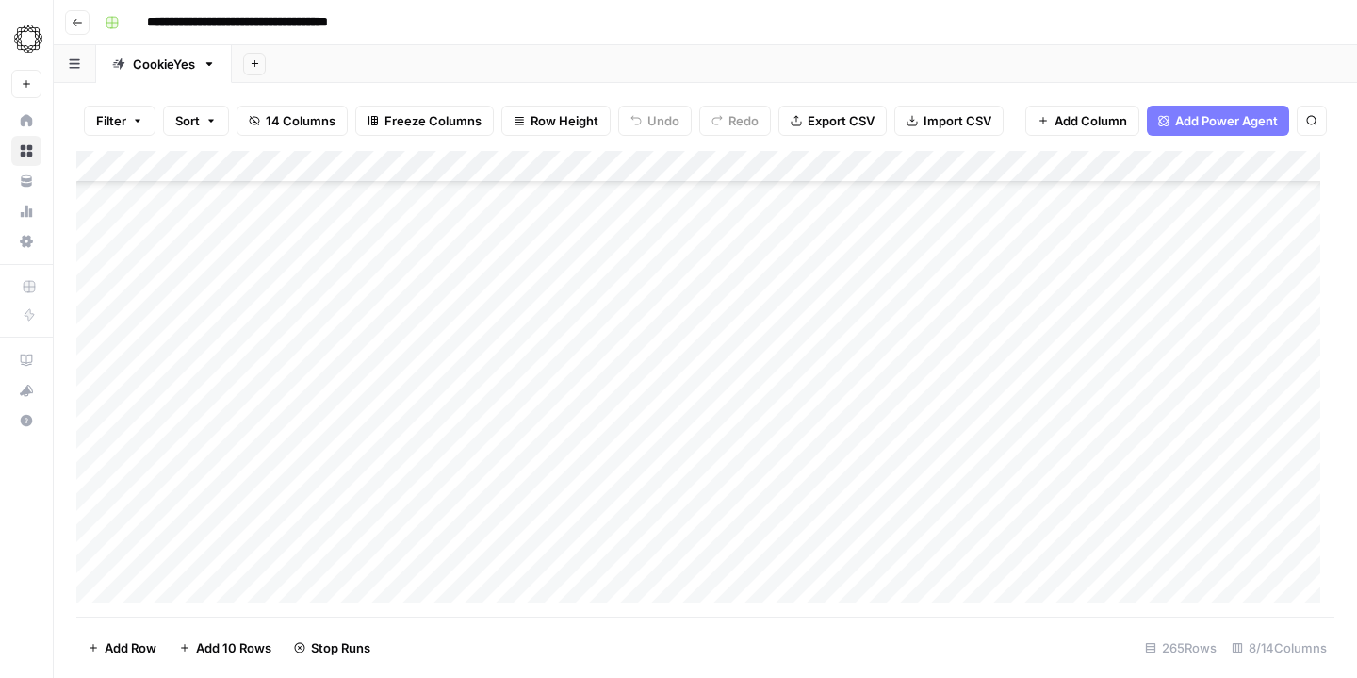
scroll to position [6787, 0]
click at [794, 231] on div "Add Column" at bounding box center [705, 384] width 1258 height 466
click at [796, 264] on div "Add Column" at bounding box center [705, 384] width 1258 height 466
click at [799, 254] on div "Add Column" at bounding box center [705, 384] width 1258 height 466
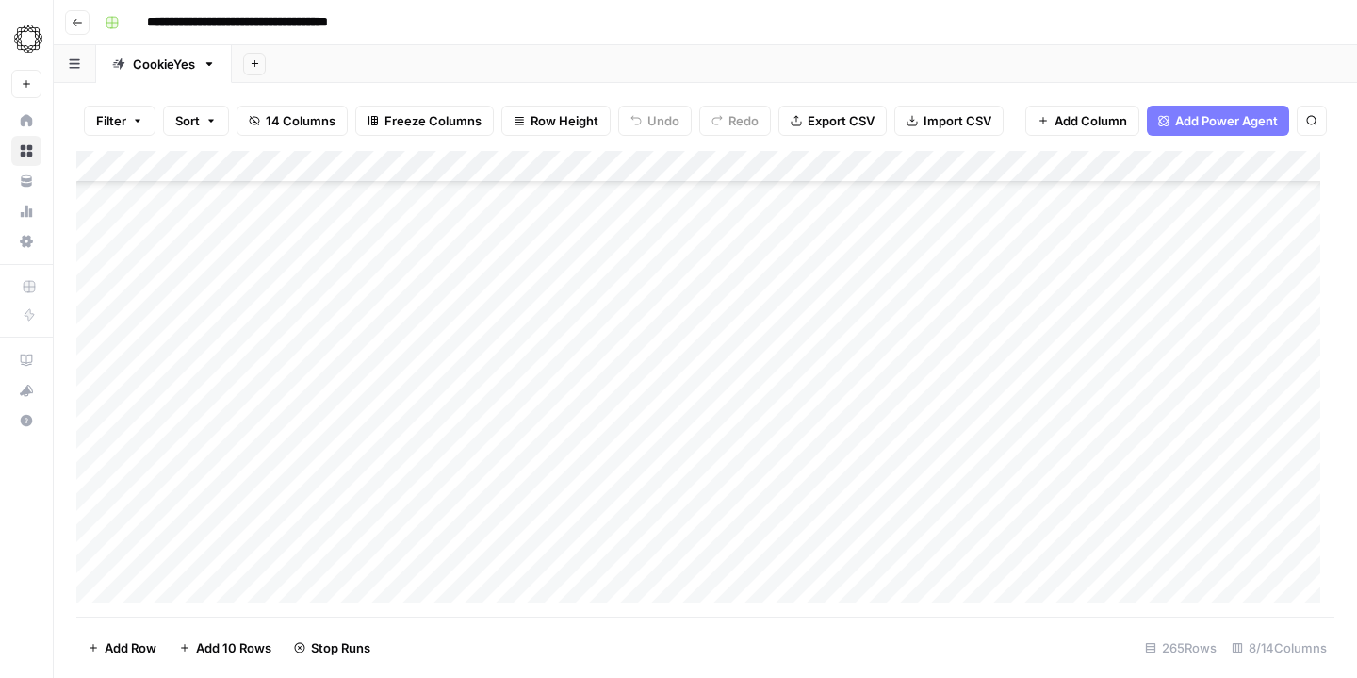
click at [794, 285] on div "Add Column" at bounding box center [705, 384] width 1258 height 466
click at [791, 281] on div "Add Column" at bounding box center [705, 384] width 1258 height 466
click at [792, 269] on div "Add Column" at bounding box center [705, 384] width 1258 height 466
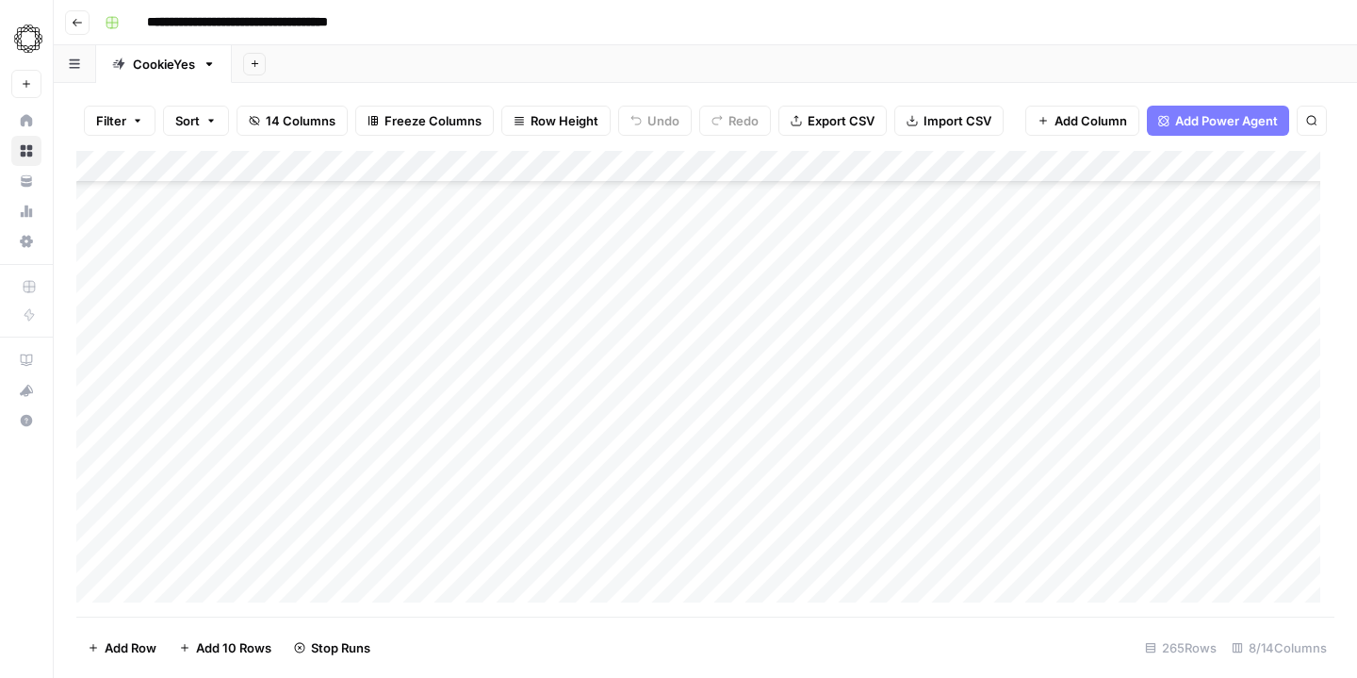
scroll to position [6982, 0]
click at [793, 234] on div "Add Column" at bounding box center [705, 384] width 1258 height 466
click at [792, 267] on div "Add Column" at bounding box center [705, 384] width 1258 height 466
click at [793, 297] on div "Add Column" at bounding box center [705, 384] width 1258 height 466
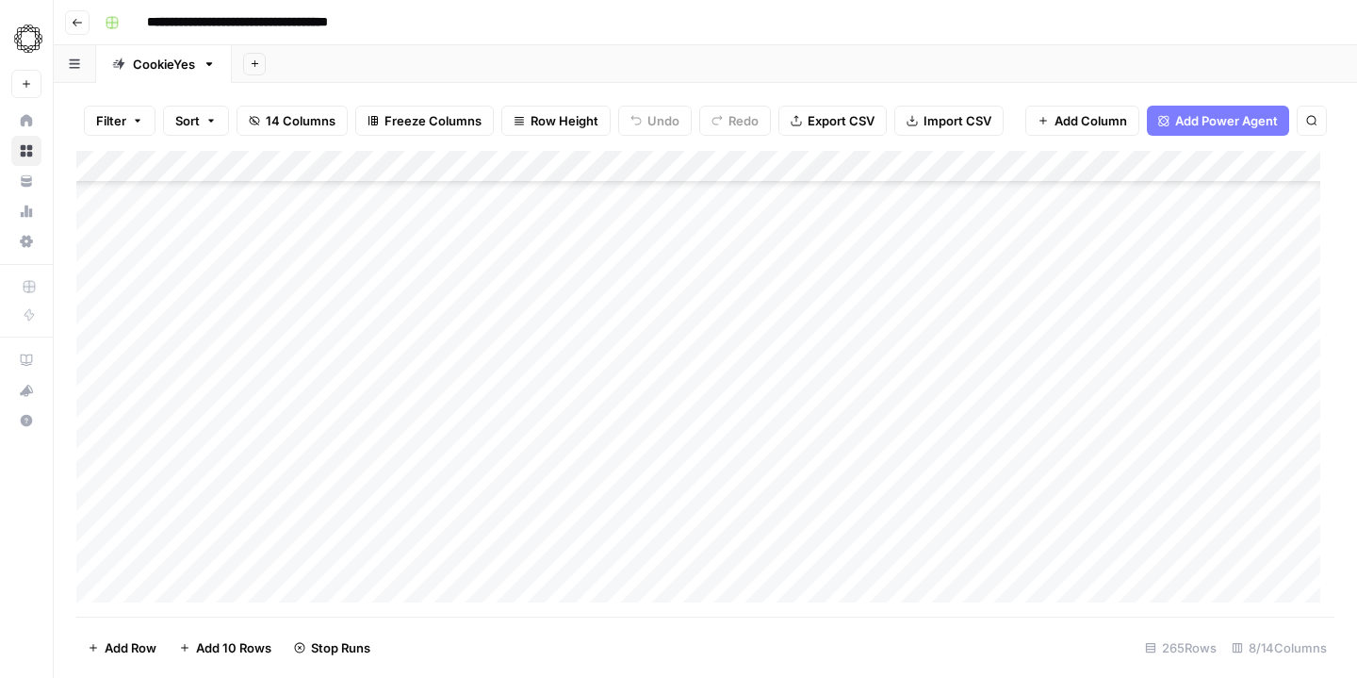
click at [794, 255] on div "Add Column" at bounding box center [705, 384] width 1258 height 466
click at [798, 289] on div "Add Column" at bounding box center [705, 384] width 1258 height 466
click at [799, 319] on div "Add Column" at bounding box center [705, 384] width 1258 height 466
click at [793, 264] on div "Add Column" at bounding box center [705, 384] width 1258 height 466
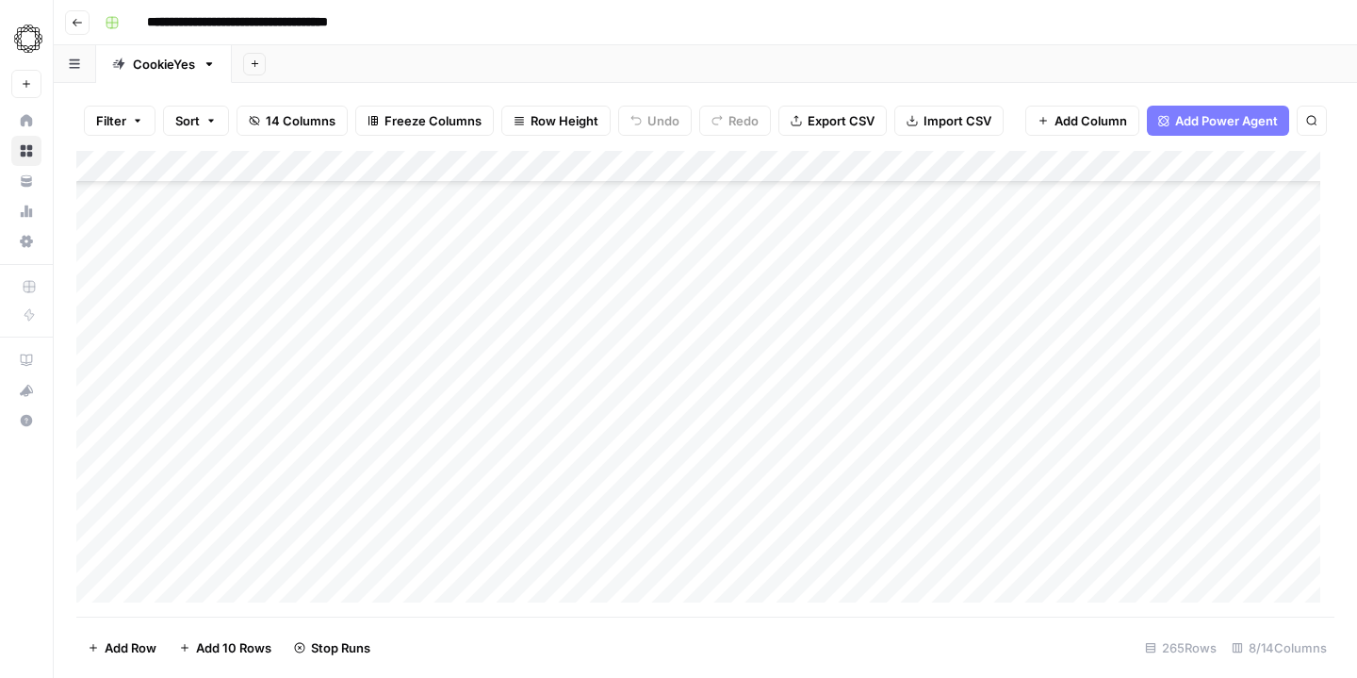
click at [792, 294] on div "Add Column" at bounding box center [705, 384] width 1258 height 466
click at [798, 274] on div "Add Column" at bounding box center [705, 384] width 1258 height 466
click at [794, 285] on div "Add Column" at bounding box center [705, 384] width 1258 height 466
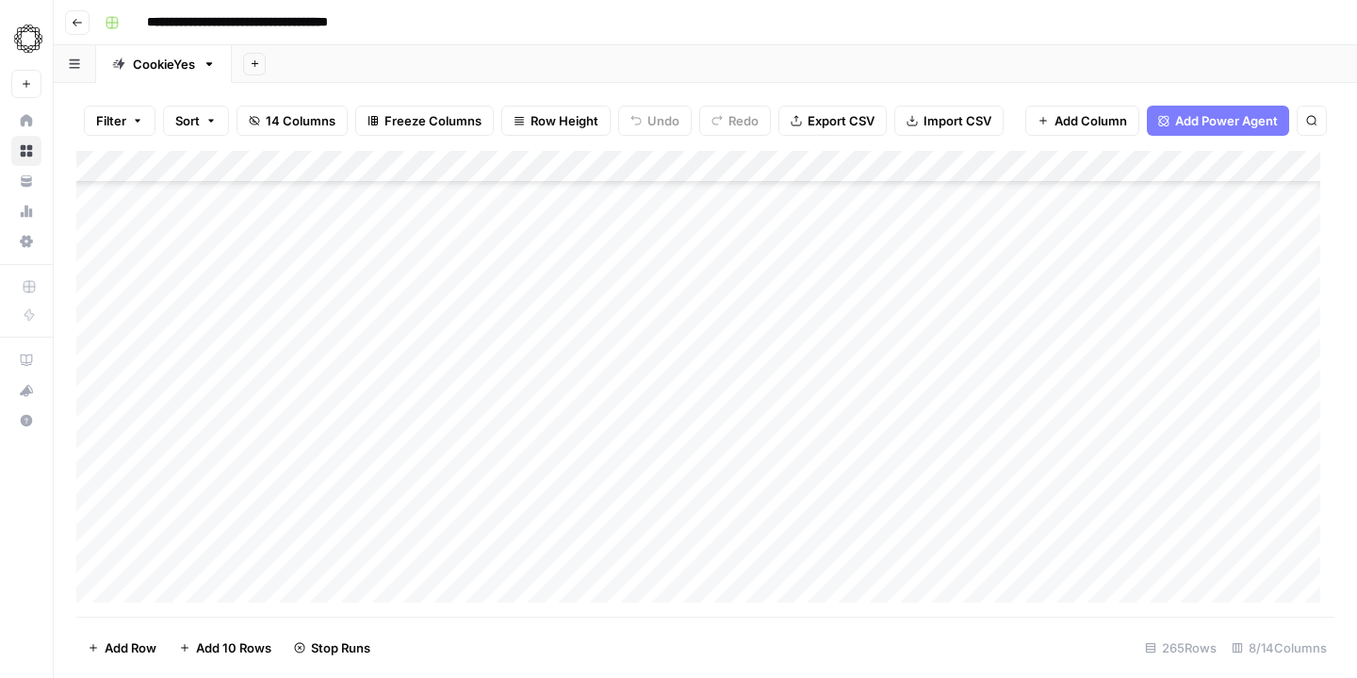
click at [796, 320] on div "Add Column" at bounding box center [705, 384] width 1258 height 466
click at [797, 317] on div "Add Column" at bounding box center [705, 384] width 1258 height 466
click at [796, 347] on div "Add Column" at bounding box center [705, 384] width 1258 height 466
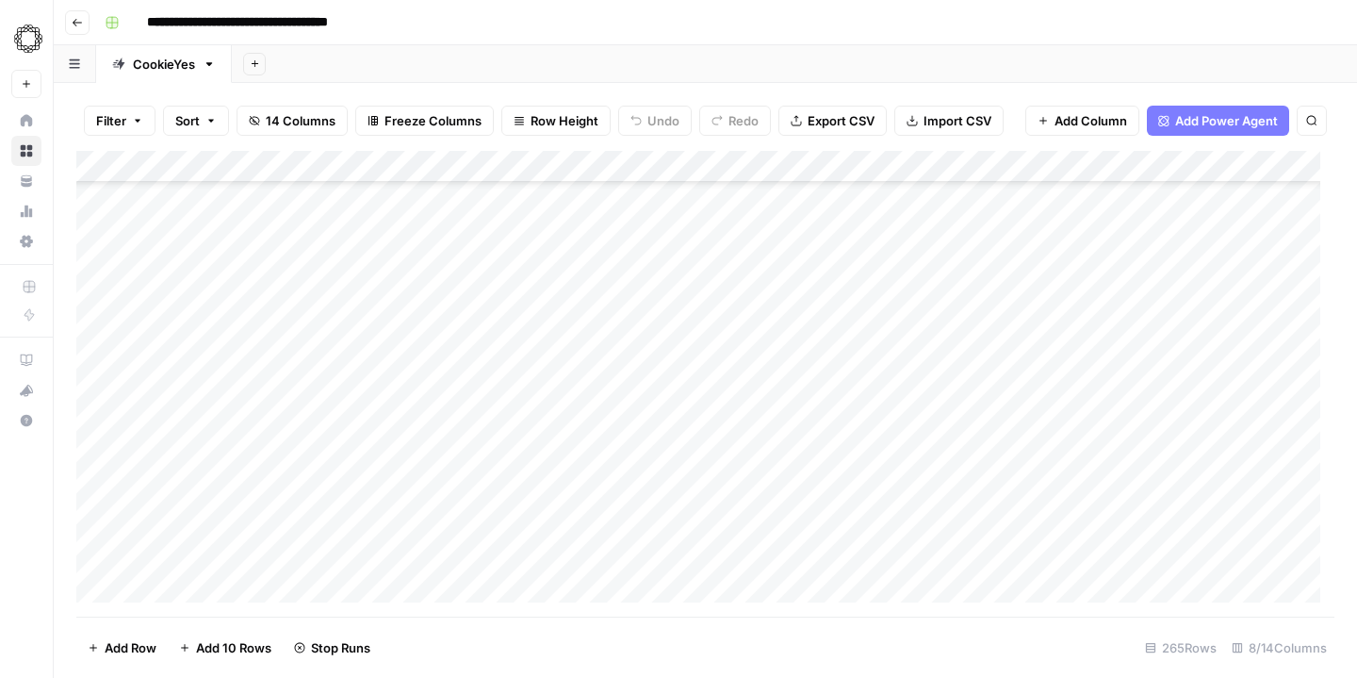
click at [798, 280] on div "Add Column" at bounding box center [705, 384] width 1258 height 466
click at [798, 306] on div "Add Column" at bounding box center [705, 384] width 1258 height 466
click at [801, 339] on div "Add Column" at bounding box center [705, 384] width 1258 height 466
click at [797, 287] on div "Add Column" at bounding box center [705, 384] width 1258 height 466
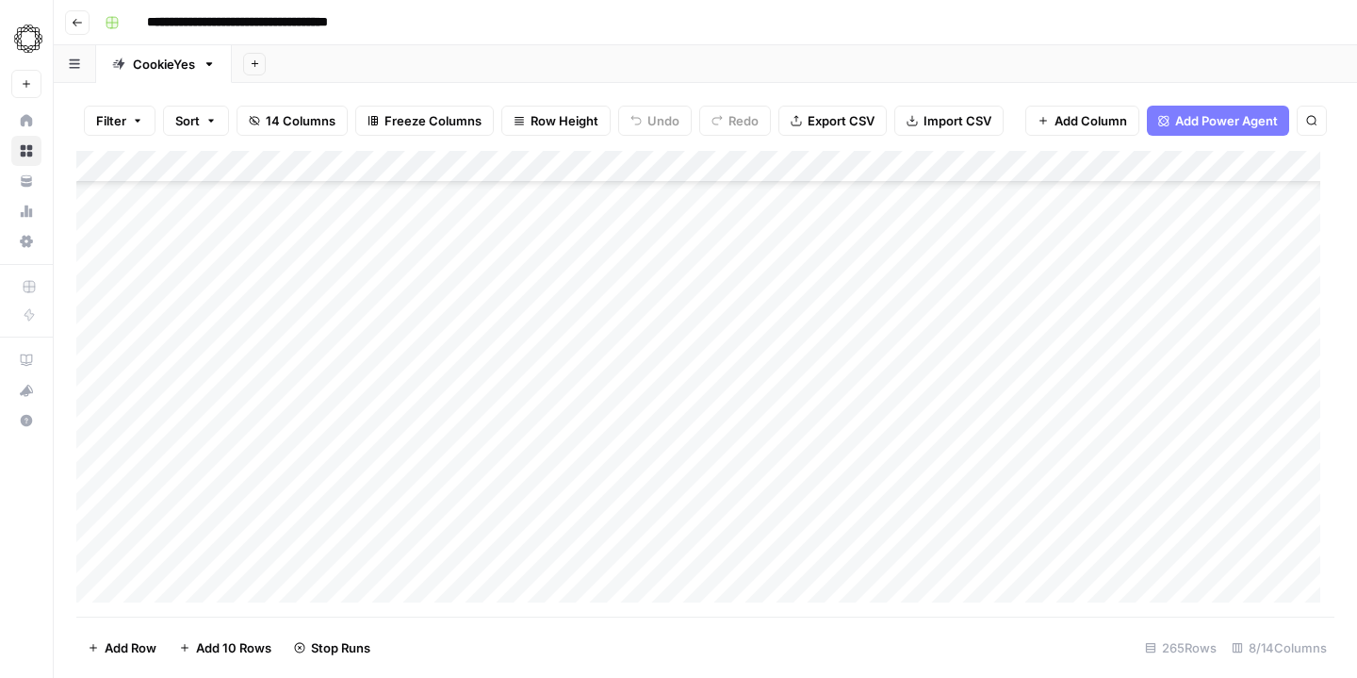
click at [794, 316] on div "Add Column" at bounding box center [705, 384] width 1258 height 466
click at [794, 351] on div "Add Column" at bounding box center [705, 384] width 1258 height 466
click at [796, 321] on div "Add Column" at bounding box center [705, 384] width 1258 height 466
click at [797, 351] on div "Add Column" at bounding box center [705, 384] width 1258 height 466
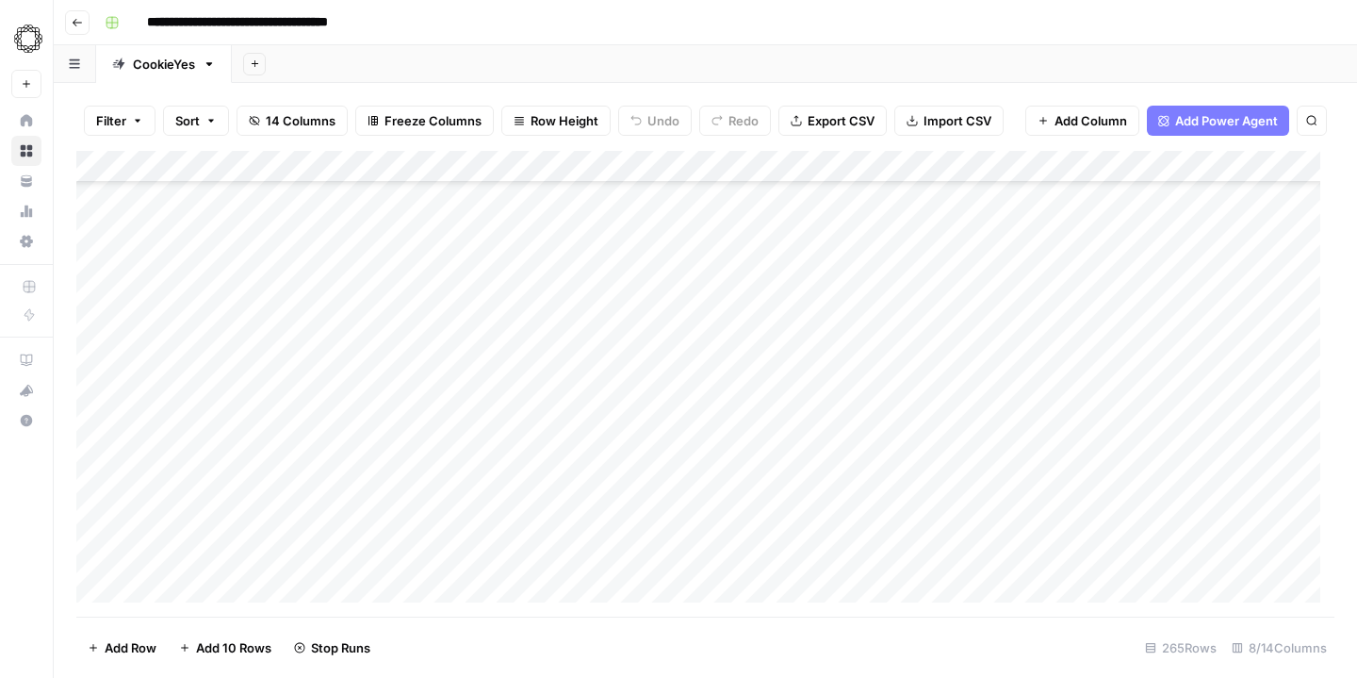
scroll to position [7636, 0]
click at [800, 248] on div "Add Column" at bounding box center [705, 384] width 1258 height 466
click at [795, 282] on div "Add Column" at bounding box center [705, 384] width 1258 height 466
click at [796, 267] on div "Add Column" at bounding box center [705, 384] width 1258 height 466
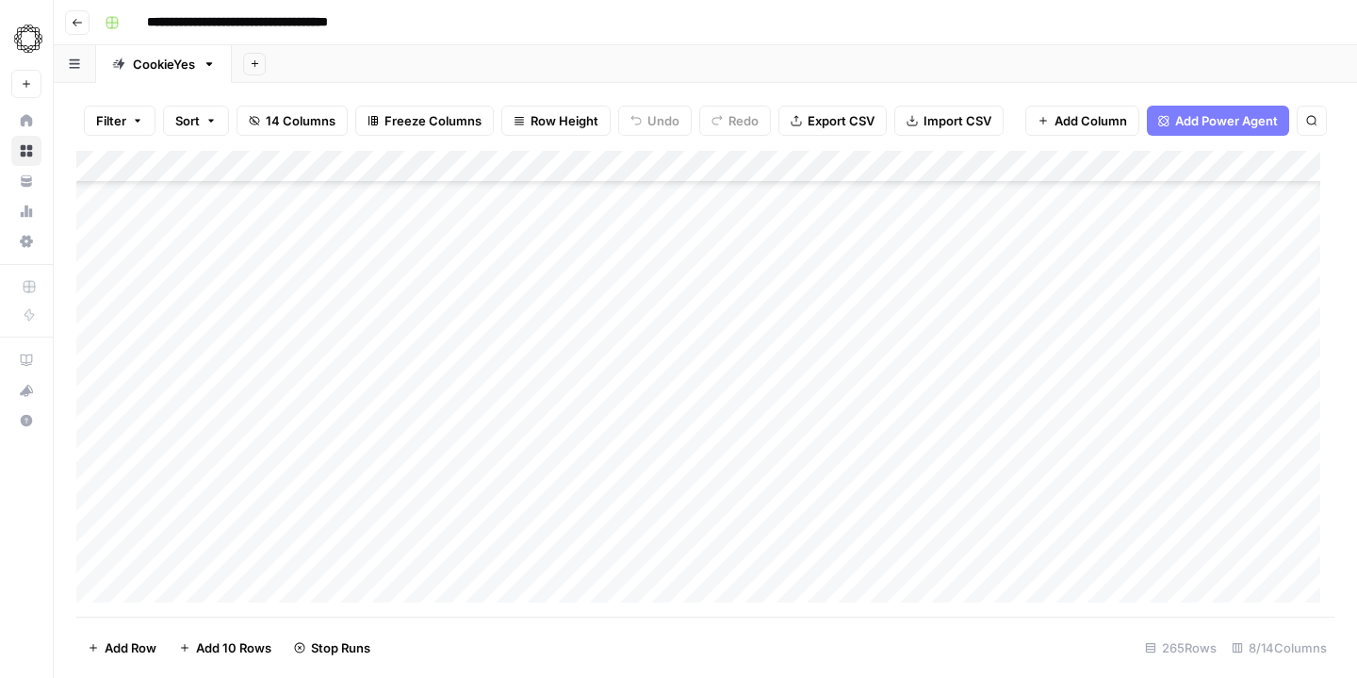
click at [794, 295] on div "Add Column" at bounding box center [705, 384] width 1258 height 466
click at [797, 286] on div "Add Column" at bounding box center [705, 384] width 1258 height 466
click at [793, 307] on div "Add Column" at bounding box center [705, 384] width 1258 height 466
click at [794, 340] on div "Add Column" at bounding box center [705, 384] width 1258 height 466
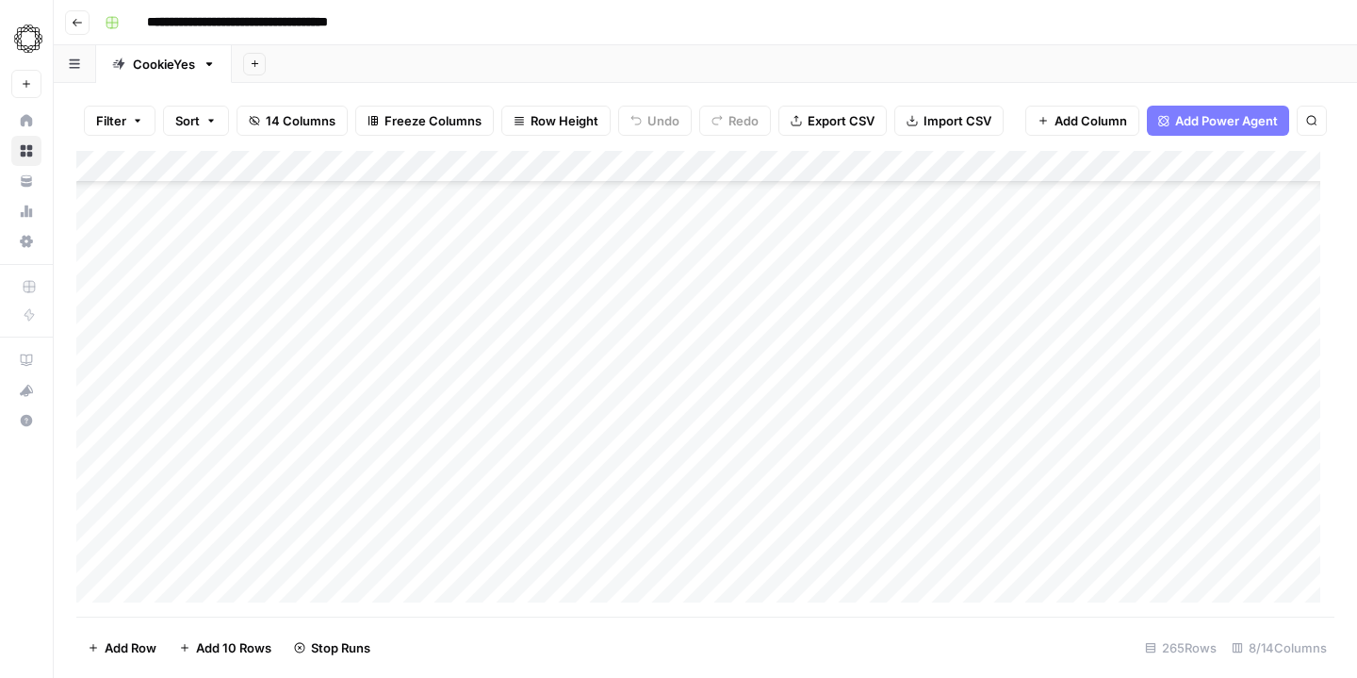
click at [789, 370] on div "Add Column" at bounding box center [705, 384] width 1258 height 466
click at [794, 404] on div "Add Column" at bounding box center [705, 384] width 1258 height 466
click at [794, 437] on div "Add Column" at bounding box center [705, 384] width 1258 height 466
click at [799, 469] on div "Add Column" at bounding box center [705, 384] width 1258 height 466
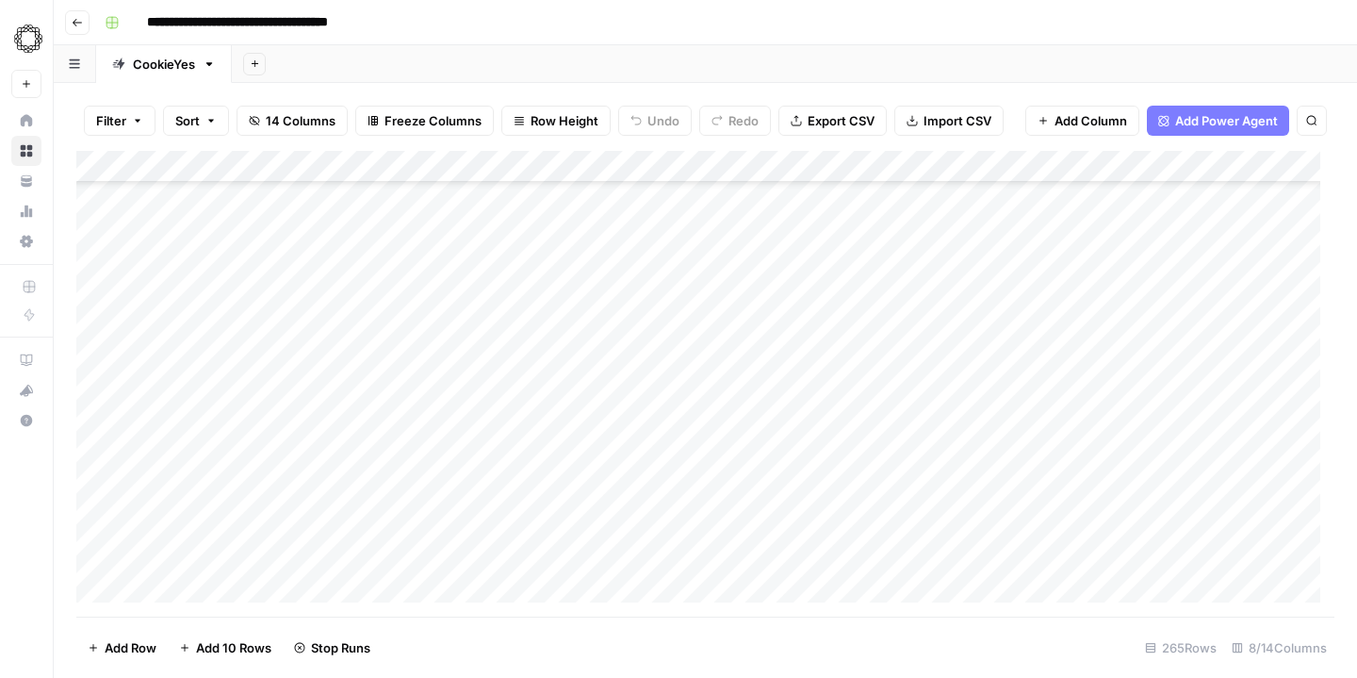
click at [792, 285] on div "Add Column" at bounding box center [705, 384] width 1258 height 466
click at [792, 315] on div "Add Column" at bounding box center [705, 384] width 1258 height 466
click at [792, 308] on div "Add Column" at bounding box center [705, 384] width 1258 height 466
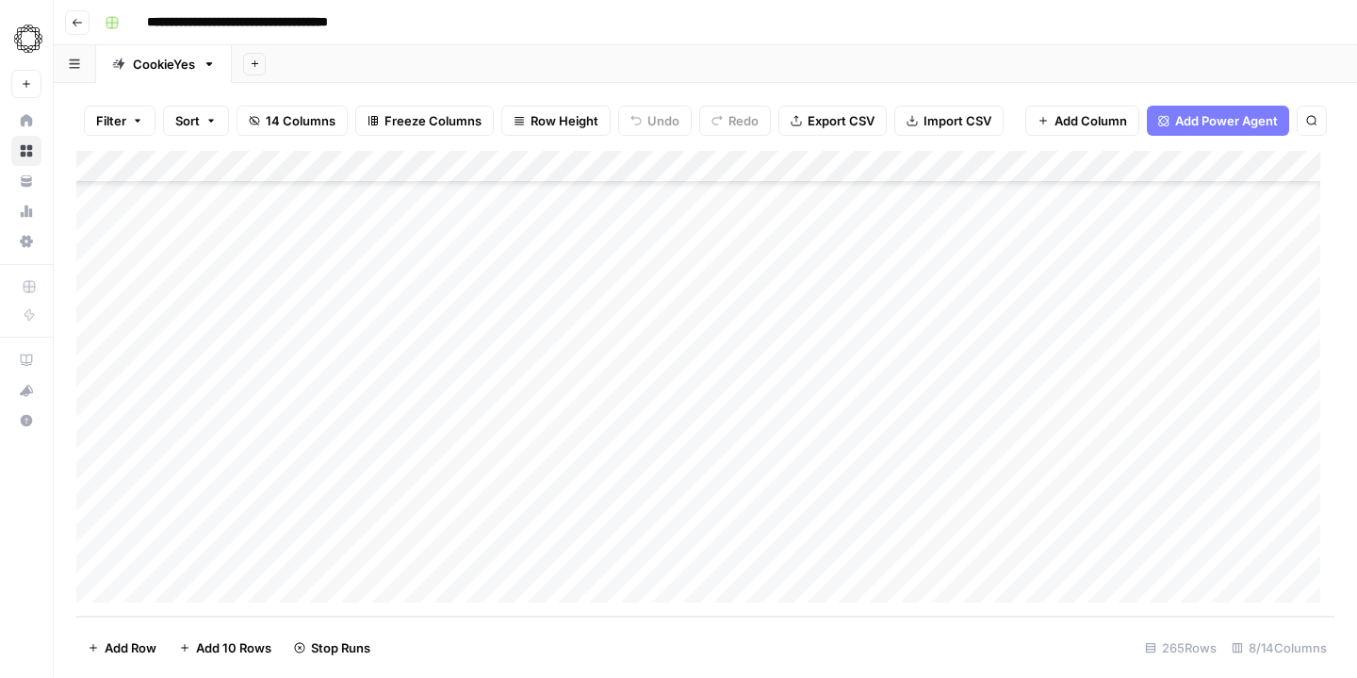
click at [791, 237] on div "Add Column" at bounding box center [705, 384] width 1258 height 466
click at [793, 261] on div "Add Column" at bounding box center [705, 384] width 1258 height 466
click at [792, 298] on div "Add Column" at bounding box center [705, 384] width 1258 height 466
click at [796, 326] on div "Add Column" at bounding box center [705, 384] width 1258 height 466
click at [797, 358] on div "Add Column" at bounding box center [705, 384] width 1258 height 466
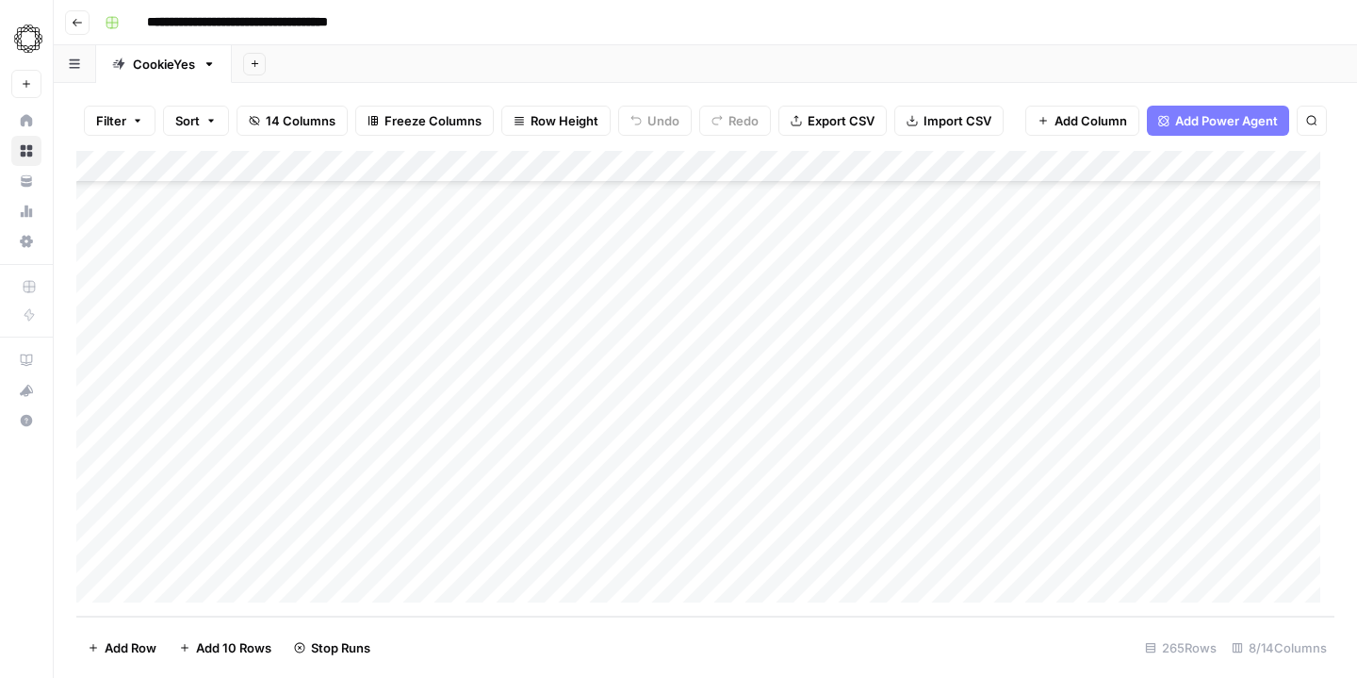
click at [796, 391] on div "Add Column" at bounding box center [705, 384] width 1258 height 466
click at [794, 426] on div "Add Column" at bounding box center [705, 384] width 1258 height 466
click at [791, 455] on div "Add Column" at bounding box center [705, 384] width 1258 height 466
click at [794, 489] on div "Add Column" at bounding box center [705, 384] width 1258 height 466
click at [794, 518] on div "Add Column" at bounding box center [705, 384] width 1258 height 466
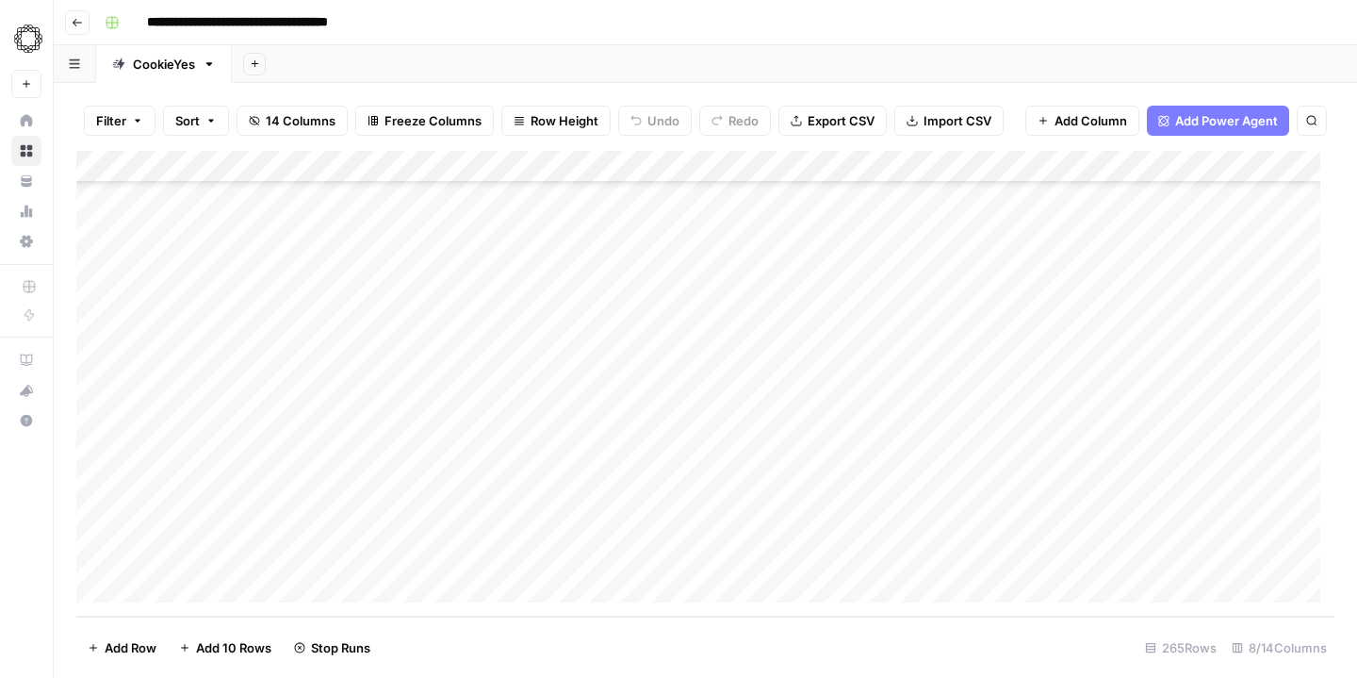
click at [797, 550] on div "Add Column" at bounding box center [705, 384] width 1258 height 466
click at [830, 125] on span "Export CSV" at bounding box center [841, 120] width 67 height 19
